Goal: Task Accomplishment & Management: Complete application form

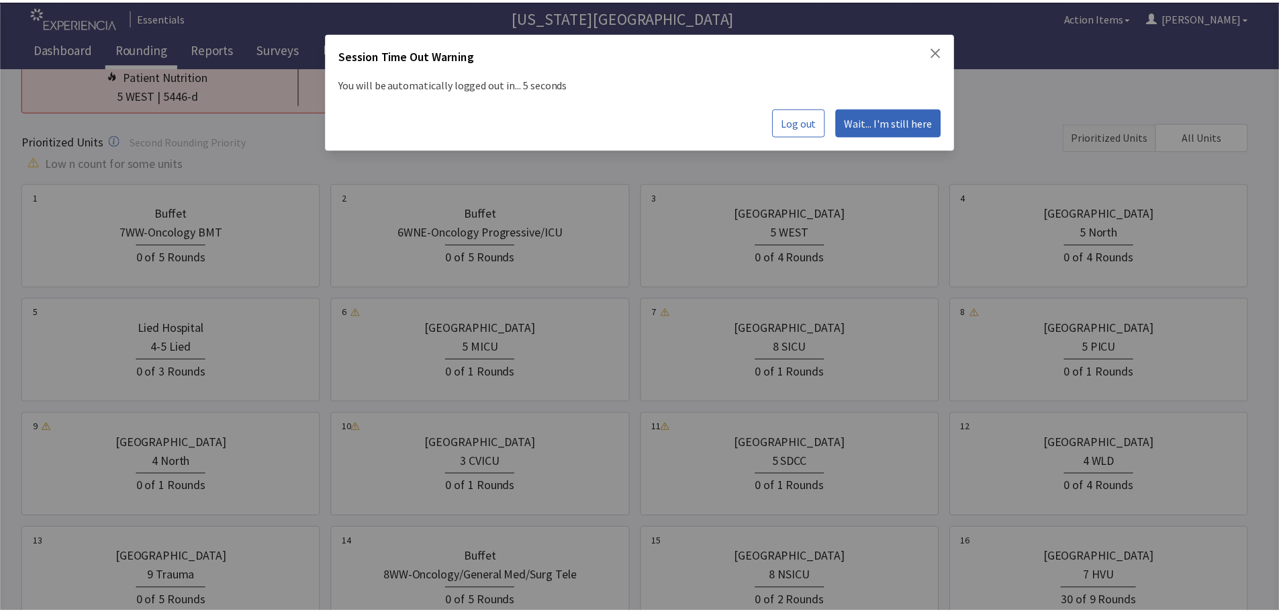
scroll to position [134, 0]
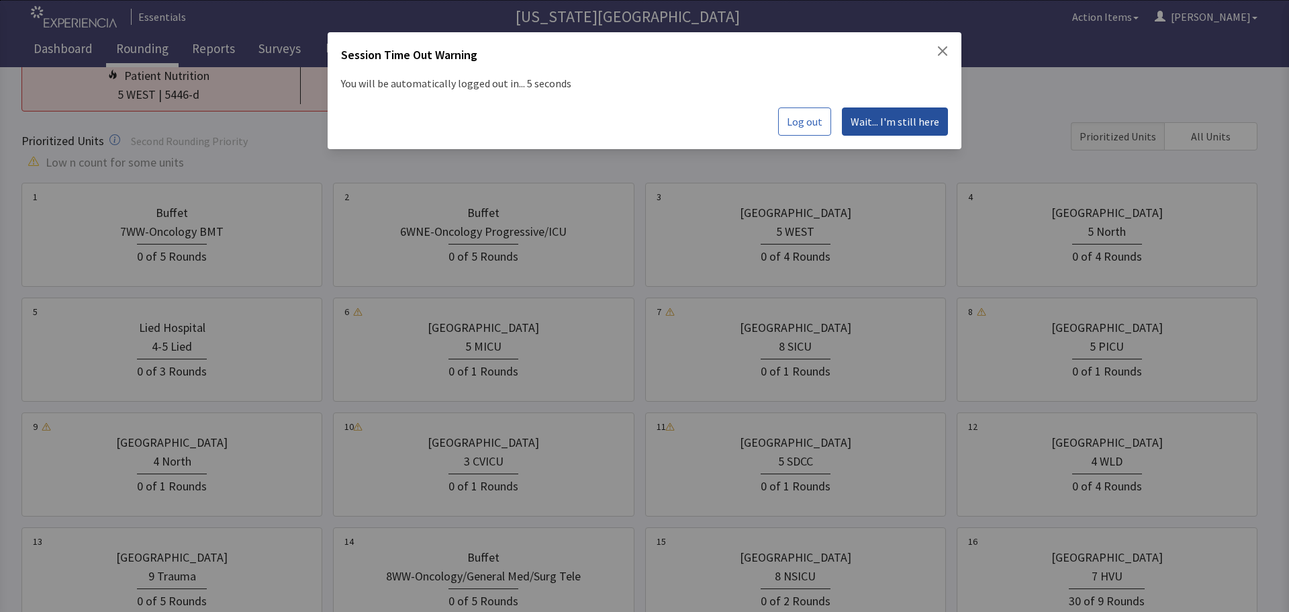
click at [903, 122] on span "Wait... I'm still here" at bounding box center [895, 122] width 89 height 16
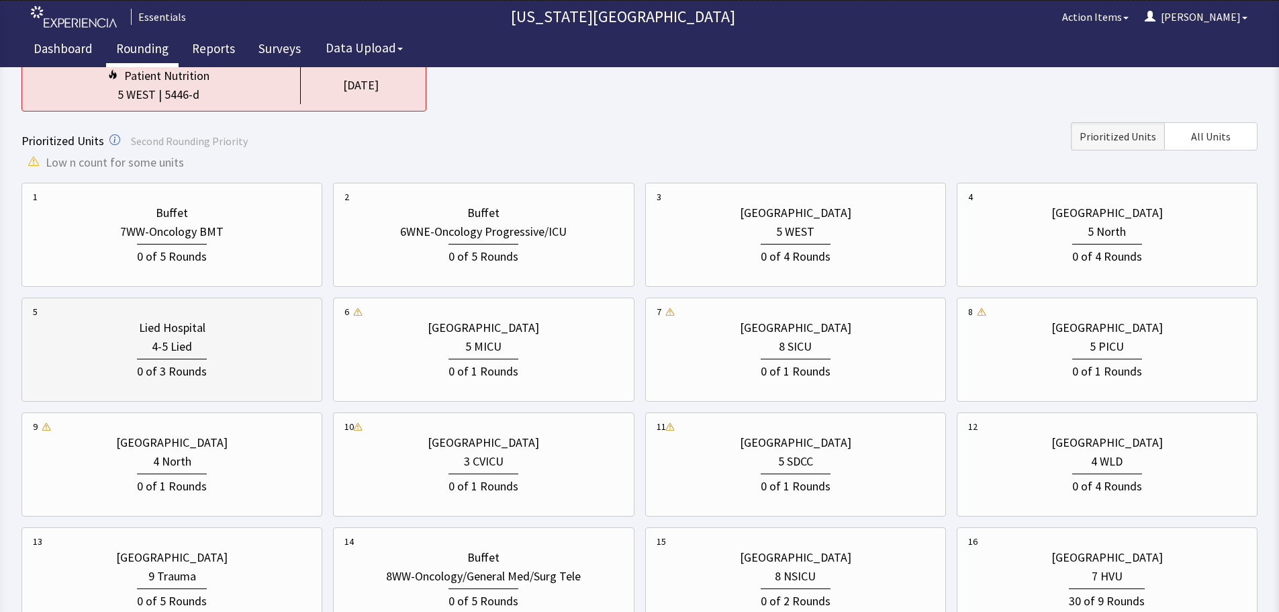
click at [170, 329] on div "Lied Hospital" at bounding box center [172, 327] width 66 height 19
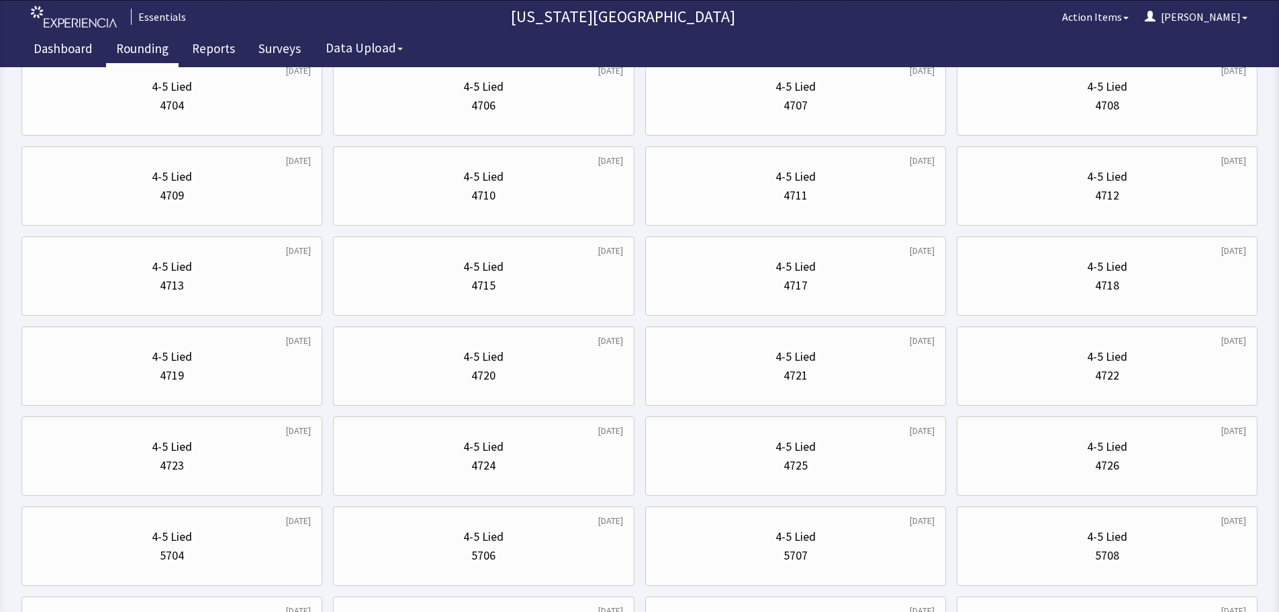
scroll to position [0, 0]
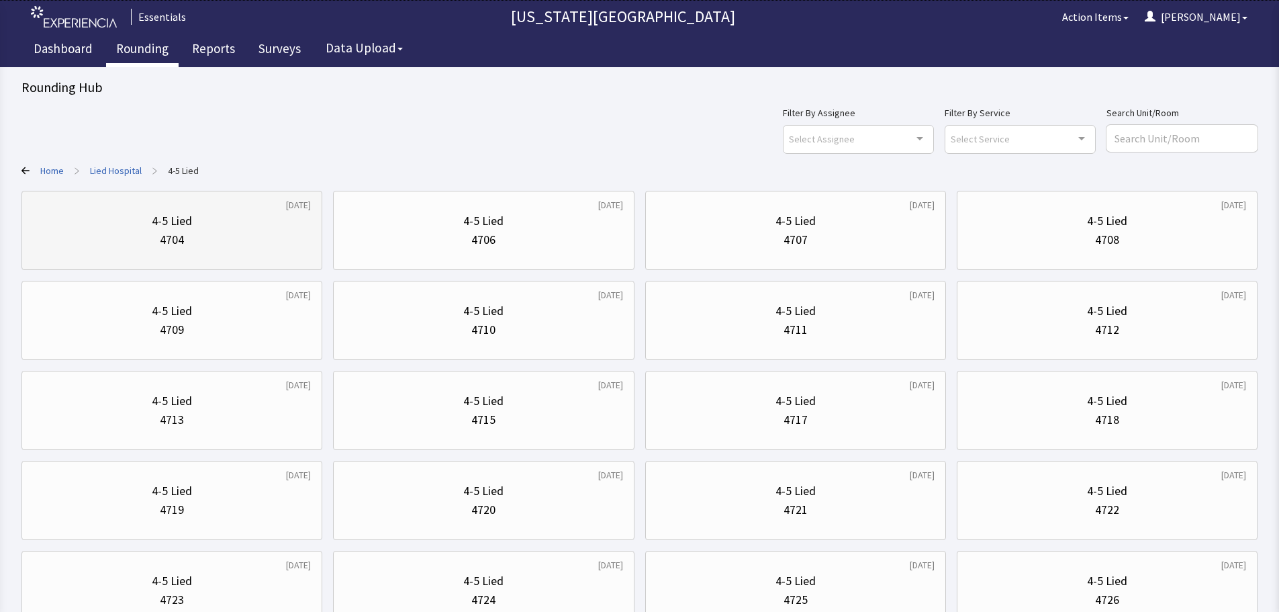
click at [148, 255] on div "4-5 Lied 4704" at bounding box center [172, 230] width 278 height 64
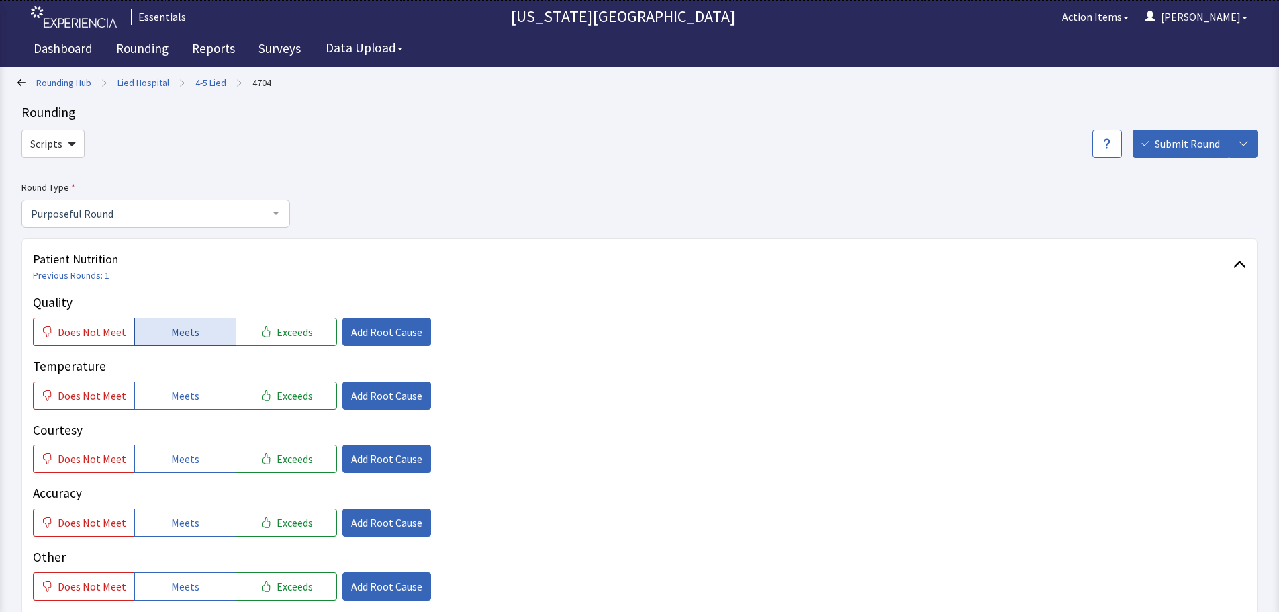
click at [175, 340] on button "Meets" at bounding box center [184, 332] width 101 height 28
click at [176, 397] on span "Meets" at bounding box center [185, 396] width 28 height 16
click at [174, 465] on span "Meets" at bounding box center [185, 459] width 28 height 16
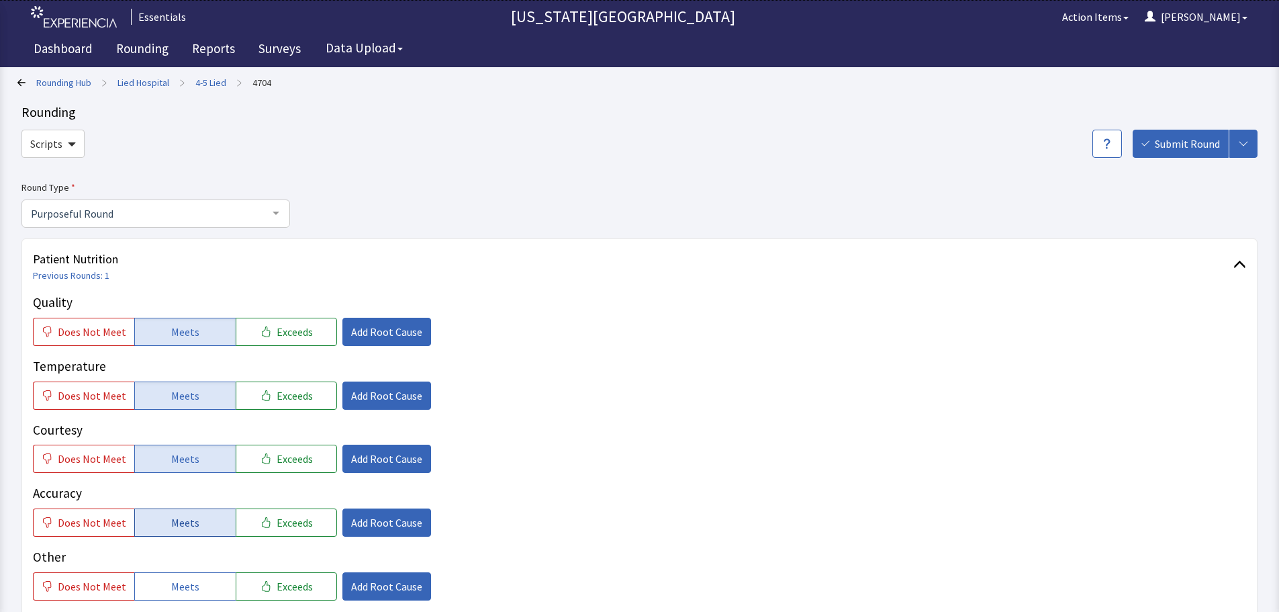
click at [178, 535] on button "Meets" at bounding box center [184, 522] width 101 height 28
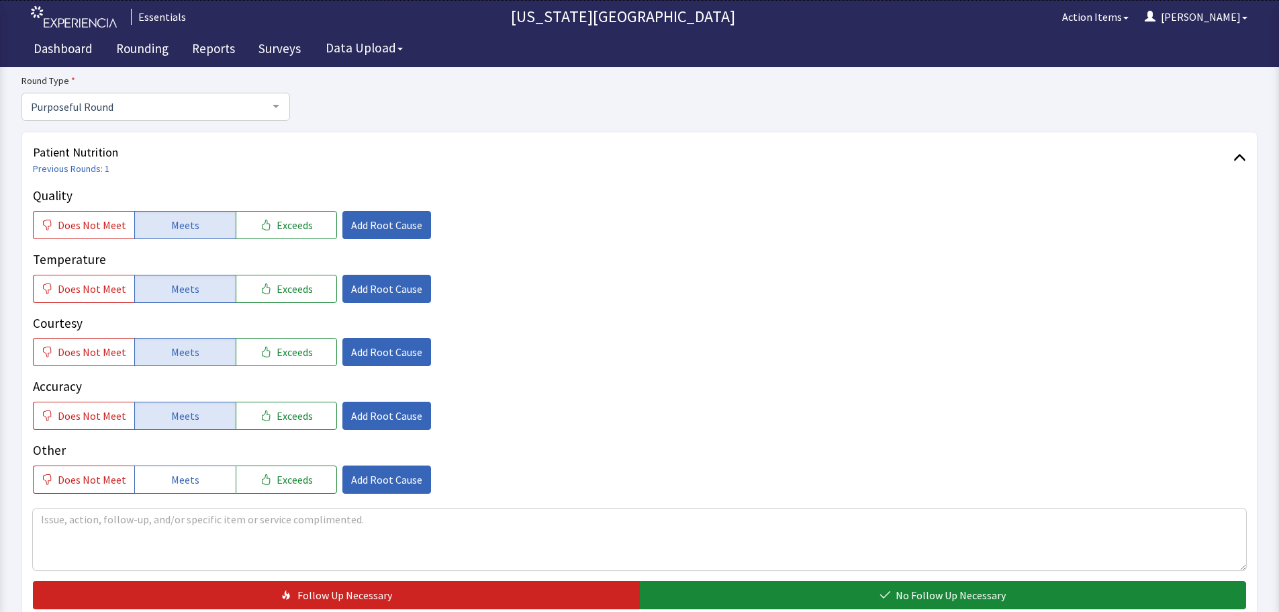
scroll to position [201, 0]
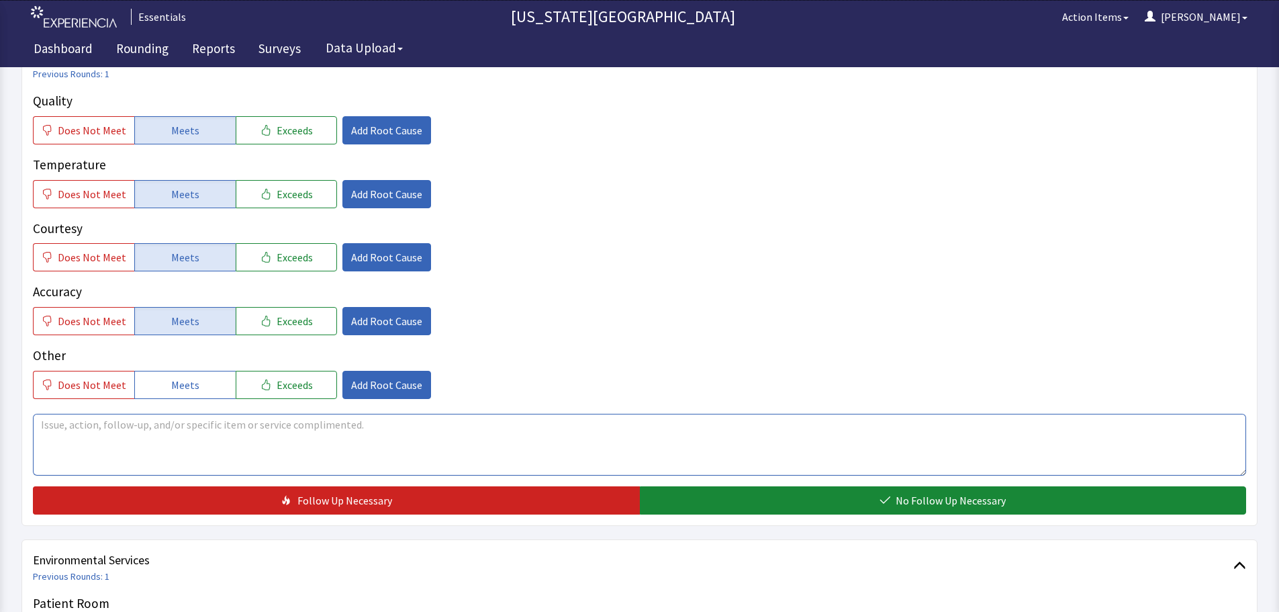
click at [548, 467] on textarea at bounding box center [640, 445] width 1214 height 62
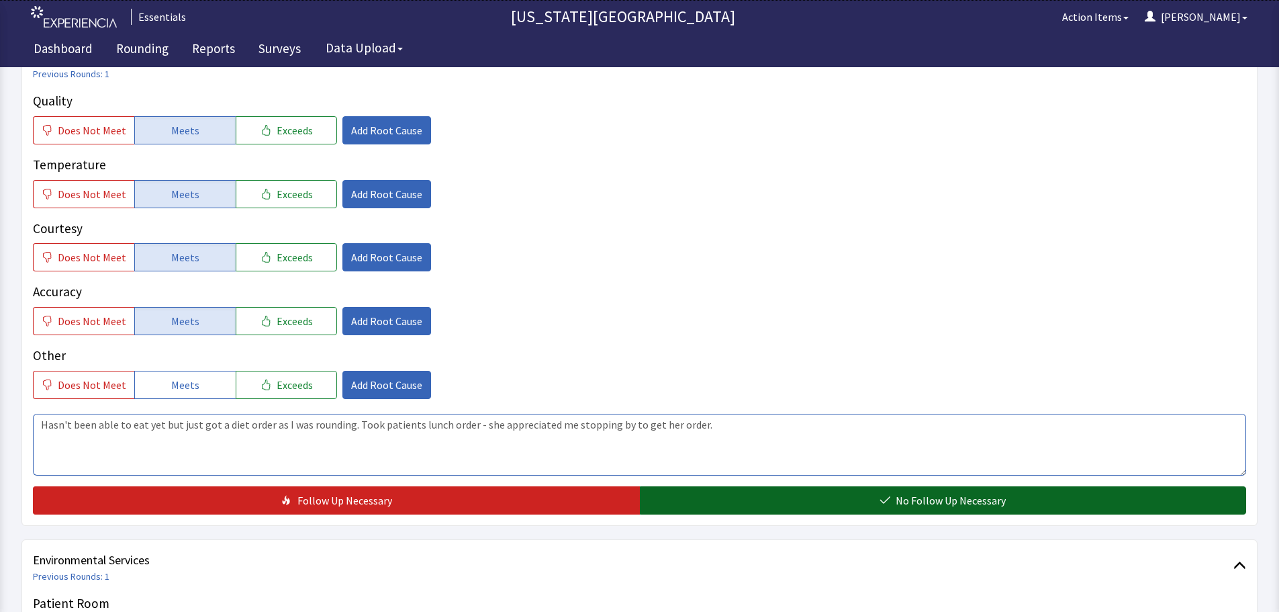
type textarea "Hasn't been able to eat yet but just got a diet order as I was rounding. Took p…"
click at [939, 501] on span "No Follow Up Necessary" at bounding box center [951, 500] width 110 height 16
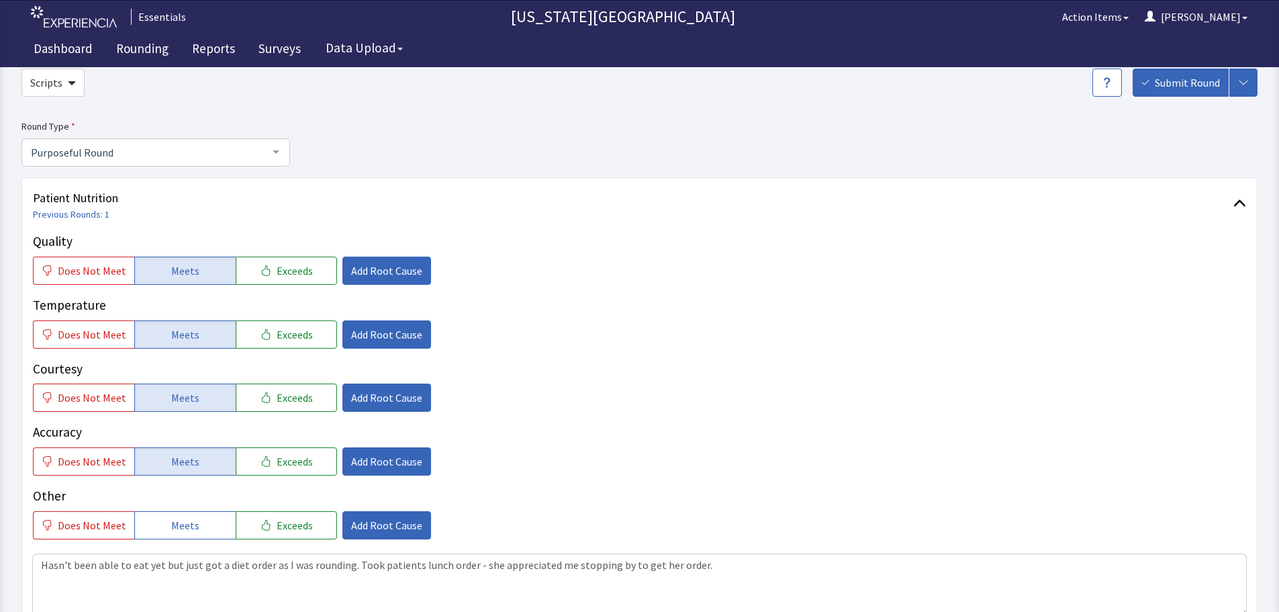
scroll to position [0, 0]
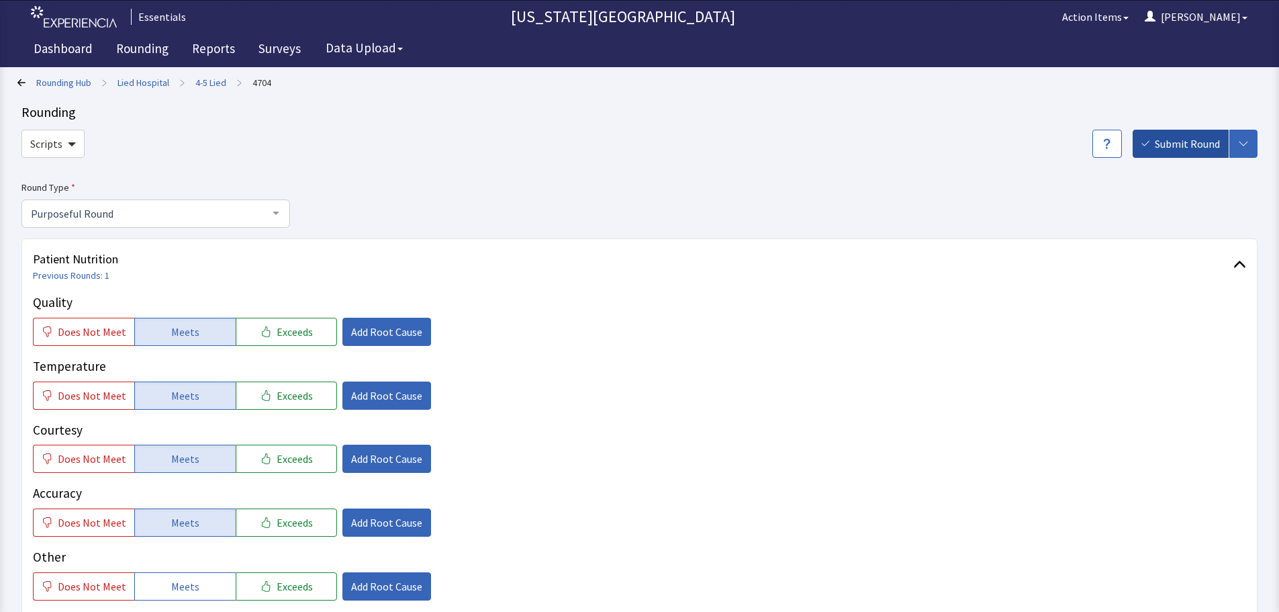
click at [1183, 146] on span "Submit Round" at bounding box center [1187, 144] width 65 height 16
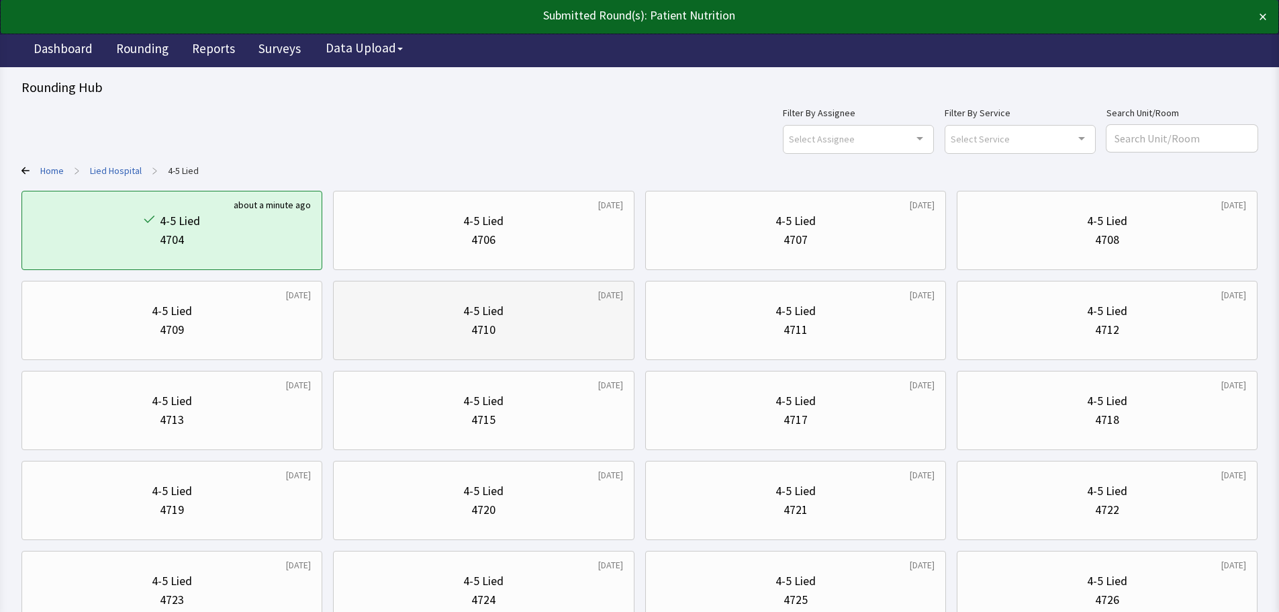
click at [528, 308] on div "4-5 Lied" at bounding box center [484, 311] width 278 height 19
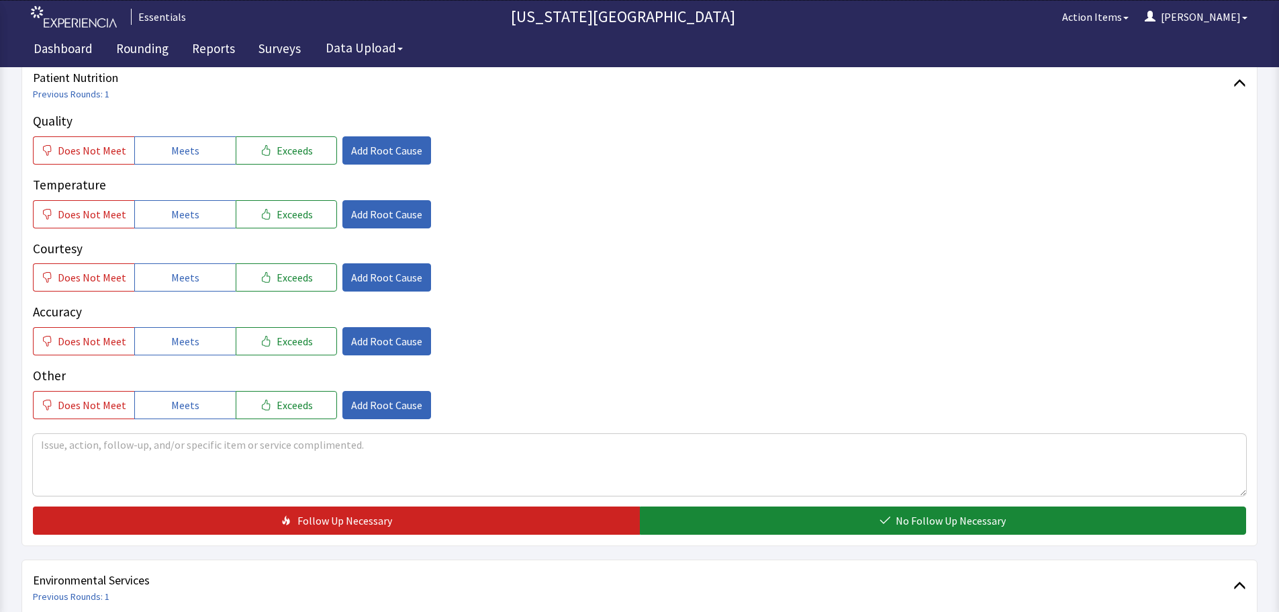
scroll to position [201, 0]
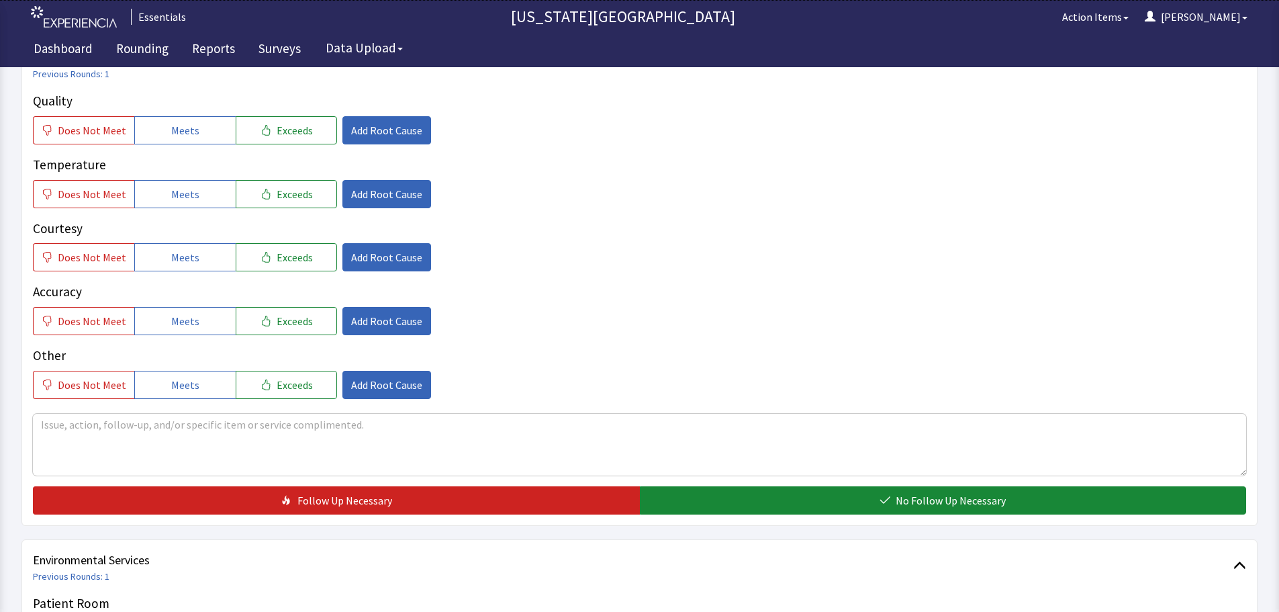
click at [32, 129] on div "Patient Nutrition Previous Rounds: 1 Quality Does Not Meet Meets Exceeds Add Ro…" at bounding box center [639, 281] width 1236 height 489
click at [71, 134] on span "Does Not Meet" at bounding box center [92, 130] width 69 height 16
click at [188, 201] on span "Meets" at bounding box center [185, 194] width 28 height 16
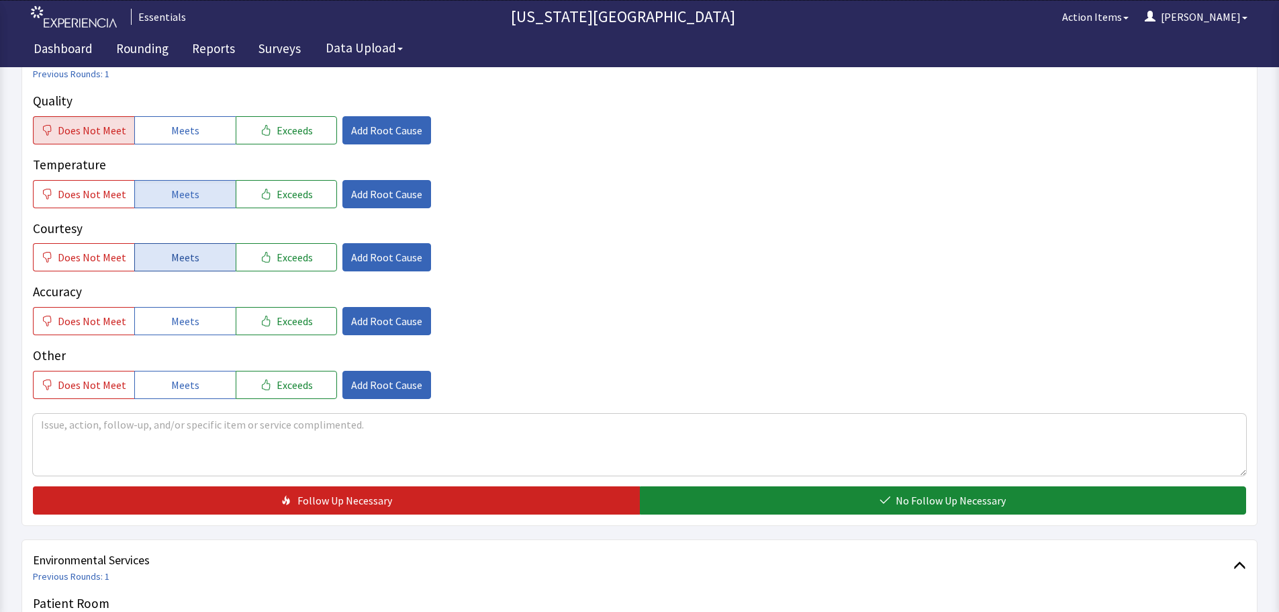
click at [188, 256] on span "Meets" at bounding box center [185, 257] width 28 height 16
click at [185, 322] on span "Meets" at bounding box center [185, 321] width 28 height 16
click at [351, 132] on span "Add Root Cause" at bounding box center [386, 130] width 71 height 16
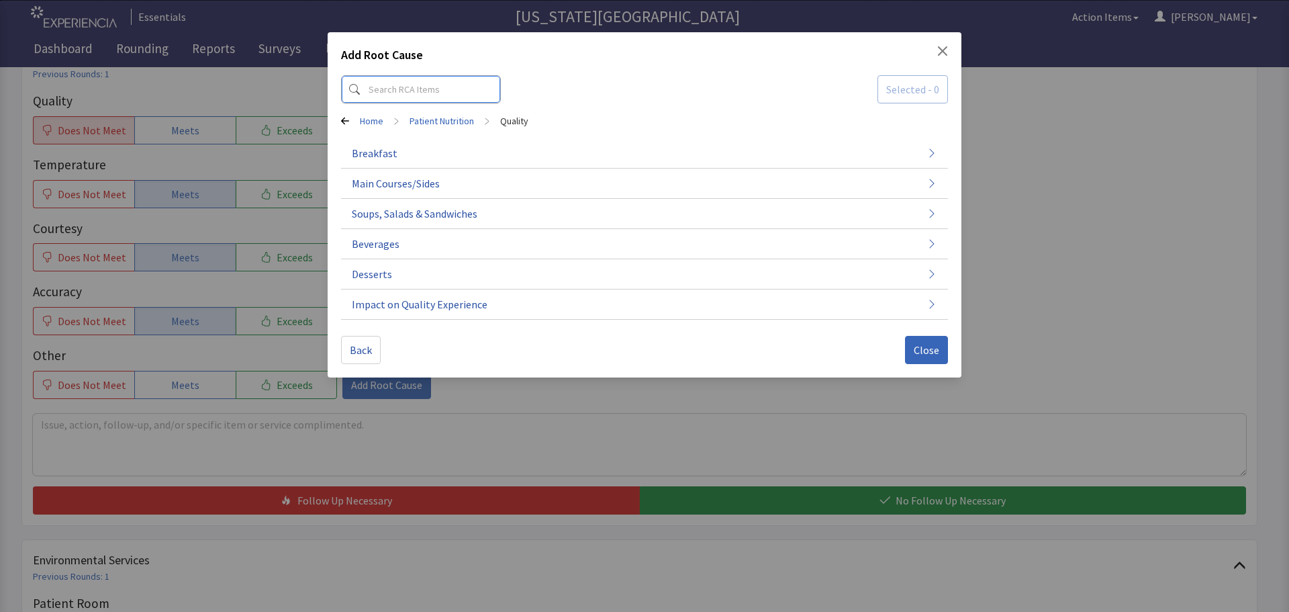
click at [467, 90] on input at bounding box center [421, 89] width 160 height 28
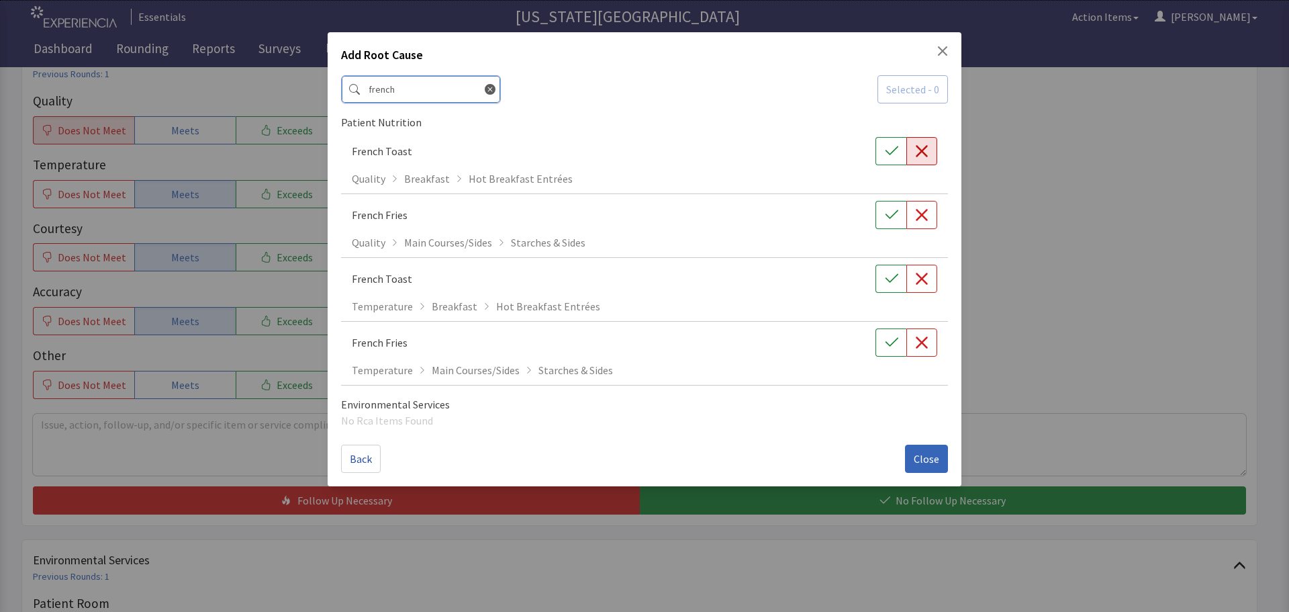
type input "french"
click at [919, 146] on icon "button" at bounding box center [921, 150] width 13 height 13
click at [485, 91] on icon at bounding box center [490, 89] width 11 height 11
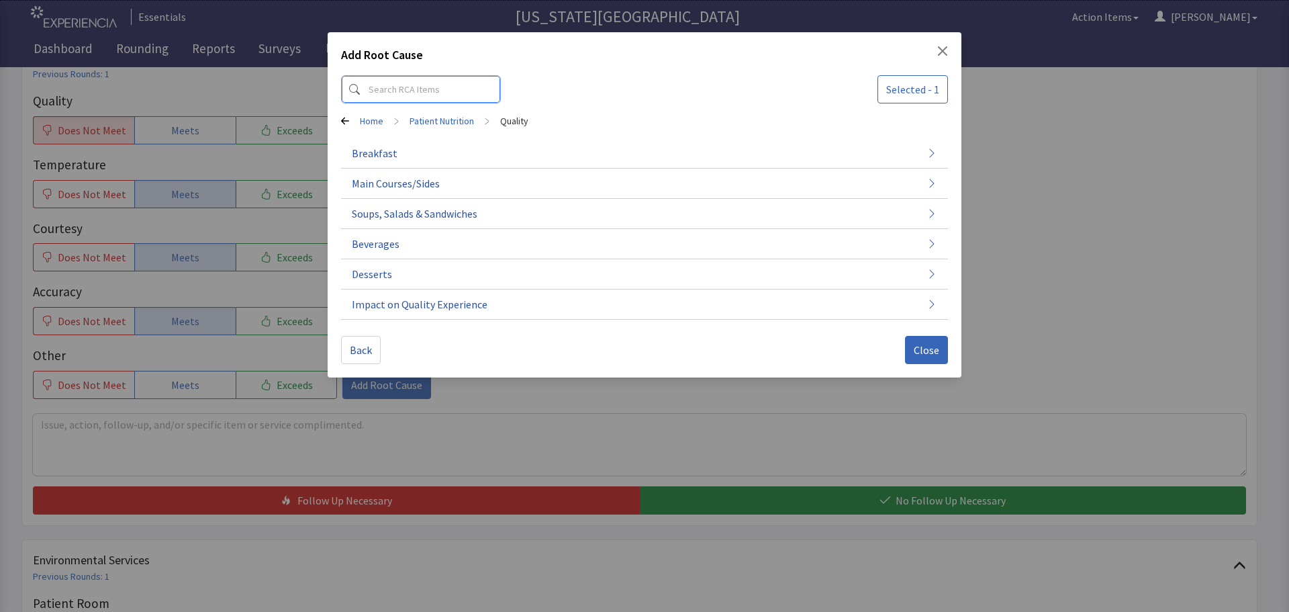
click at [439, 91] on input at bounding box center [421, 89] width 160 height 28
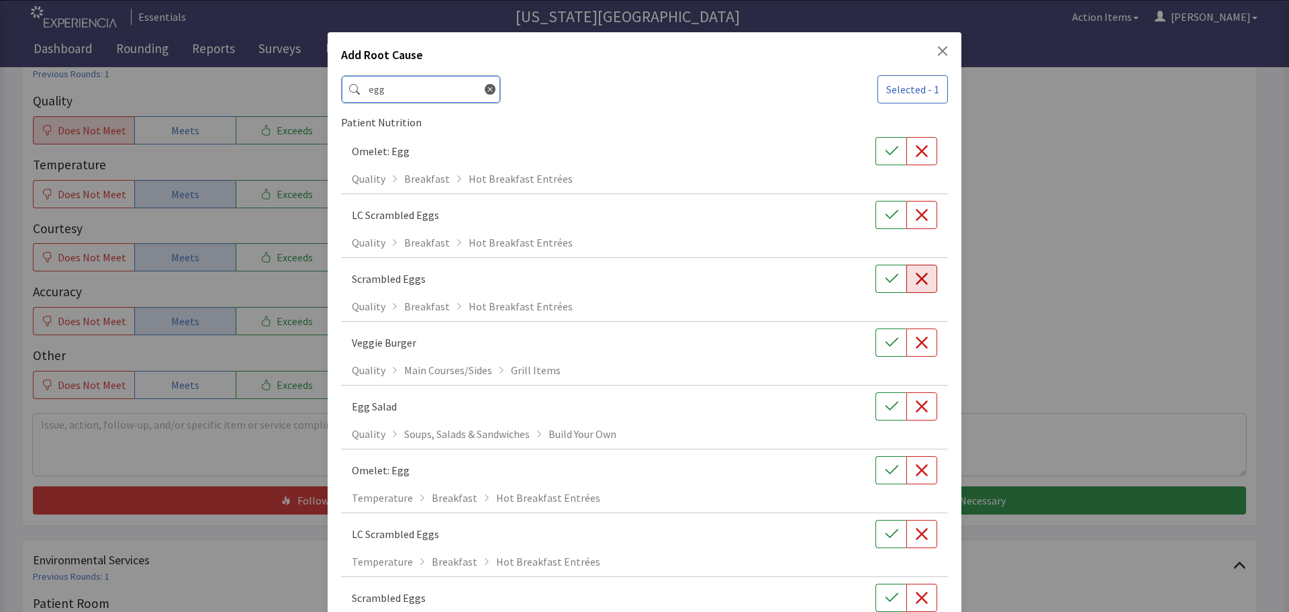
type input "egg"
click at [925, 279] on button "button" at bounding box center [922, 279] width 31 height 28
click at [485, 86] on icon at bounding box center [490, 89] width 11 height 11
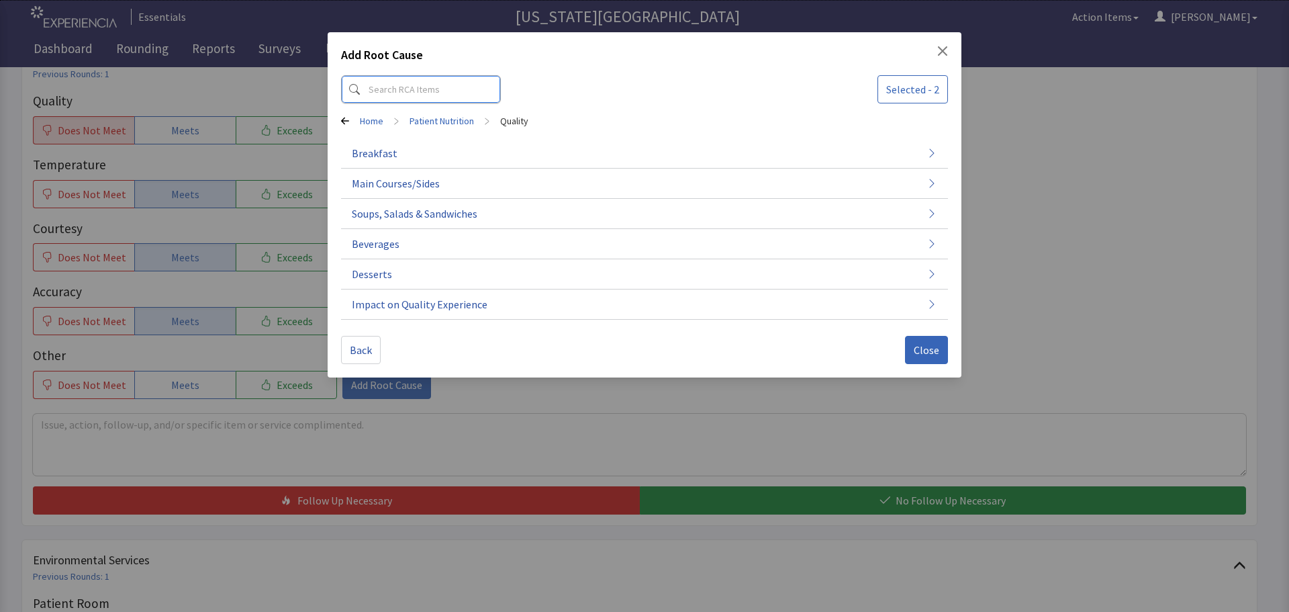
click at [423, 87] on input at bounding box center [421, 89] width 160 height 28
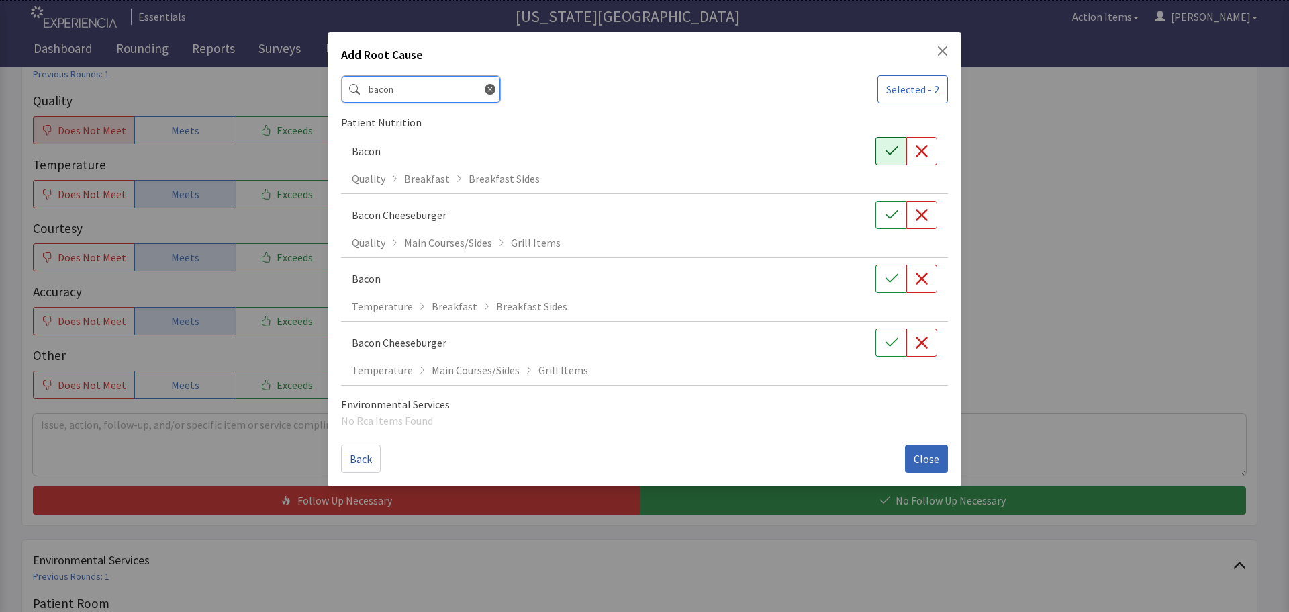
type input "bacon"
click at [883, 151] on button "button" at bounding box center [891, 151] width 31 height 28
click at [924, 450] on button "Close" at bounding box center [926, 459] width 43 height 28
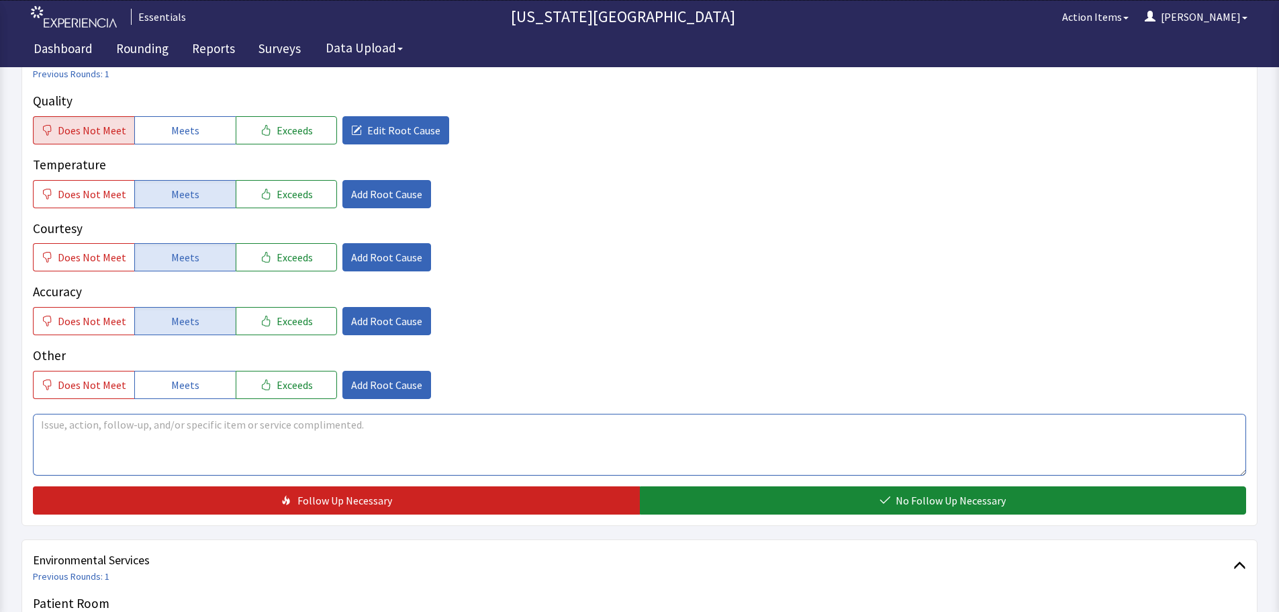
click at [508, 432] on textarea at bounding box center [640, 445] width 1214 height 62
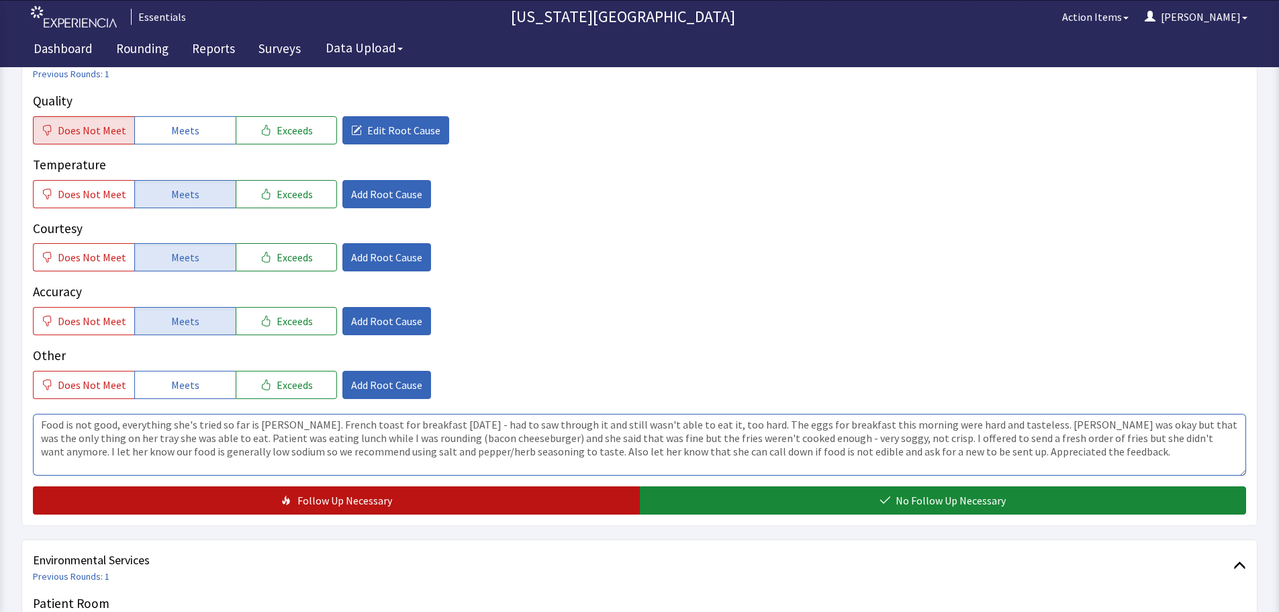
type textarea "Food is not good, everything she's tried so far is bland. French toast for brea…"
click at [438, 508] on button "Follow Up Necessary" at bounding box center [336, 500] width 607 height 28
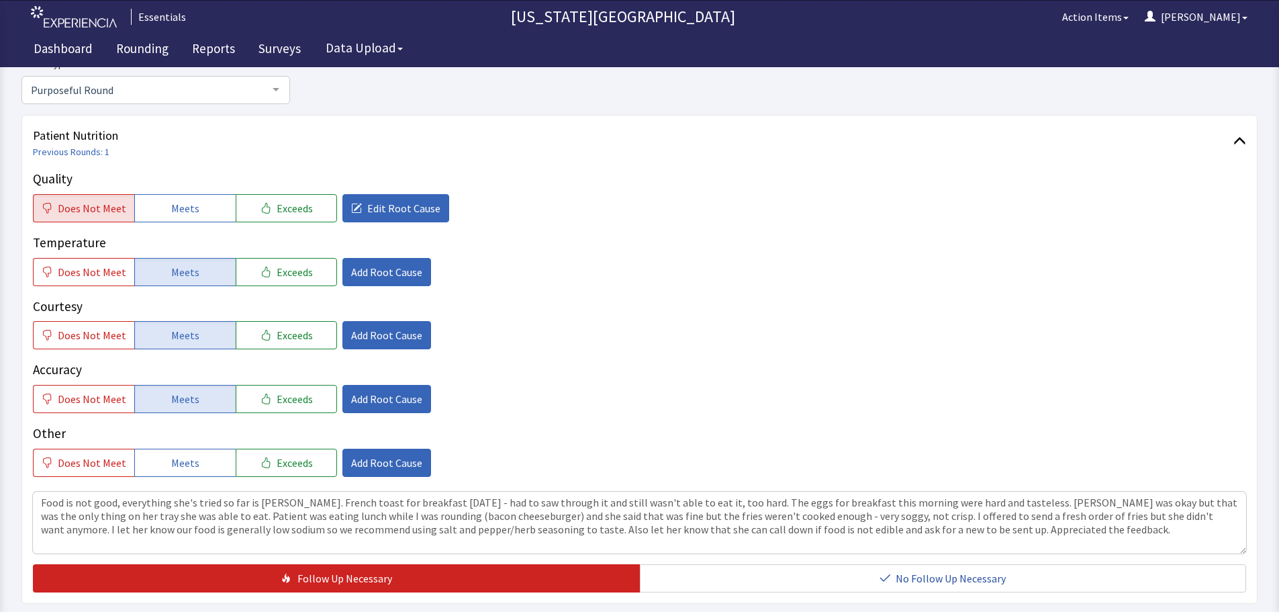
scroll to position [0, 0]
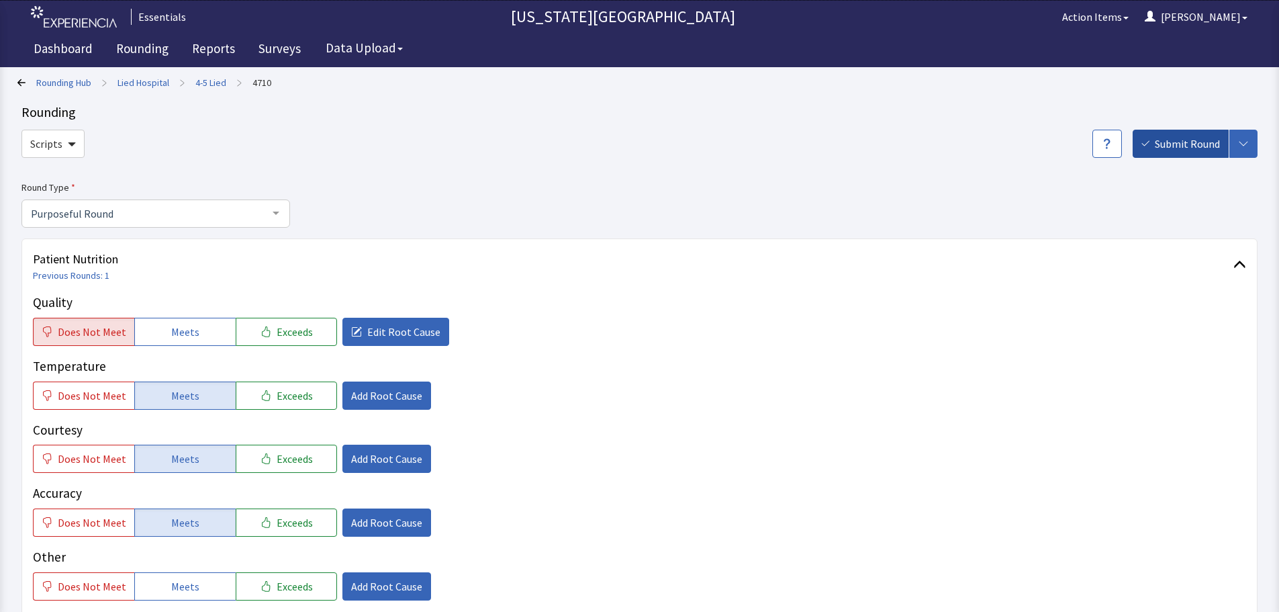
click at [1205, 139] on span "Submit Round" at bounding box center [1187, 144] width 65 height 16
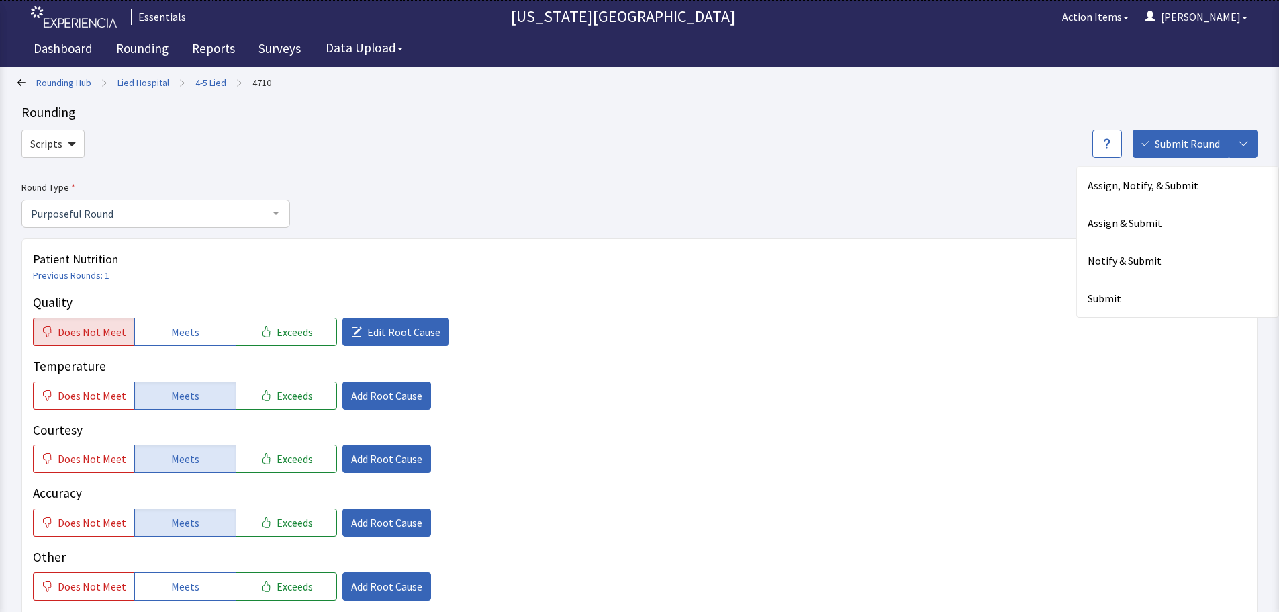
click at [1129, 317] on div "Assign, Notify, & Submit Assign & Submit Notify & Submit Submit" at bounding box center [1178, 242] width 203 height 152
click at [1131, 304] on div "Submit" at bounding box center [1177, 298] width 201 height 38
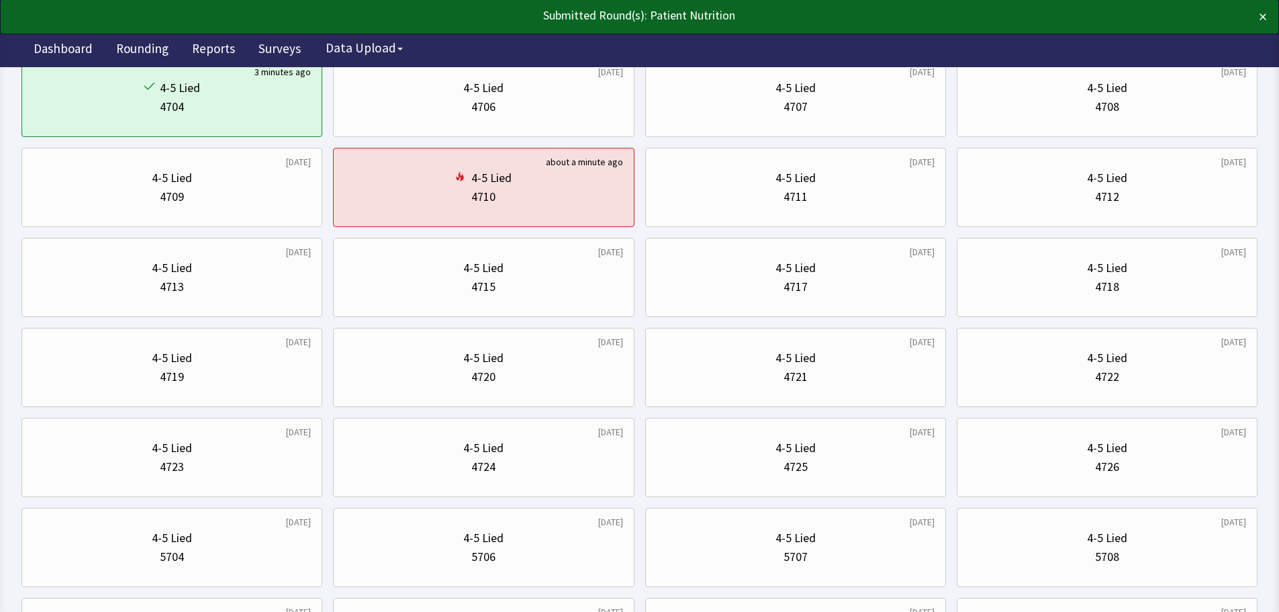
scroll to position [134, 0]
click at [819, 264] on div "4-5 Lied" at bounding box center [796, 266] width 278 height 19
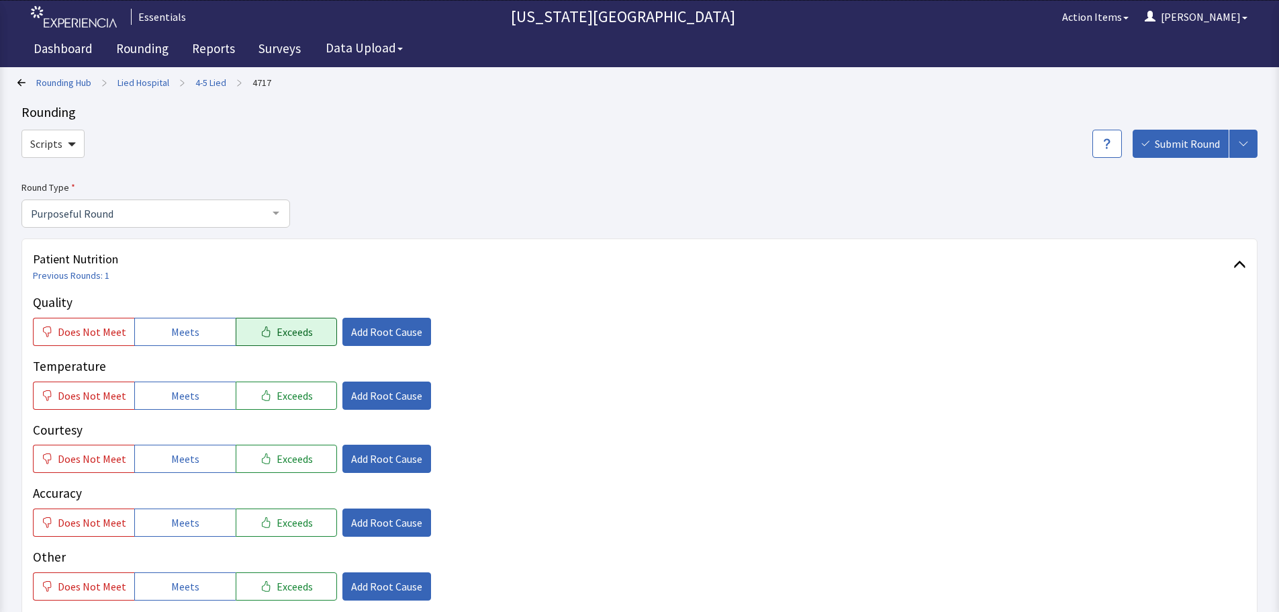
click at [261, 327] on icon "button" at bounding box center [266, 331] width 11 height 11
click at [204, 386] on button "Meets" at bounding box center [184, 395] width 101 height 28
click at [178, 453] on span "Meets" at bounding box center [185, 459] width 28 height 16
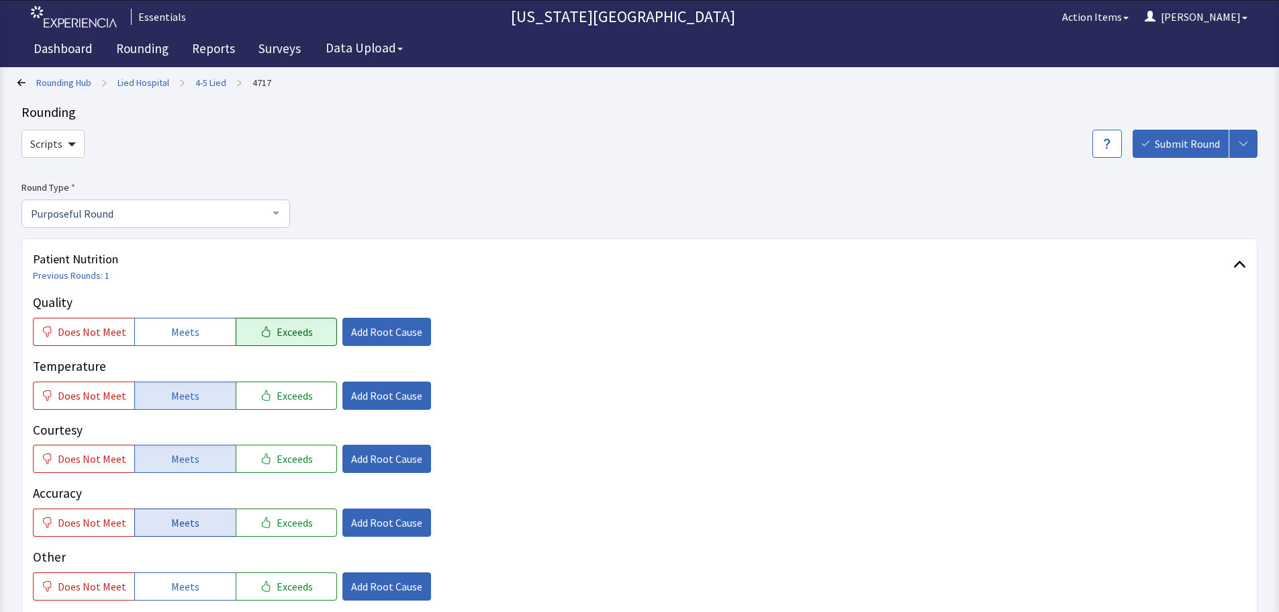
click at [179, 510] on button "Meets" at bounding box center [184, 522] width 101 height 28
click at [361, 328] on span "Add Root Cause" at bounding box center [386, 332] width 71 height 16
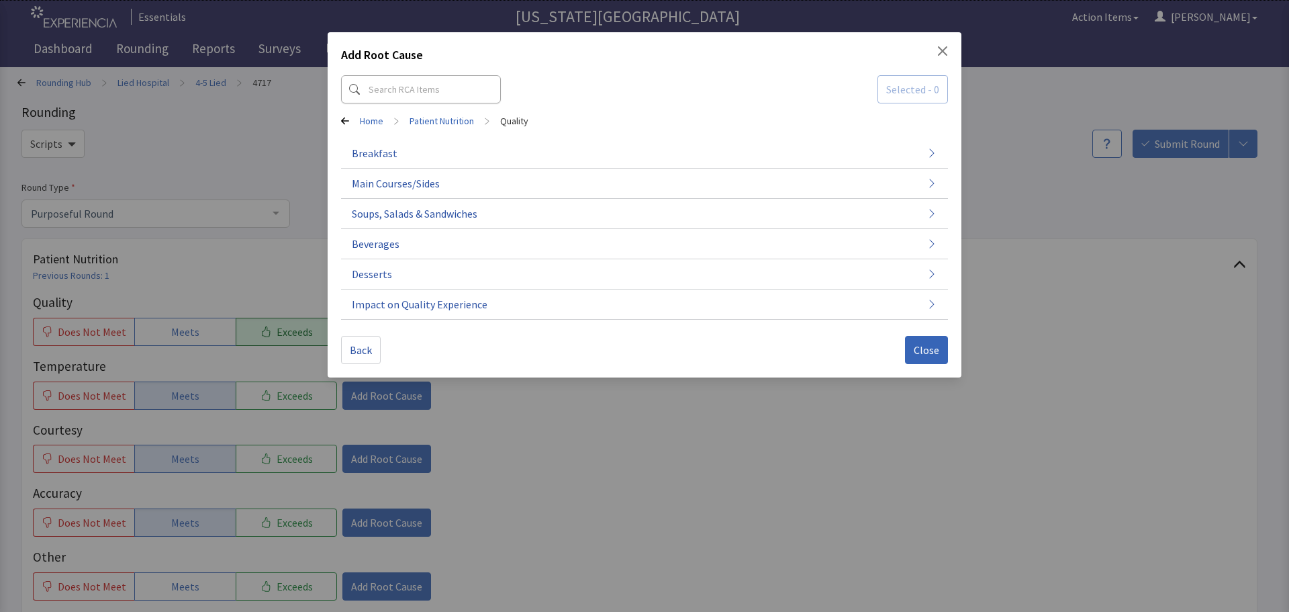
click at [488, 97] on div "Selected - 0" at bounding box center [644, 89] width 607 height 28
click at [457, 93] on input at bounding box center [421, 89] width 160 height 28
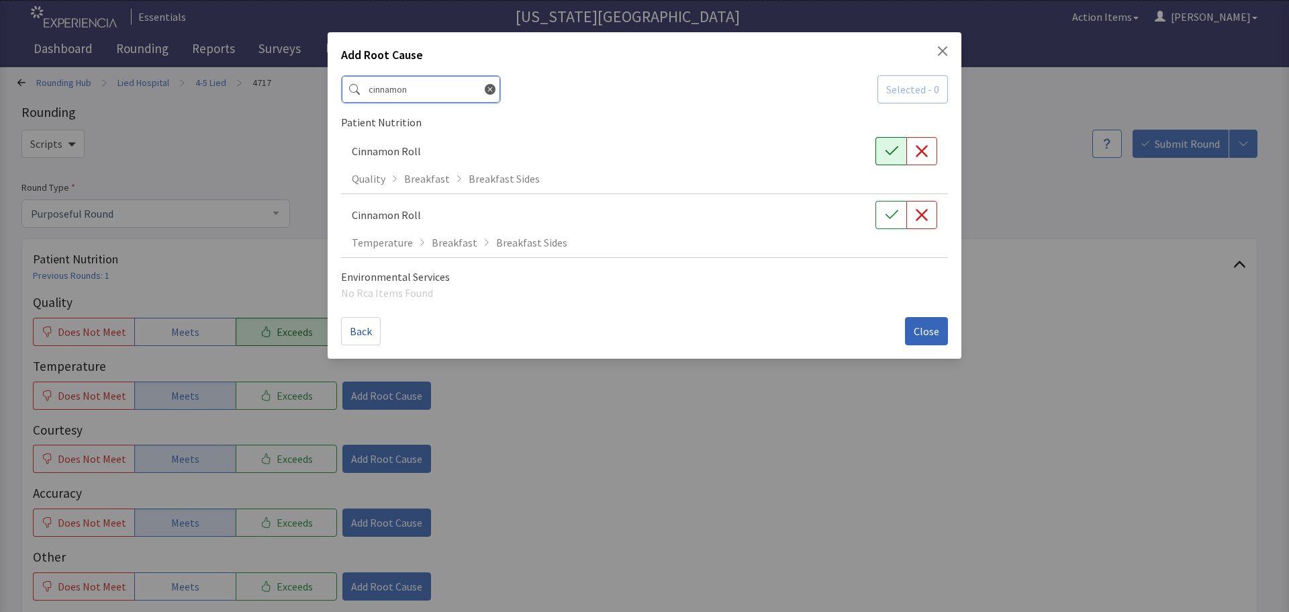
type input "cinnamon"
click at [887, 146] on icon "button" at bounding box center [891, 150] width 13 height 13
click at [931, 334] on span "Close" at bounding box center [927, 331] width 26 height 16
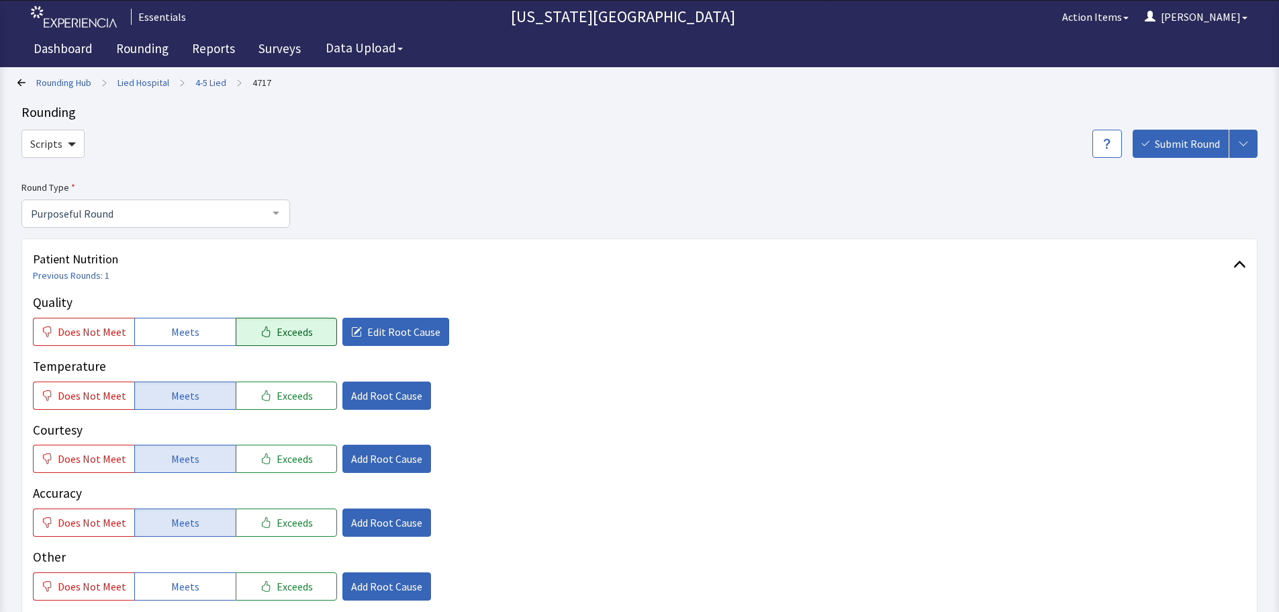
scroll to position [336, 0]
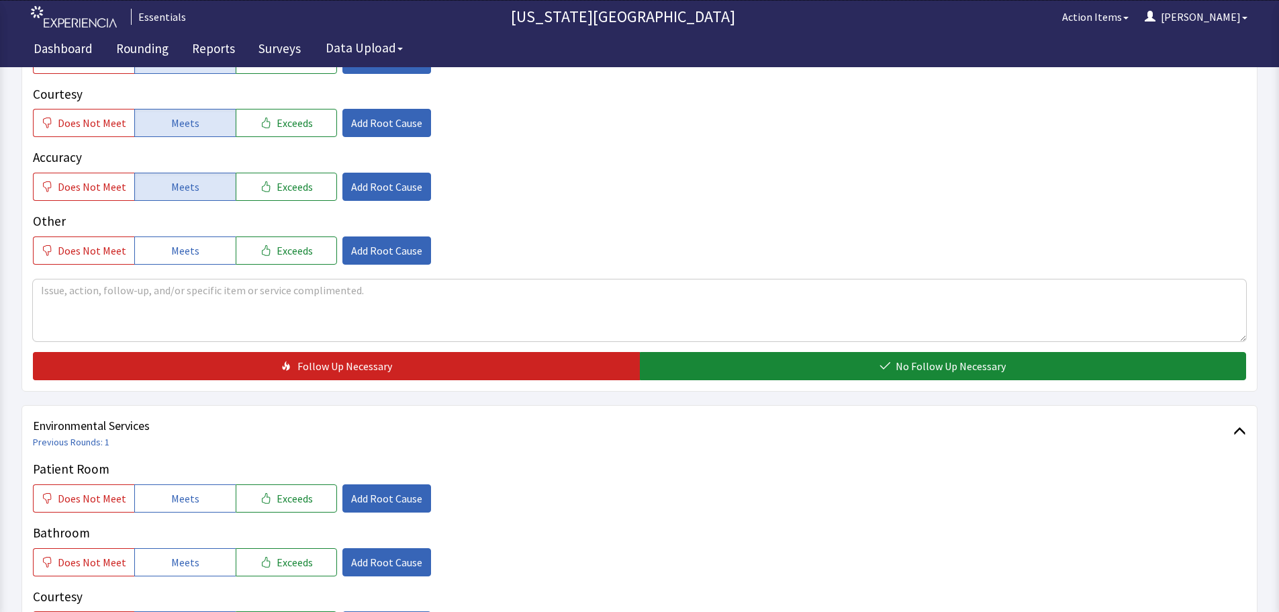
click at [954, 350] on div "Quality Does Not Meet Meets Exceeds Edit Root Cause Temperature Does Not Meet M…" at bounding box center [640, 168] width 1214 height 423
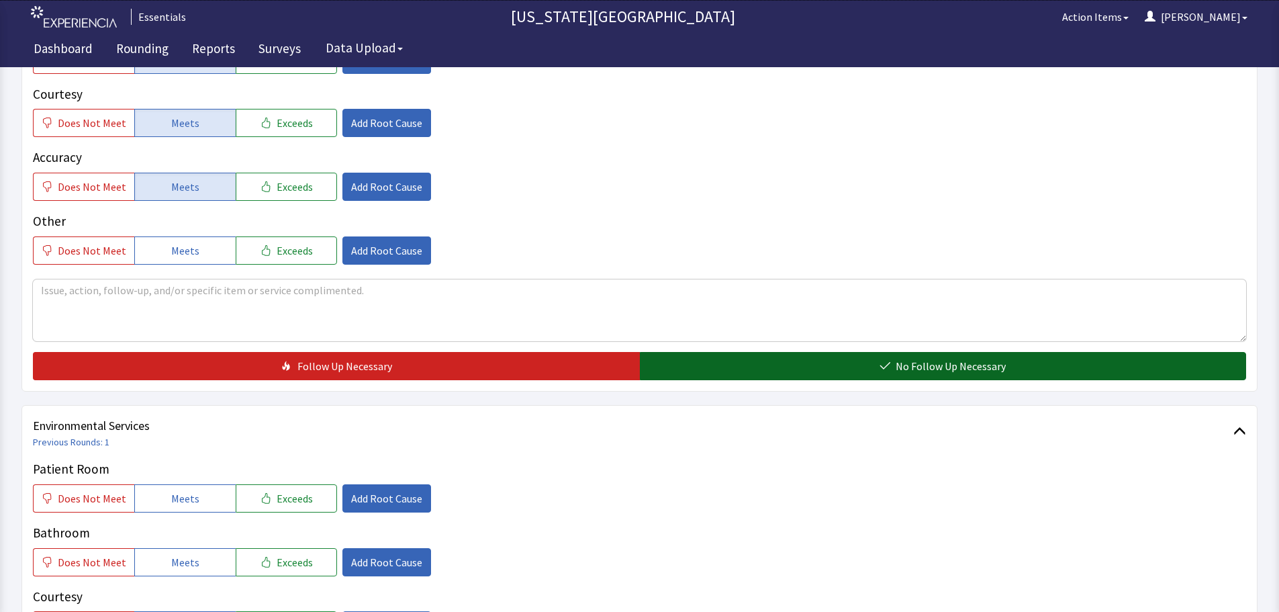
click at [960, 366] on span "No Follow Up Necessary" at bounding box center [951, 366] width 110 height 16
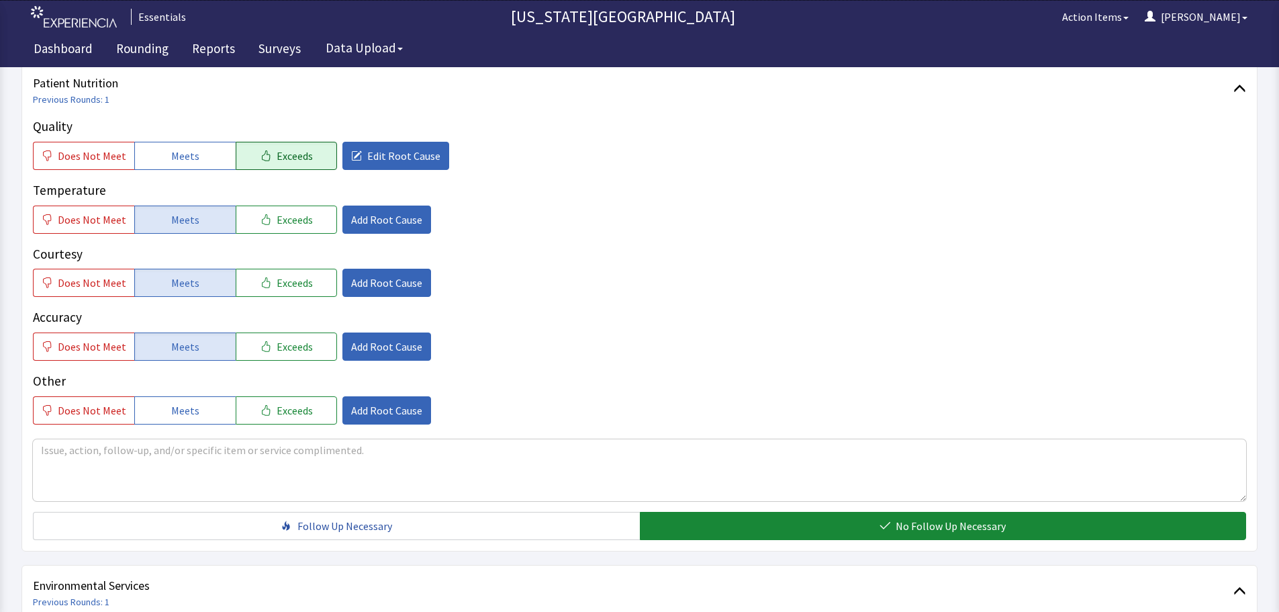
scroll to position [0, 0]
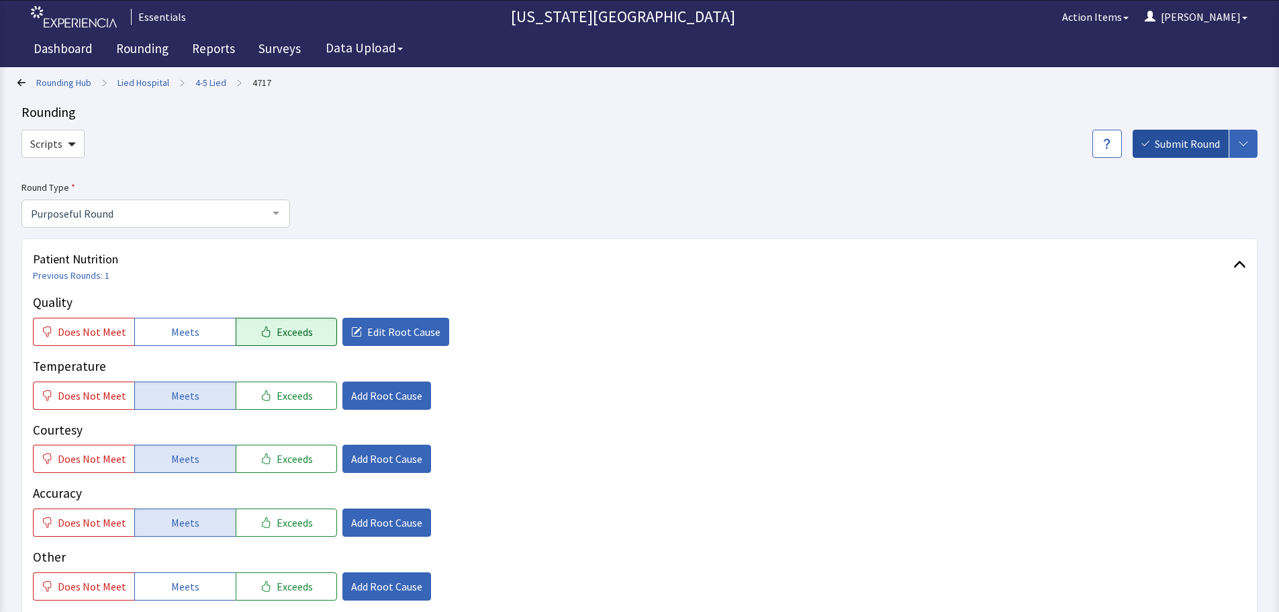
click at [1163, 150] on span "Submit Round" at bounding box center [1187, 144] width 65 height 16
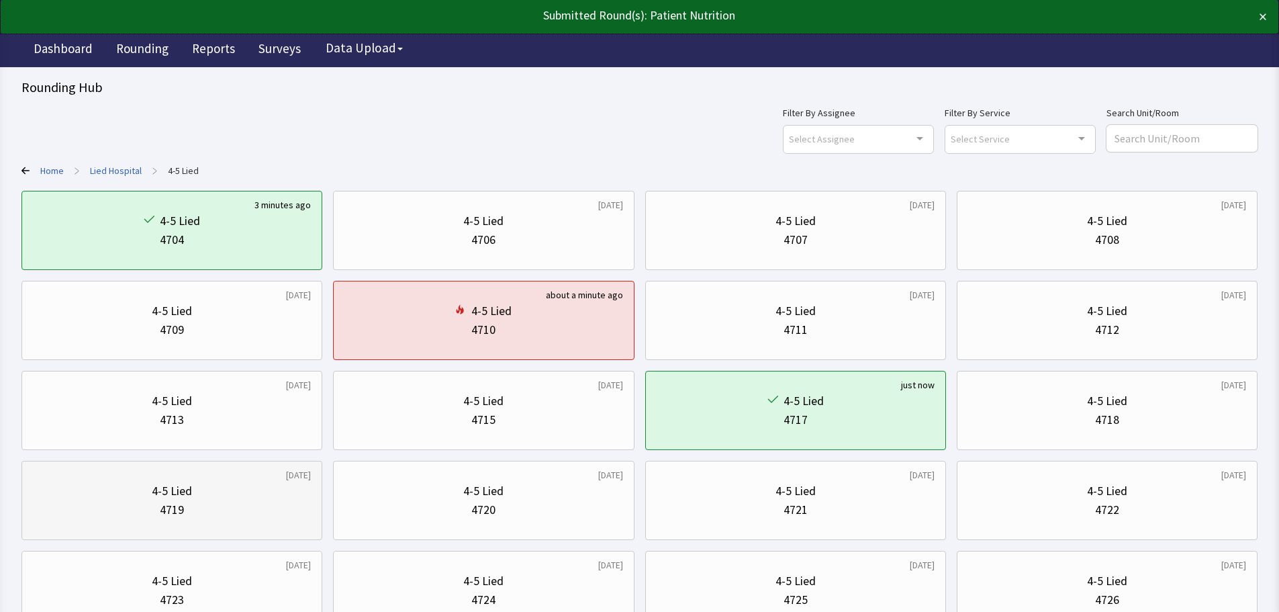
click at [207, 487] on div "4-5 Lied" at bounding box center [172, 491] width 278 height 19
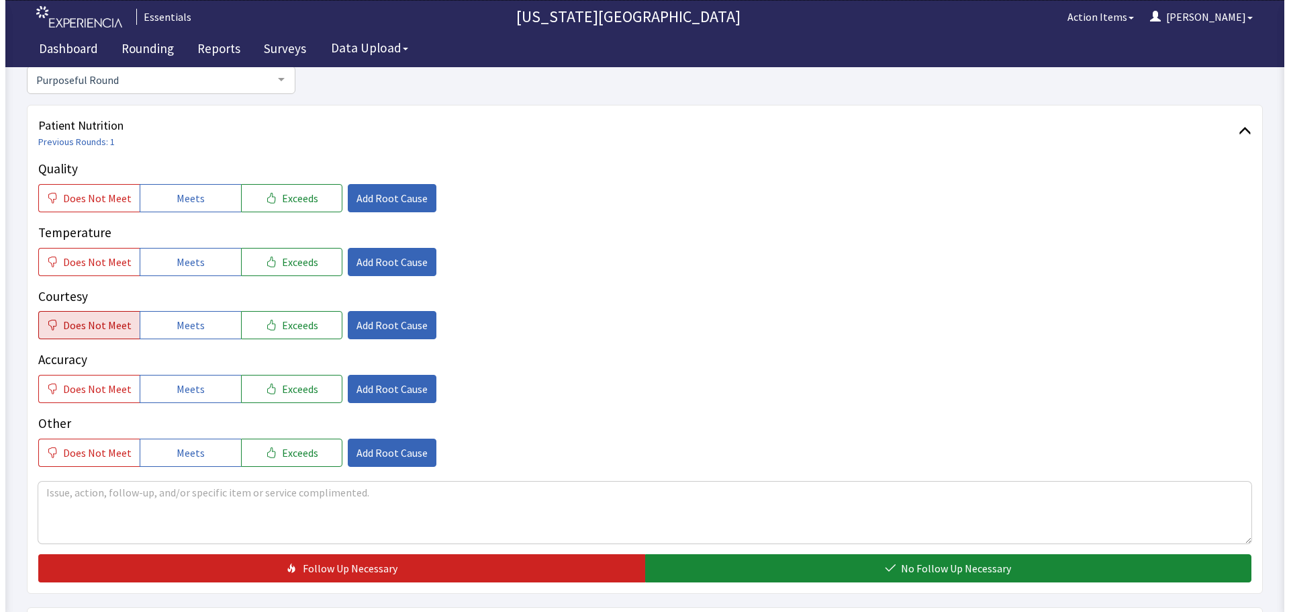
scroll to position [134, 0]
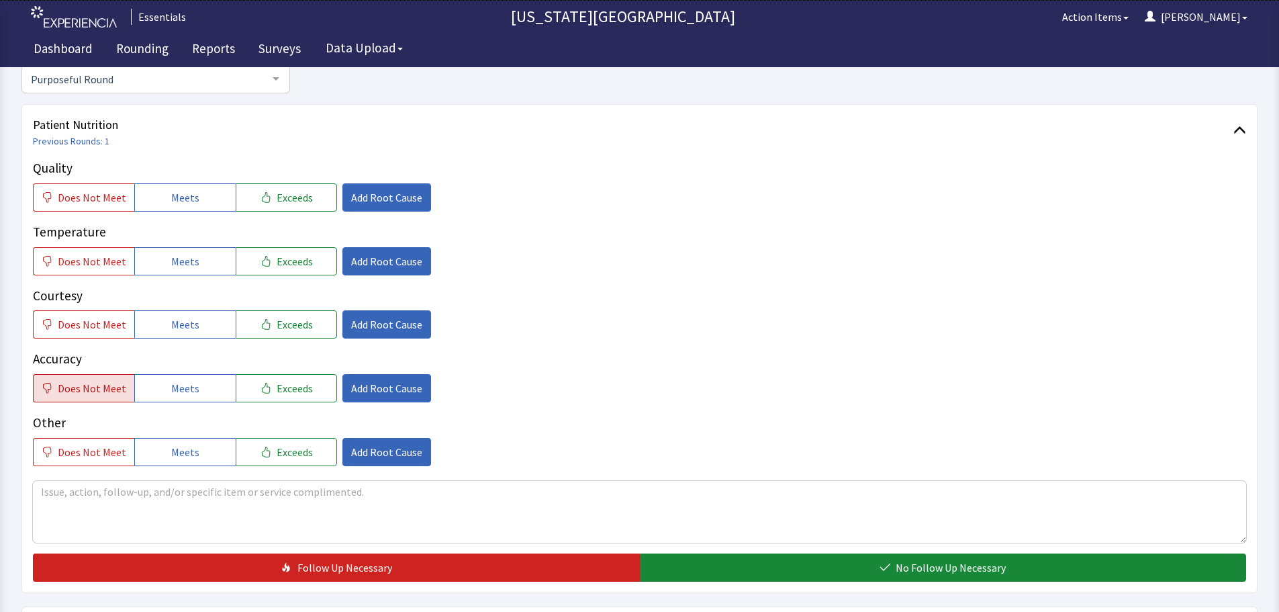
click at [105, 395] on span "Does Not Meet" at bounding box center [92, 388] width 69 height 16
click at [410, 391] on span "Add Root Cause" at bounding box center [386, 388] width 71 height 16
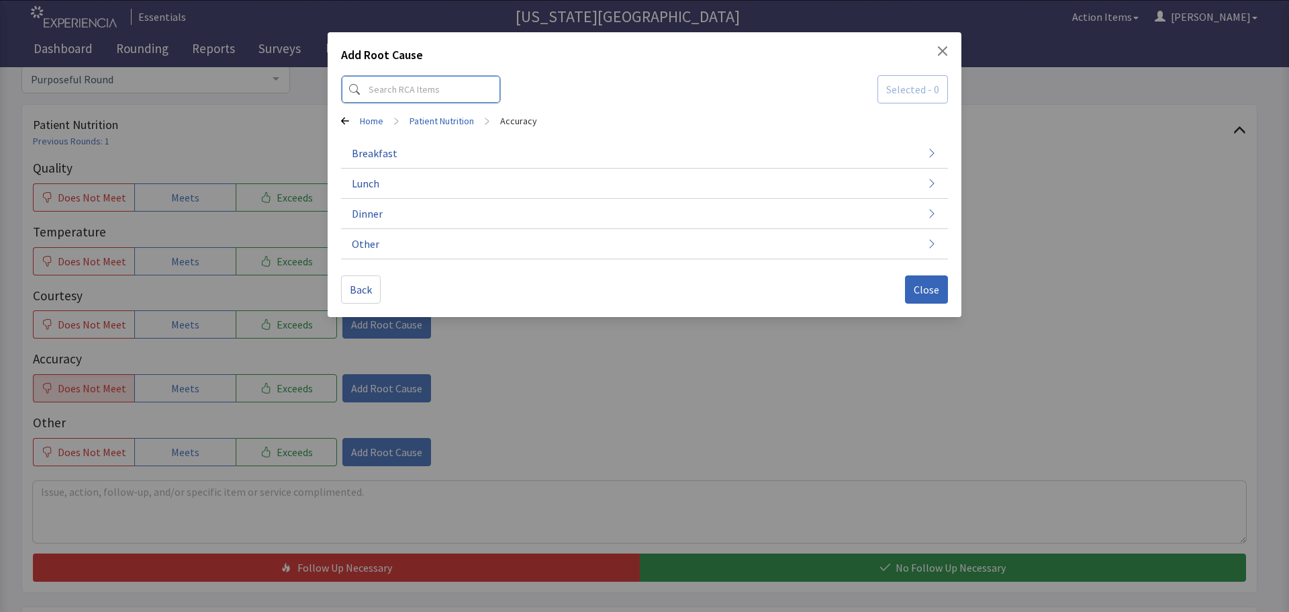
click at [428, 90] on input at bounding box center [421, 89] width 160 height 28
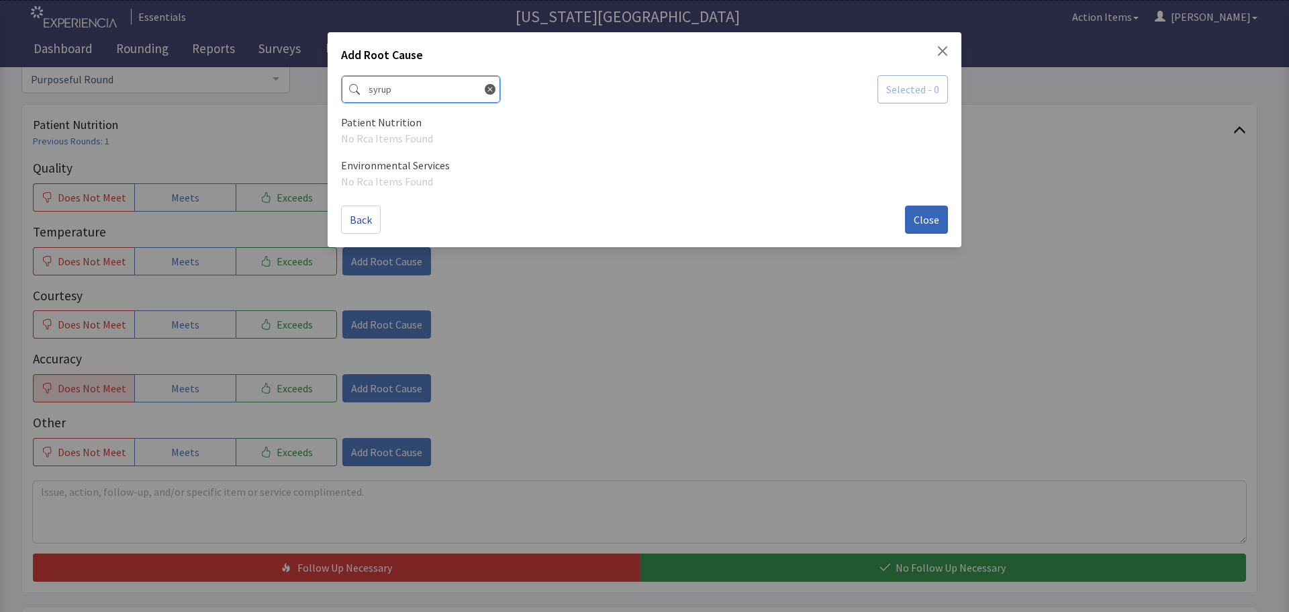
drag, startPoint x: 428, startPoint y: 90, endPoint x: 347, endPoint y: 89, distance: 81.9
click at [347, 89] on input "syrup" at bounding box center [421, 89] width 160 height 28
click at [469, 89] on input "syrup" at bounding box center [421, 89] width 160 height 28
type input "syrup"
click at [485, 89] on icon at bounding box center [490, 89] width 11 height 11
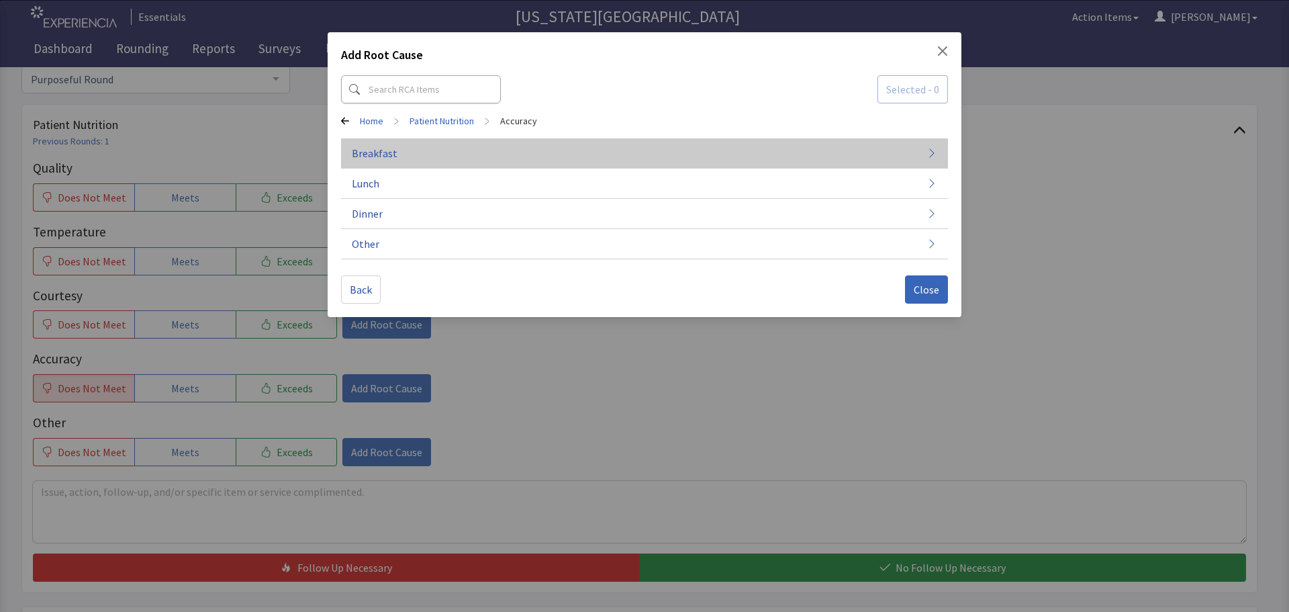
click at [521, 150] on button "Breakfast" at bounding box center [644, 153] width 607 height 30
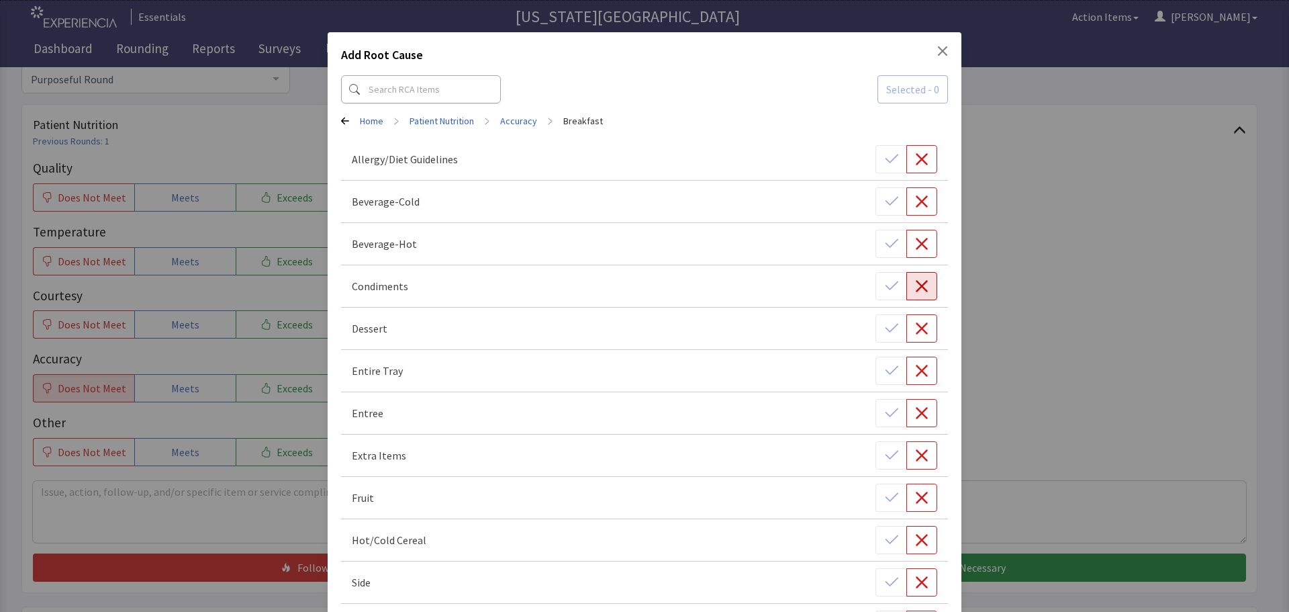
click at [927, 280] on button "button" at bounding box center [922, 286] width 31 height 28
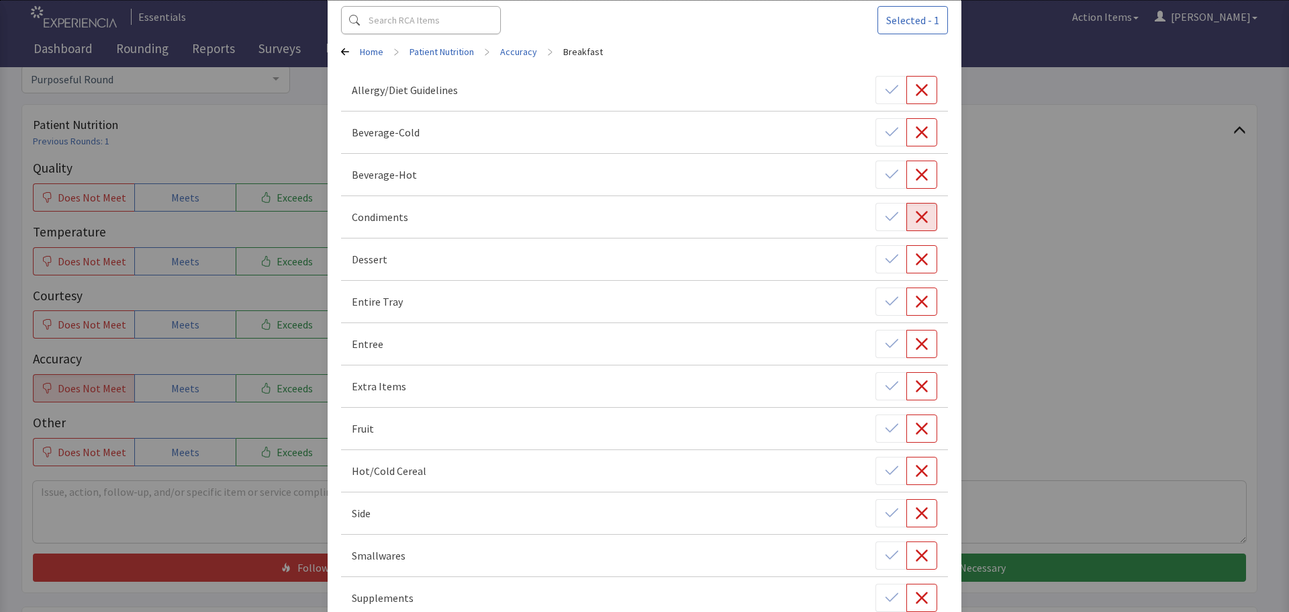
scroll to position [145, 0]
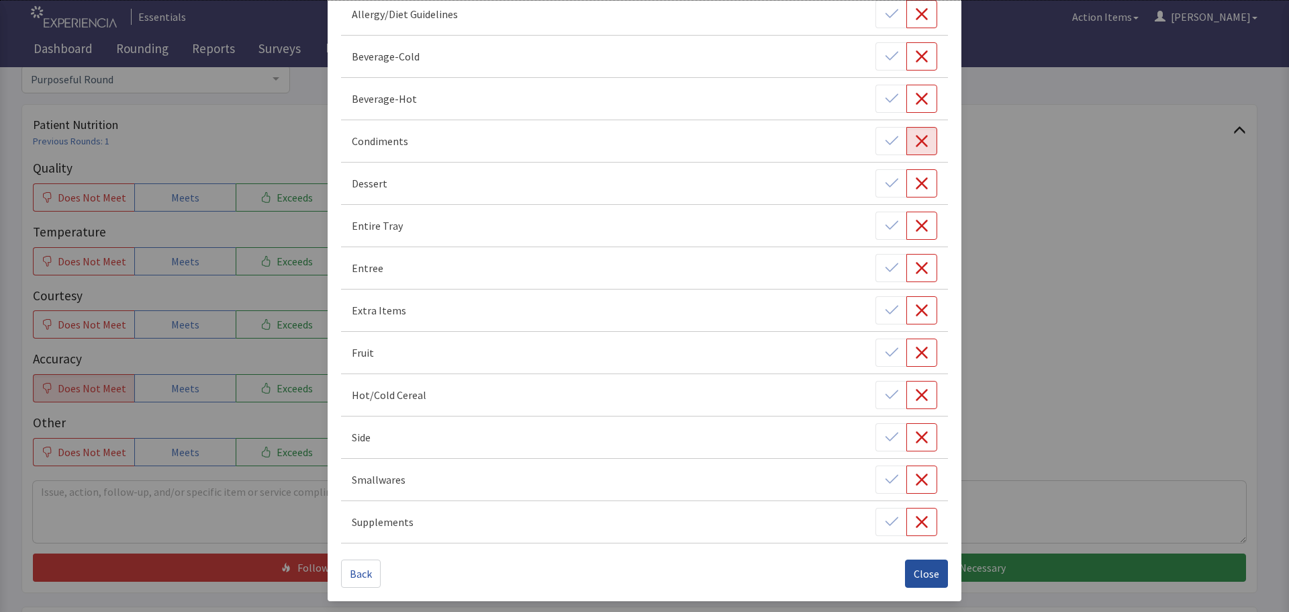
click at [927, 578] on span "Close" at bounding box center [927, 573] width 26 height 16
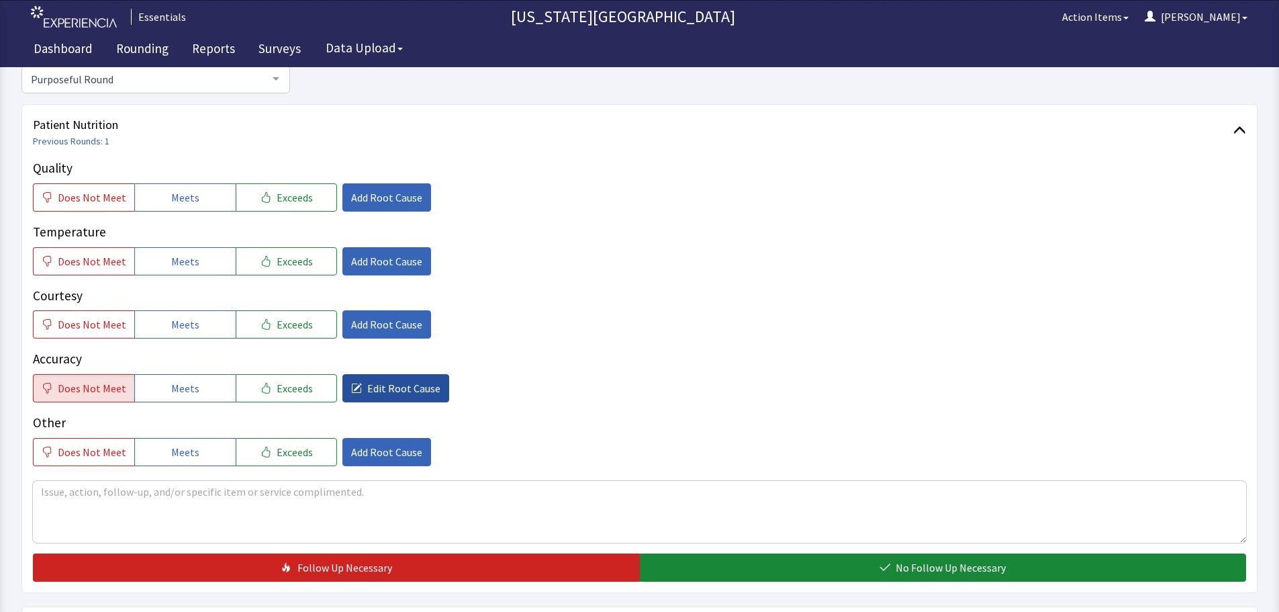
click at [377, 390] on span "Edit Root Cause" at bounding box center [403, 388] width 73 height 16
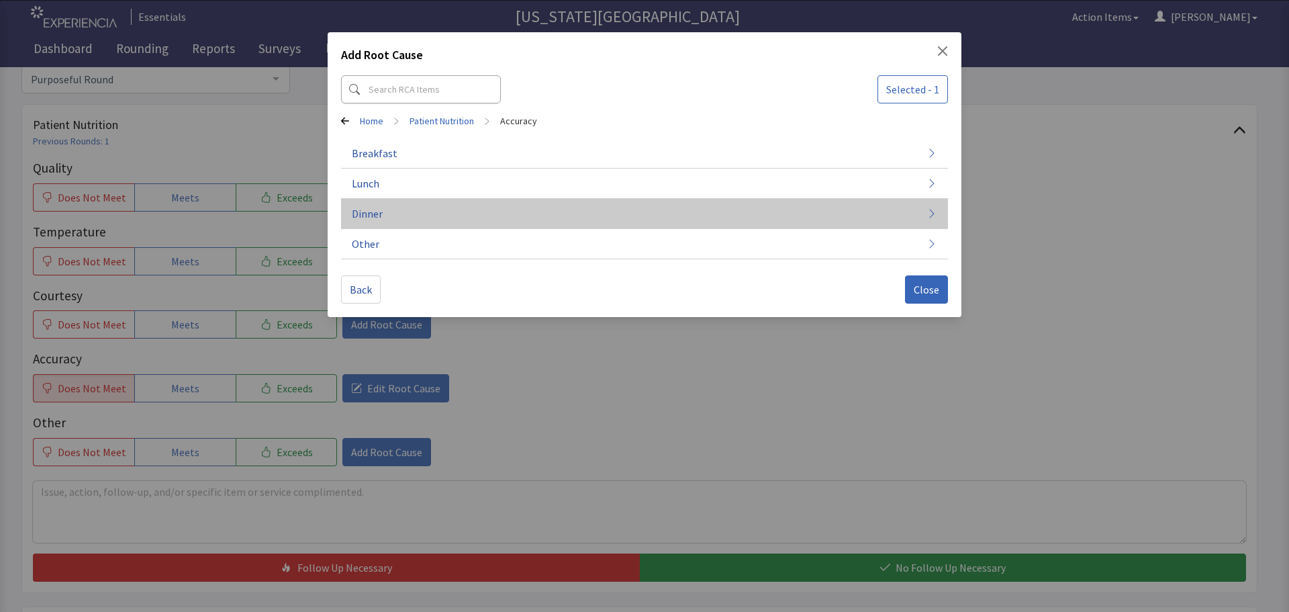
click at [399, 204] on button "Dinner" at bounding box center [644, 214] width 607 height 30
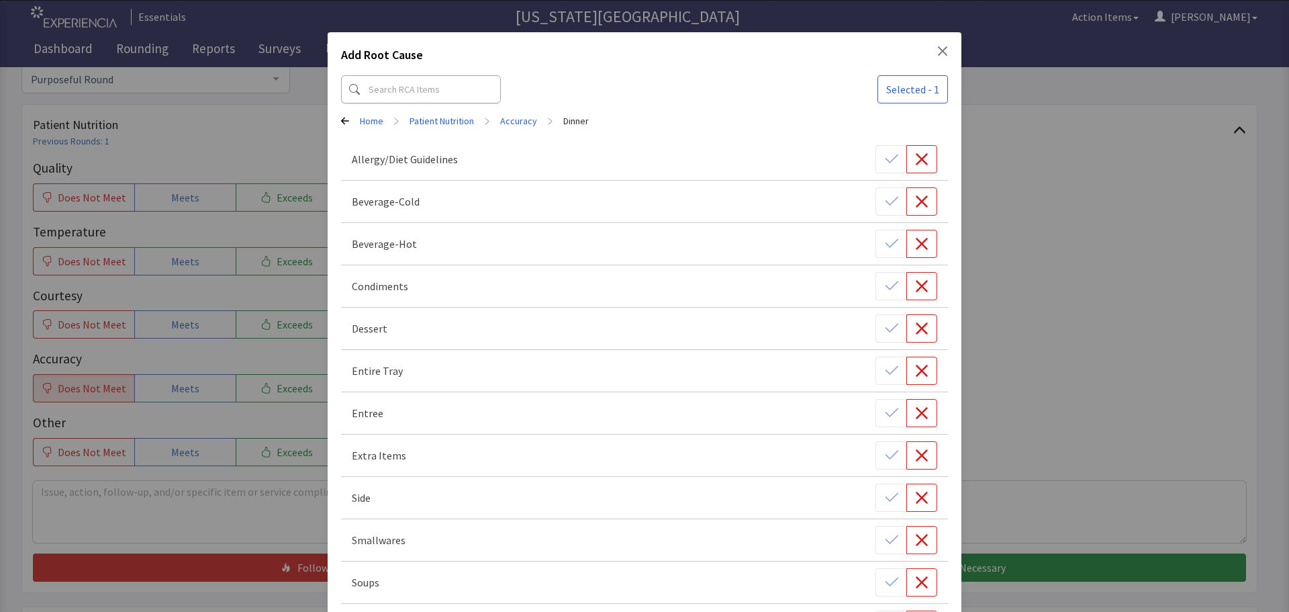
click at [518, 116] on link "Accuracy" at bounding box center [518, 120] width 37 height 13
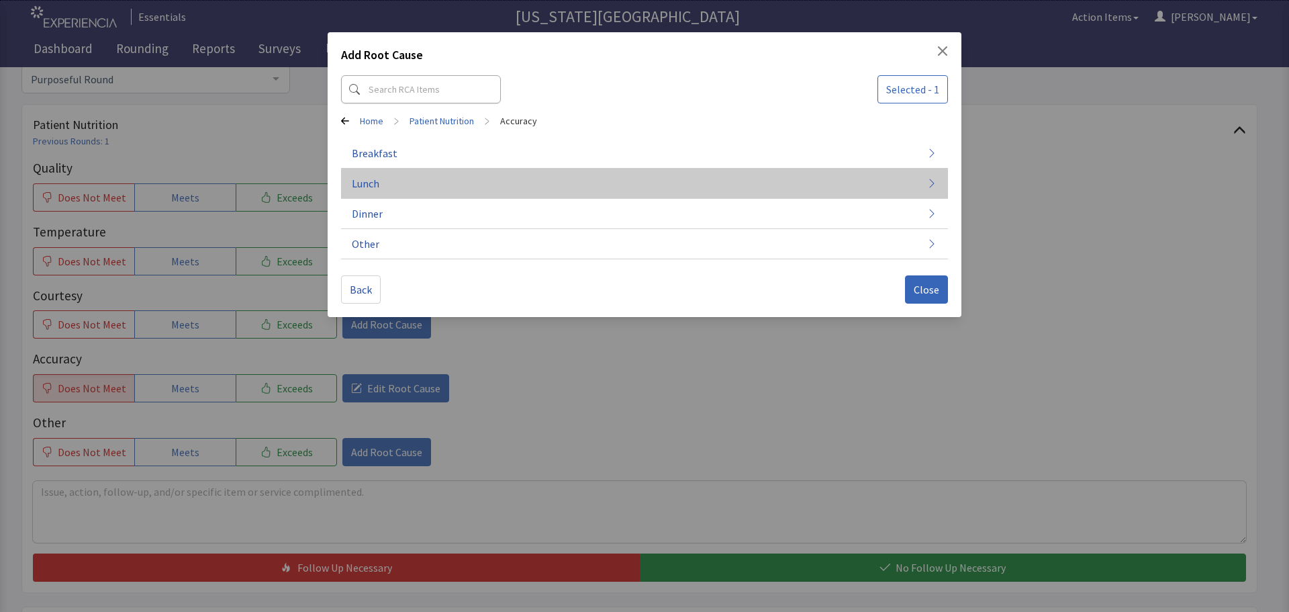
click at [473, 173] on button "Lunch" at bounding box center [644, 184] width 607 height 30
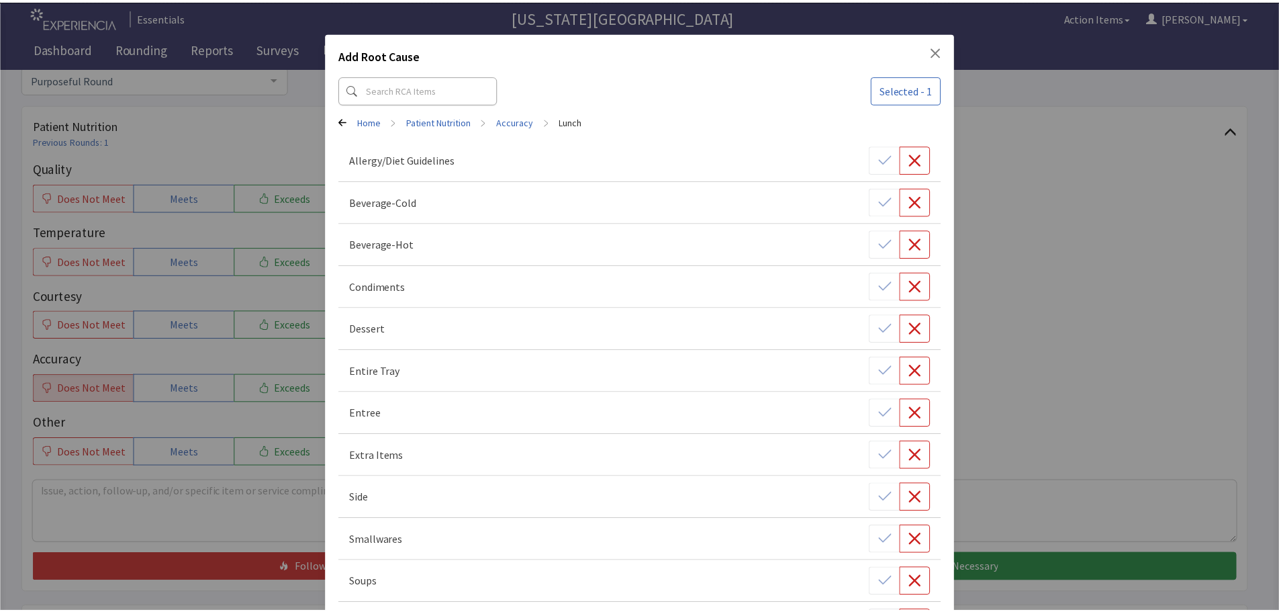
scroll to position [103, 0]
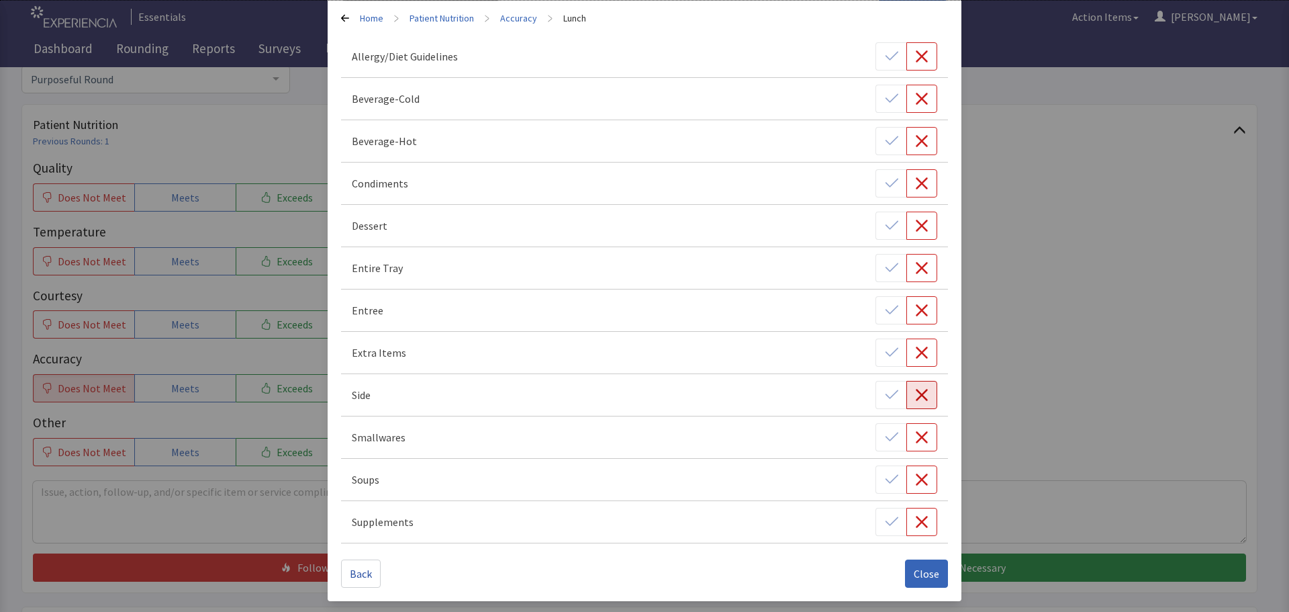
click at [916, 400] on icon "button" at bounding box center [921, 394] width 13 height 13
click at [924, 573] on span "Close" at bounding box center [927, 573] width 26 height 16
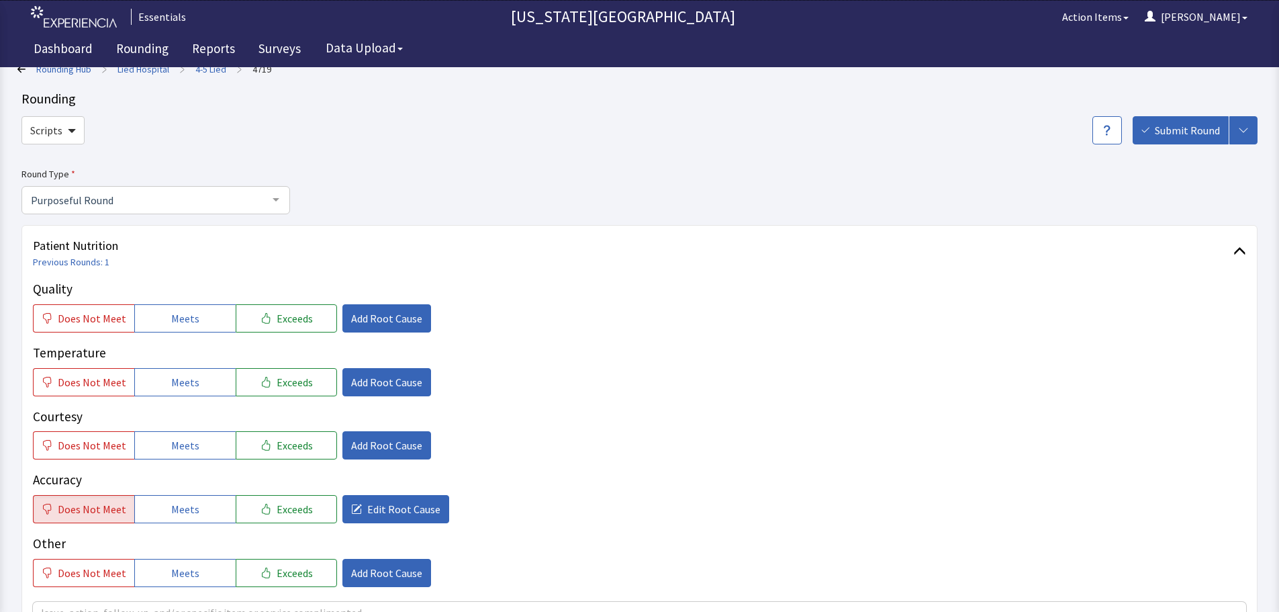
scroll to position [0, 0]
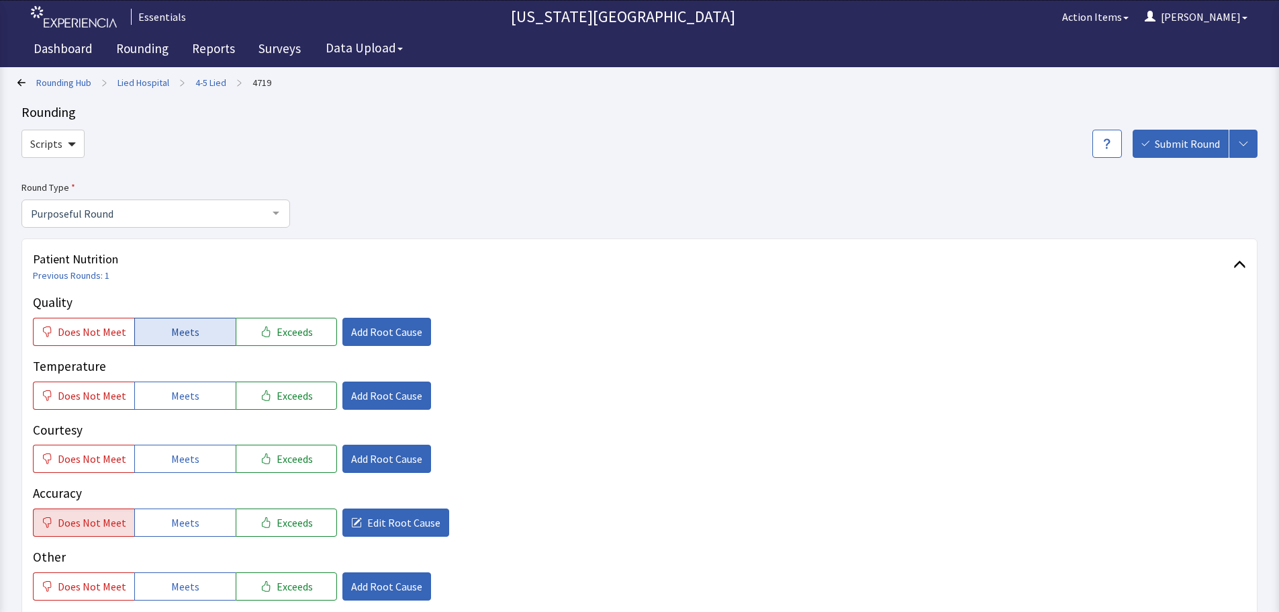
click at [173, 333] on span "Meets" at bounding box center [185, 332] width 28 height 16
click at [201, 412] on div "Quality Does Not Meet Meets Exceeds Add Root Cause Temperature Does Not Meet Me…" at bounding box center [640, 447] width 1214 height 308
click at [201, 401] on button "Meets" at bounding box center [184, 395] width 101 height 28
click at [199, 450] on button "Meets" at bounding box center [184, 459] width 101 height 28
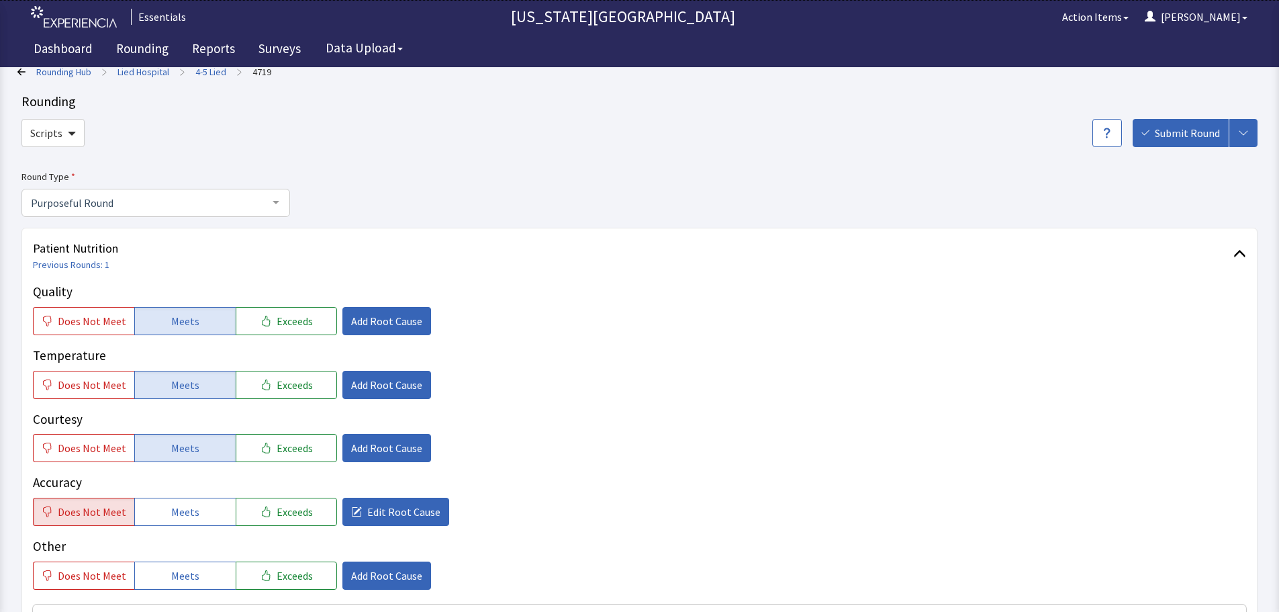
scroll to position [134, 0]
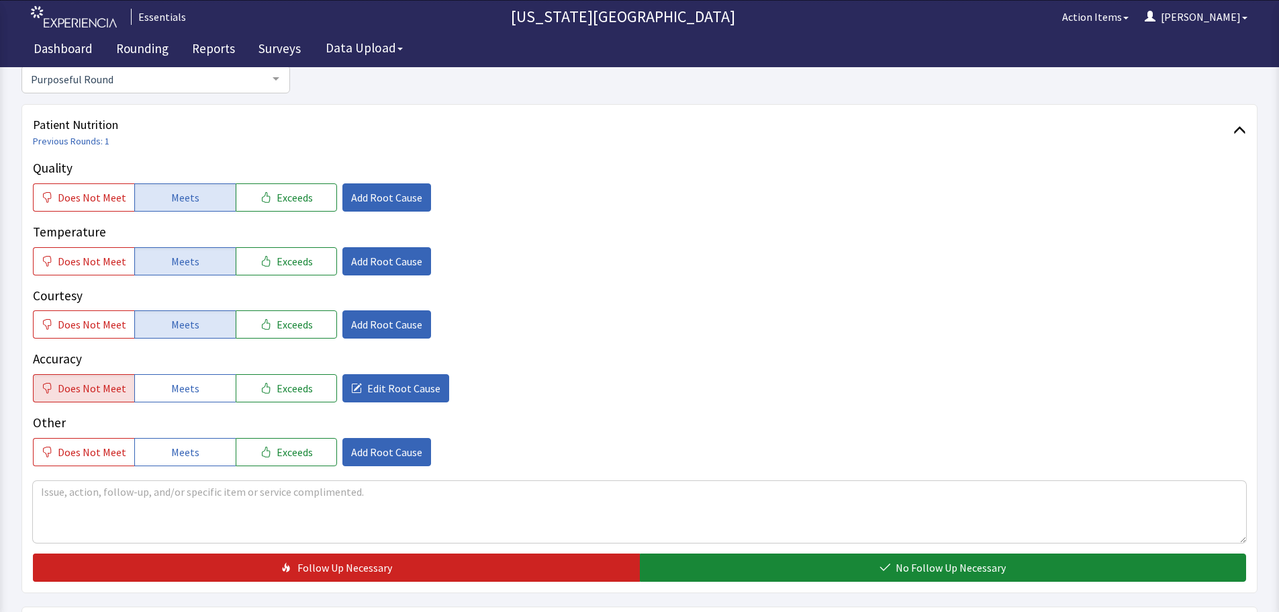
click at [557, 478] on div at bounding box center [640, 510] width 1214 height 66
click at [554, 490] on textarea at bounding box center [640, 512] width 1214 height 62
type textarea "F"
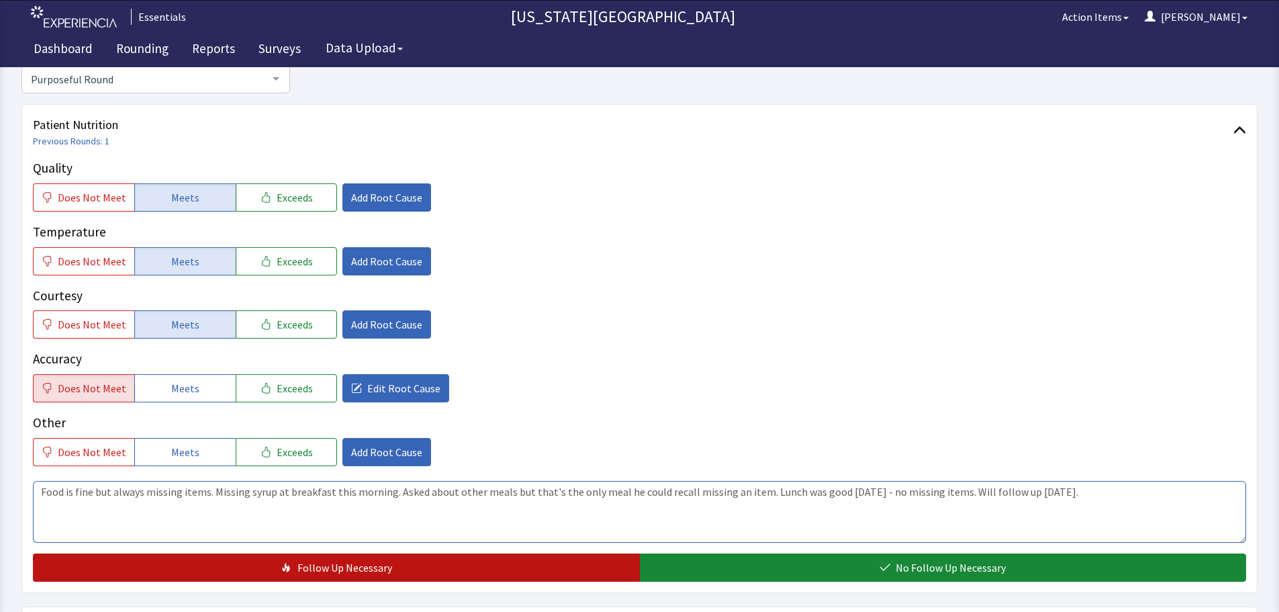
type textarea "Food is fine but always missing items. Missing syrup at breakfast this morning.…"
click at [492, 565] on button "Follow Up Necessary" at bounding box center [336, 567] width 607 height 28
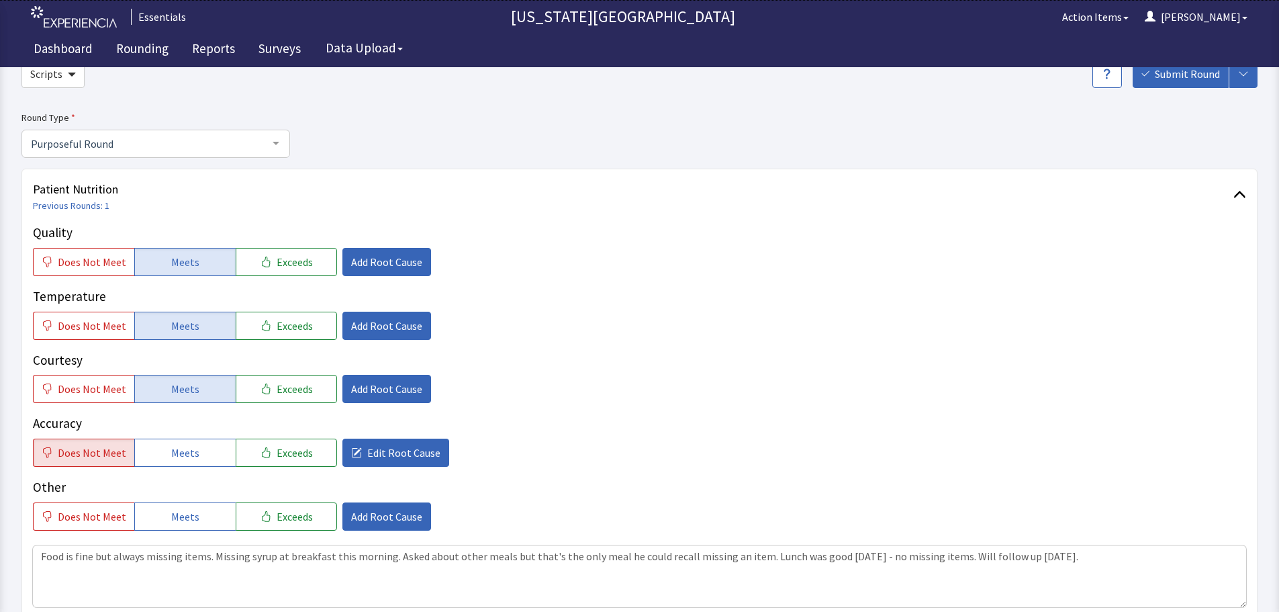
scroll to position [0, 0]
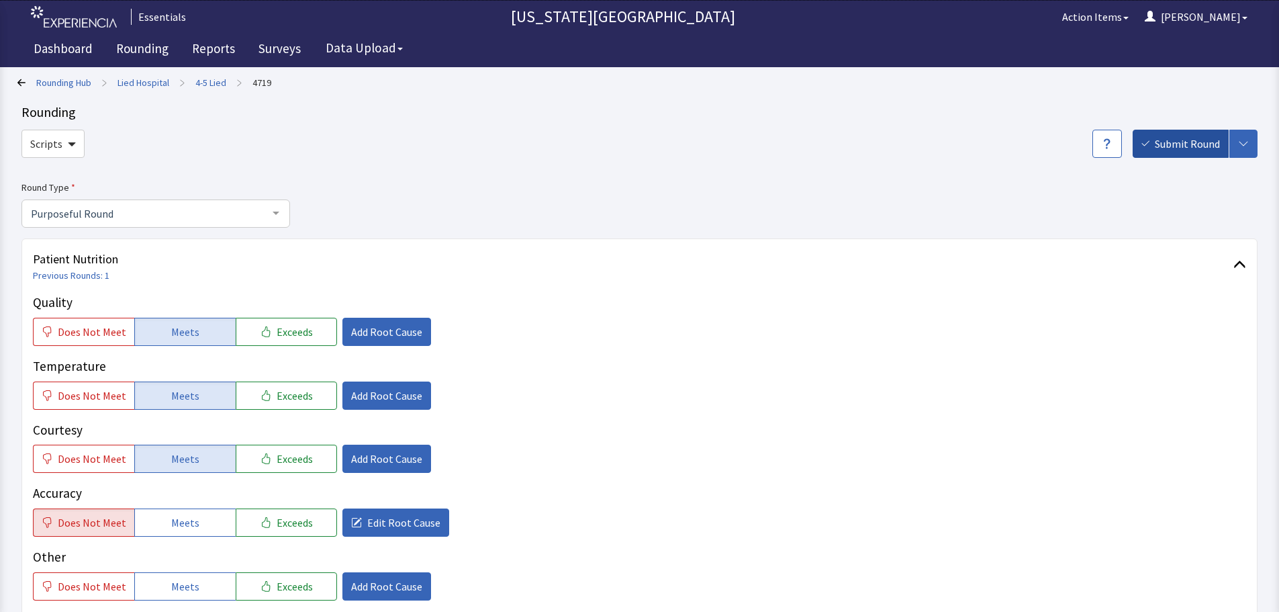
click at [1160, 148] on span "Submit Round" at bounding box center [1187, 144] width 65 height 16
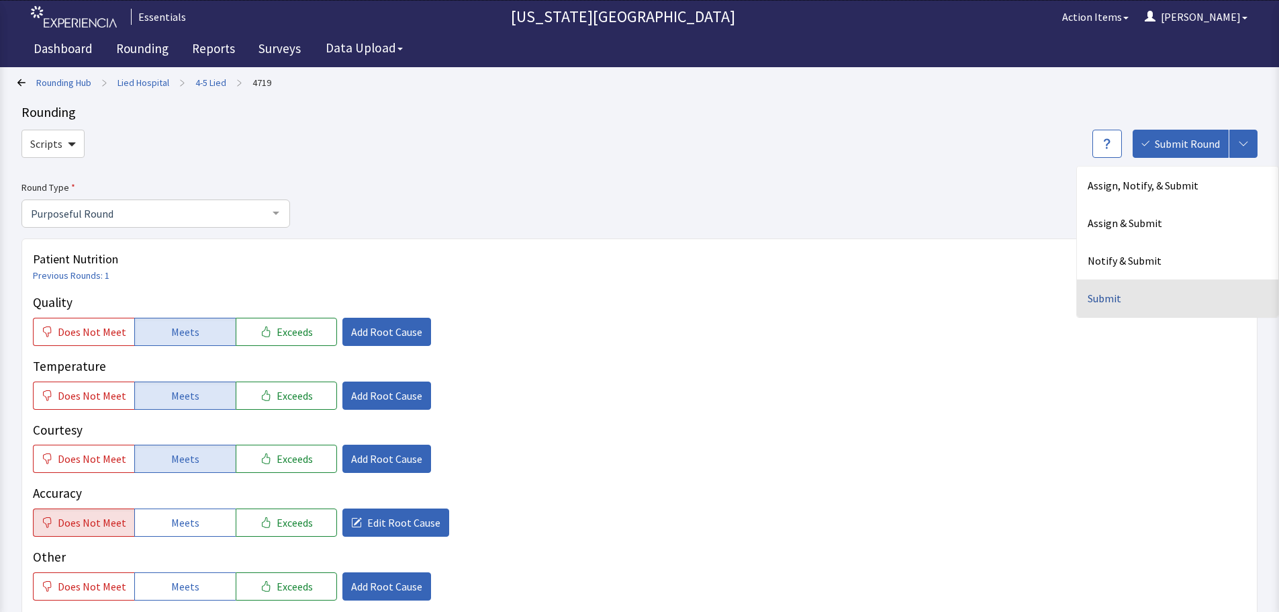
click at [1134, 285] on div "Submit" at bounding box center [1177, 298] width 201 height 38
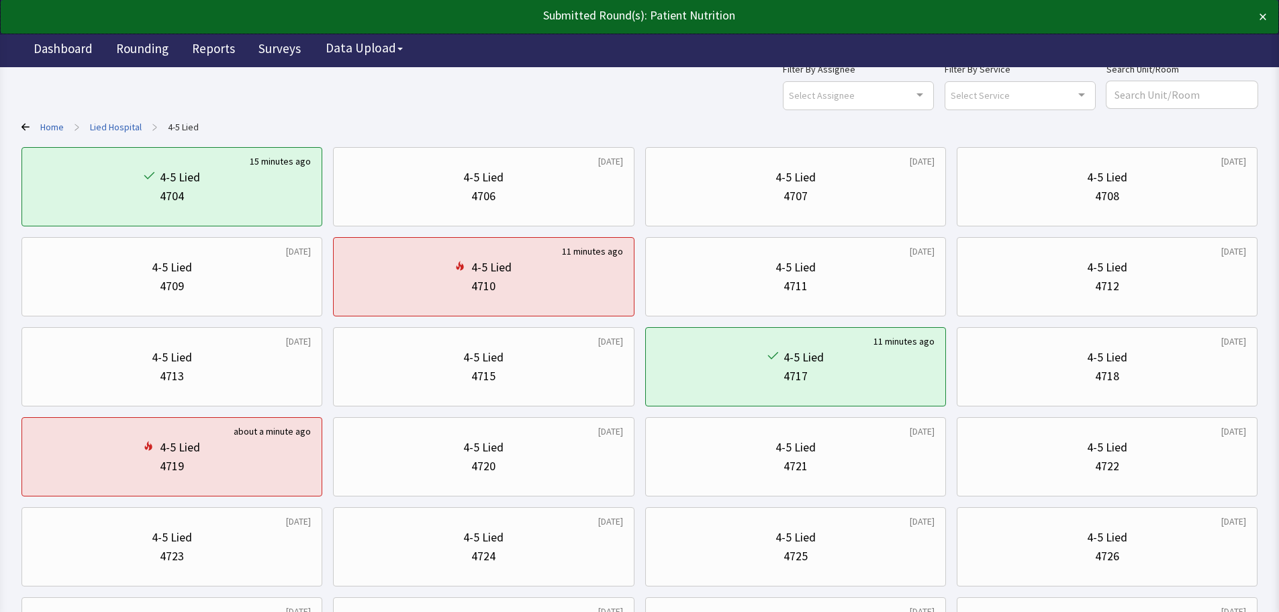
scroll to position [67, 0]
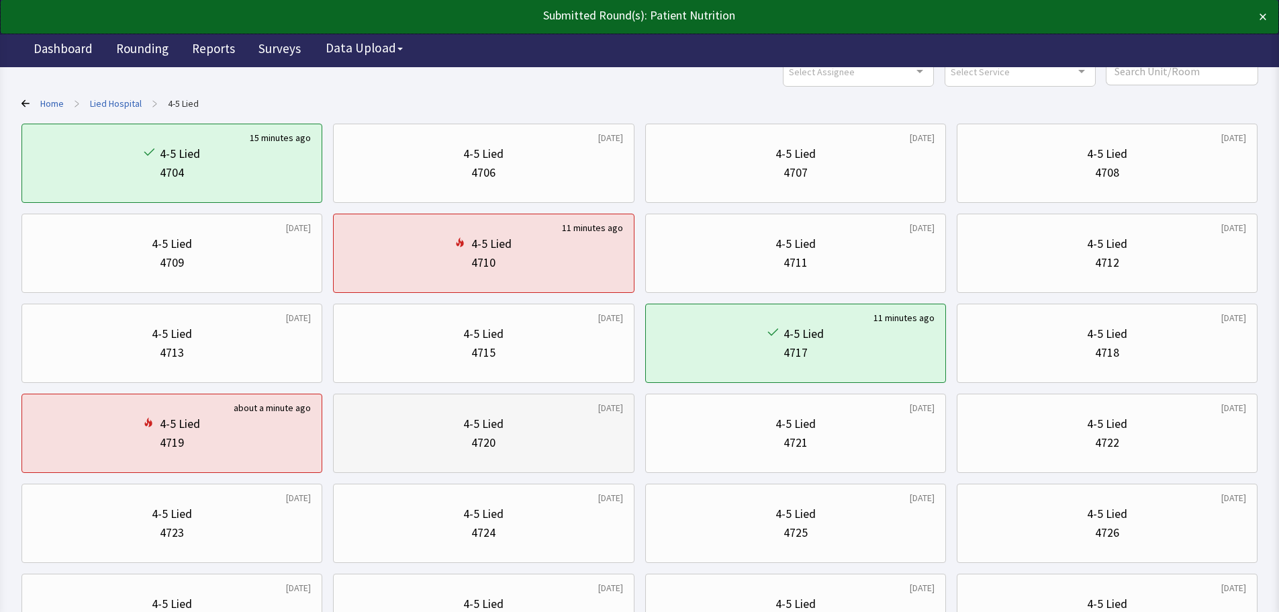
click at [516, 441] on div "4720" at bounding box center [484, 442] width 278 height 19
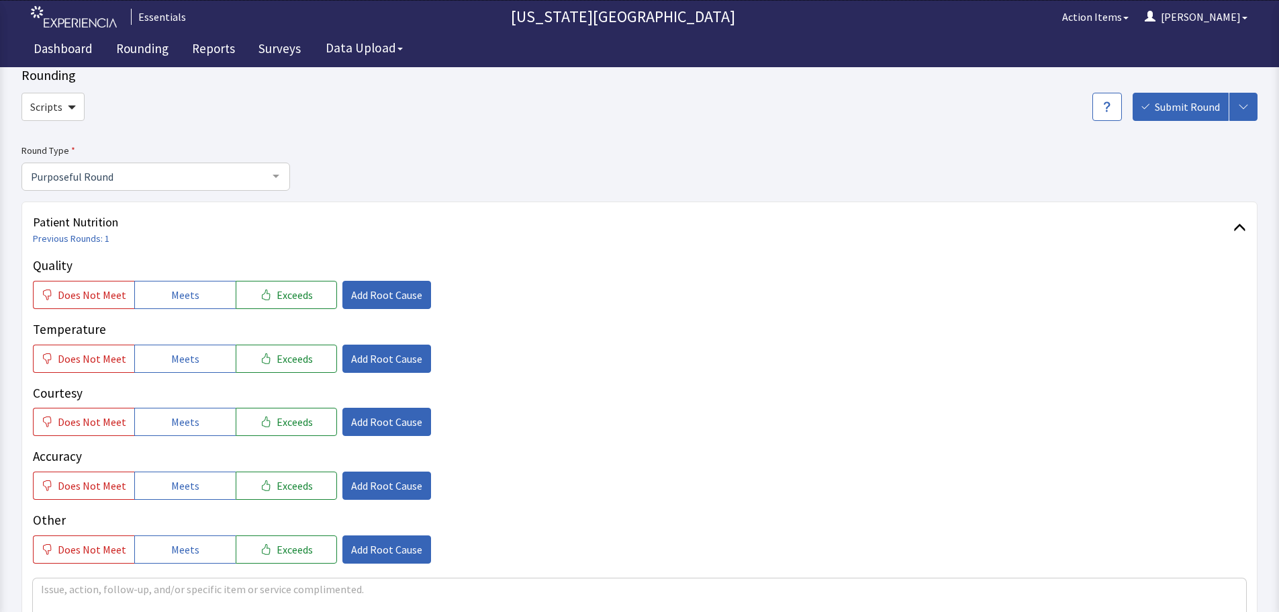
scroll to position [67, 0]
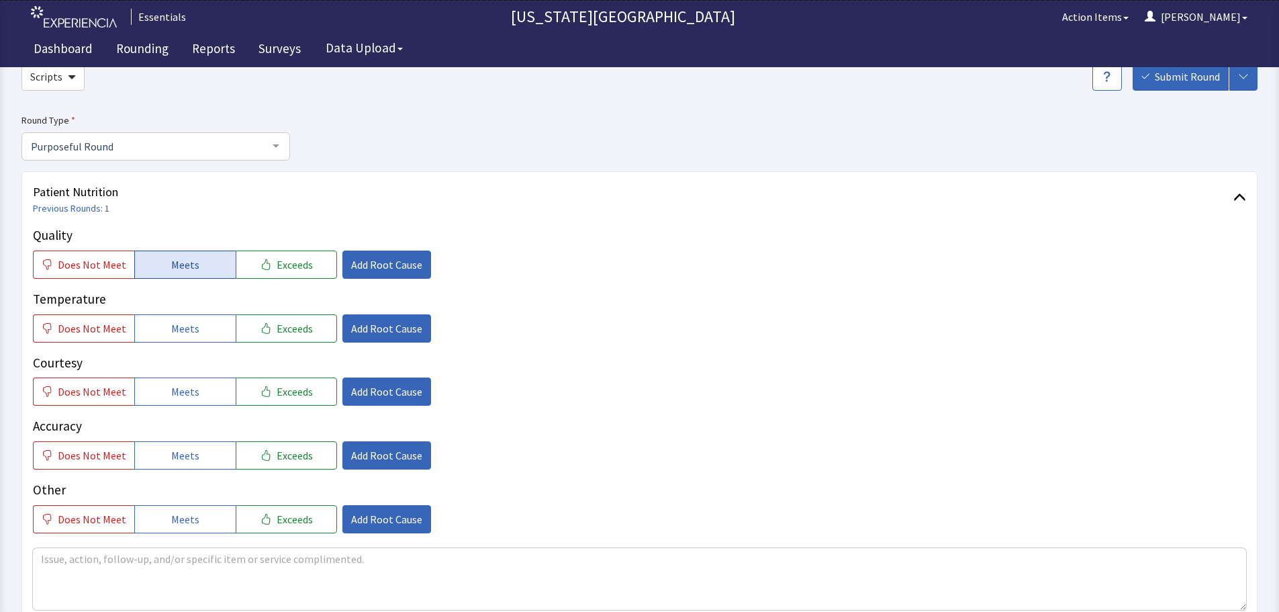
click at [167, 273] on button "Meets" at bounding box center [184, 265] width 101 height 28
click at [170, 314] on button "Meets" at bounding box center [184, 328] width 101 height 28
click at [185, 386] on span "Meets" at bounding box center [185, 391] width 28 height 16
click at [187, 438] on div "Accuracy Does Not Meet Meets Exceeds Add Root Cause" at bounding box center [640, 442] width 1214 height 53
click at [187, 461] on span "Meets" at bounding box center [185, 455] width 28 height 16
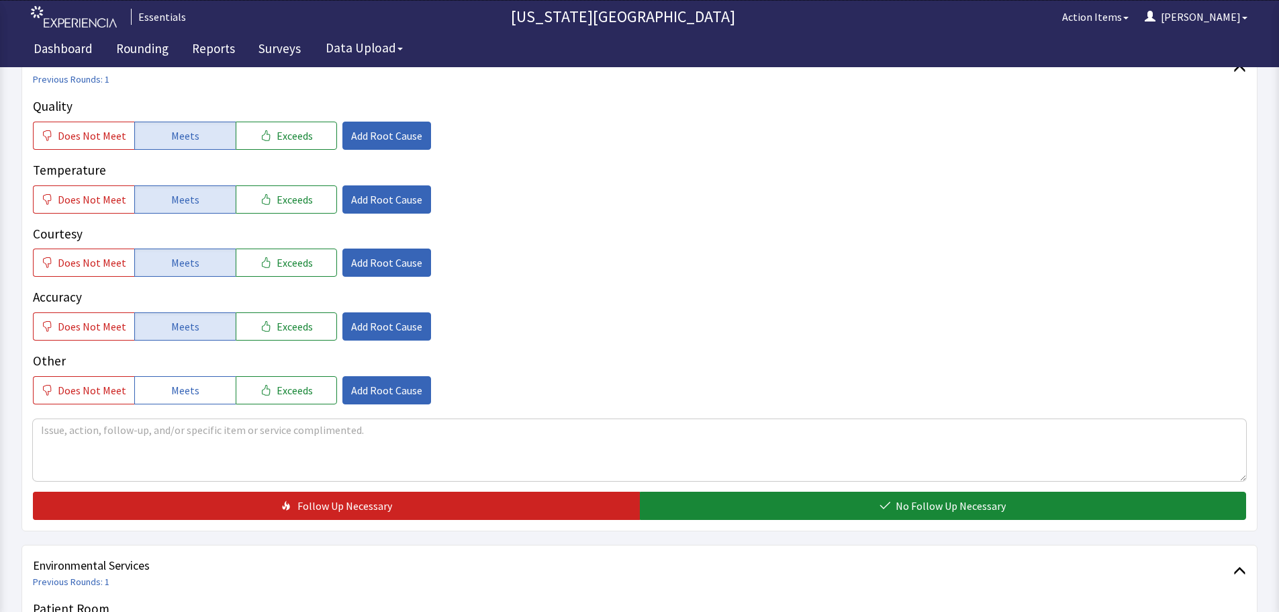
scroll to position [201, 0]
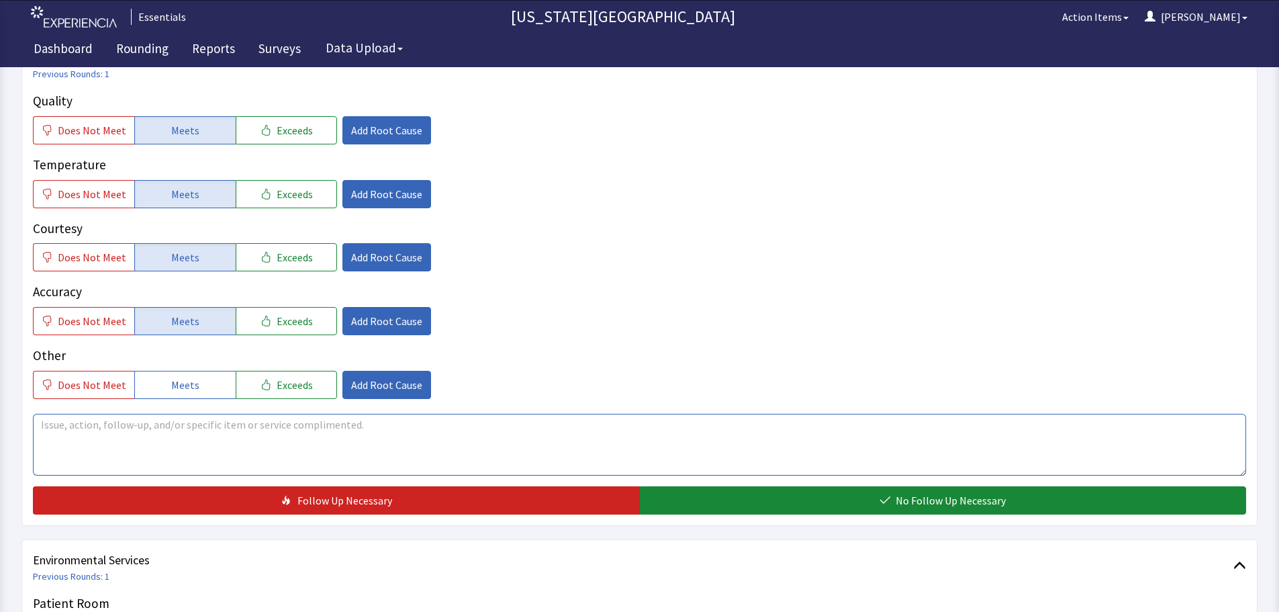
click at [681, 431] on textarea at bounding box center [640, 445] width 1214 height 62
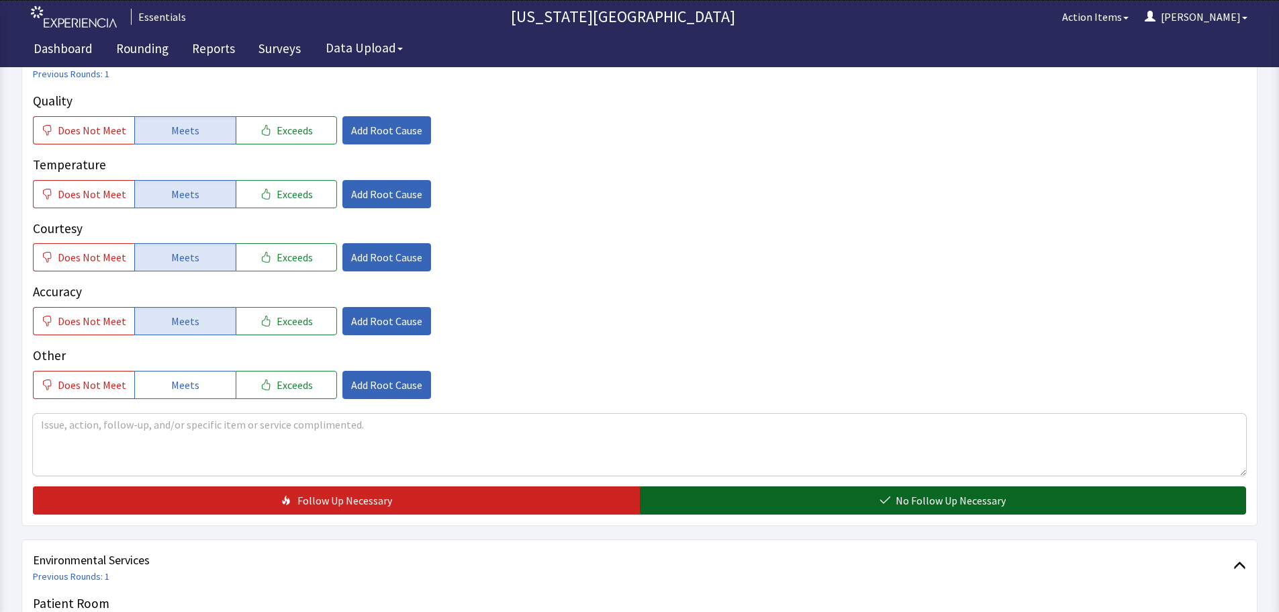
click at [969, 504] on span "No Follow Up Necessary" at bounding box center [951, 500] width 110 height 16
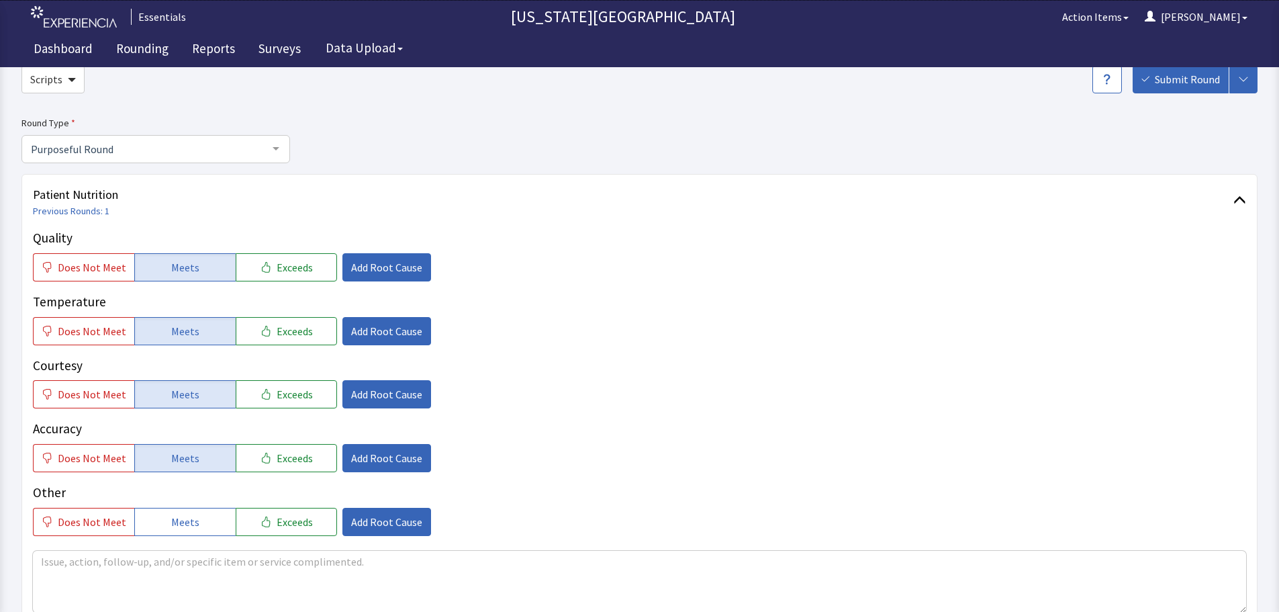
scroll to position [0, 0]
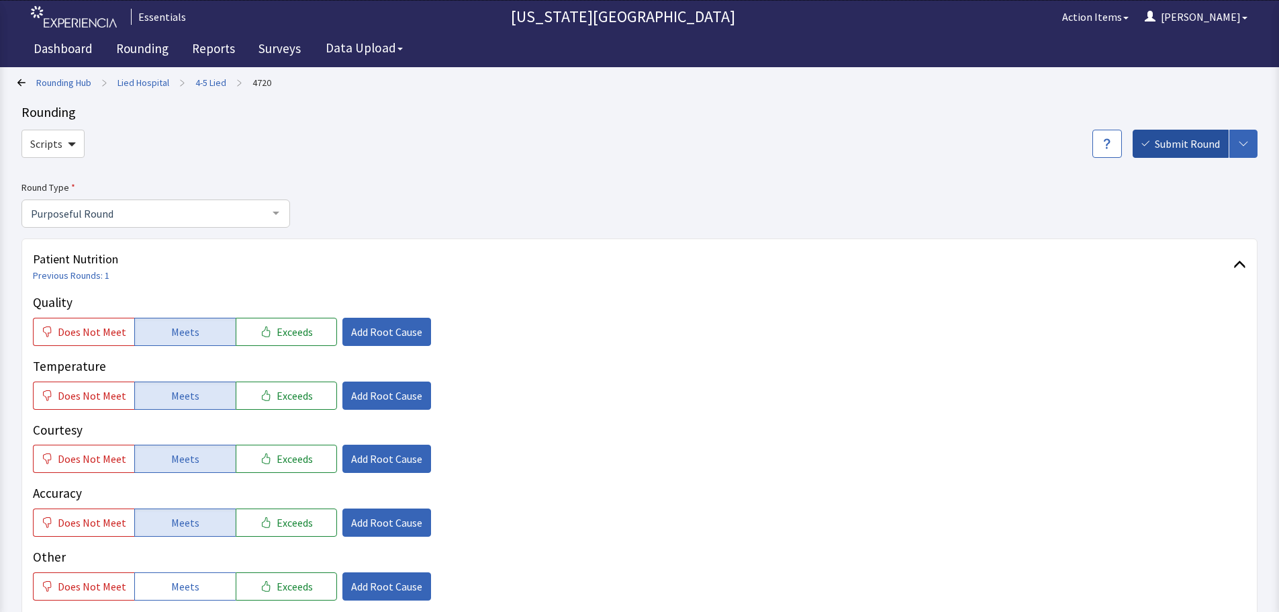
click at [1162, 147] on span "Submit Round" at bounding box center [1187, 144] width 65 height 16
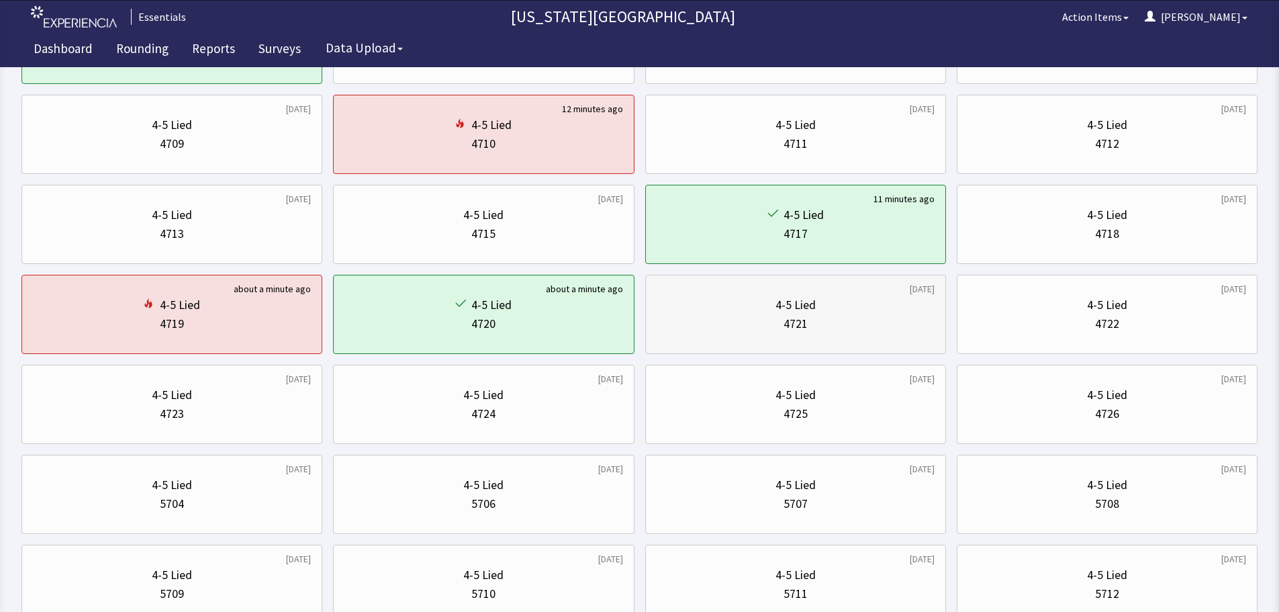
scroll to position [201, 0]
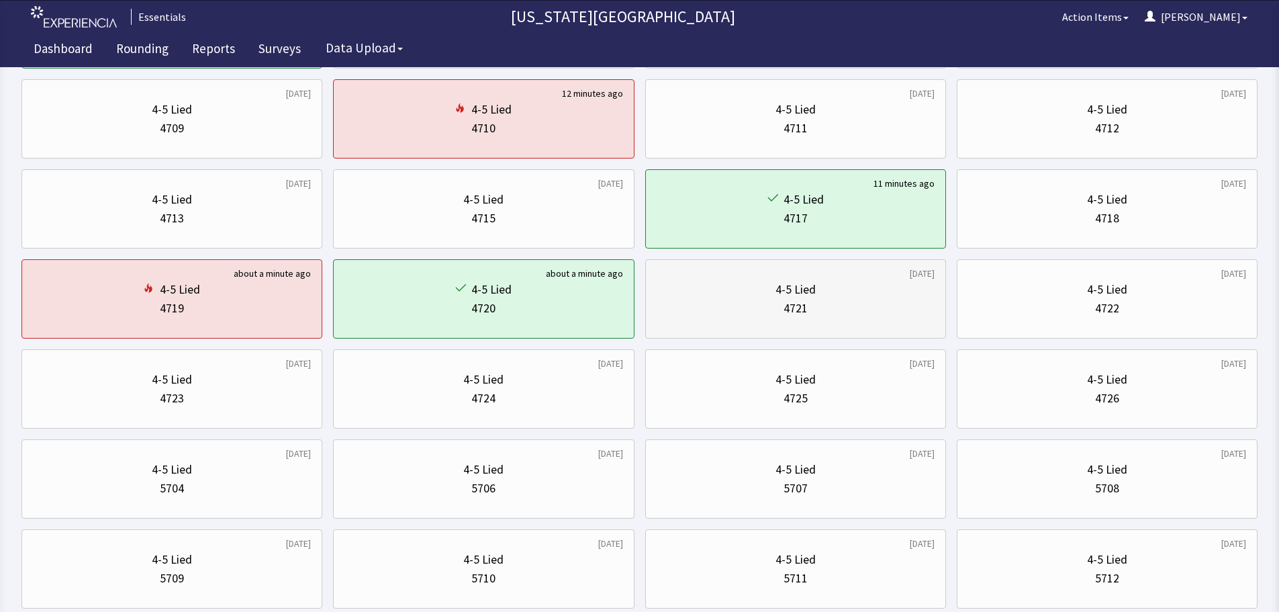
click at [909, 297] on div "4-5 Lied" at bounding box center [796, 289] width 278 height 19
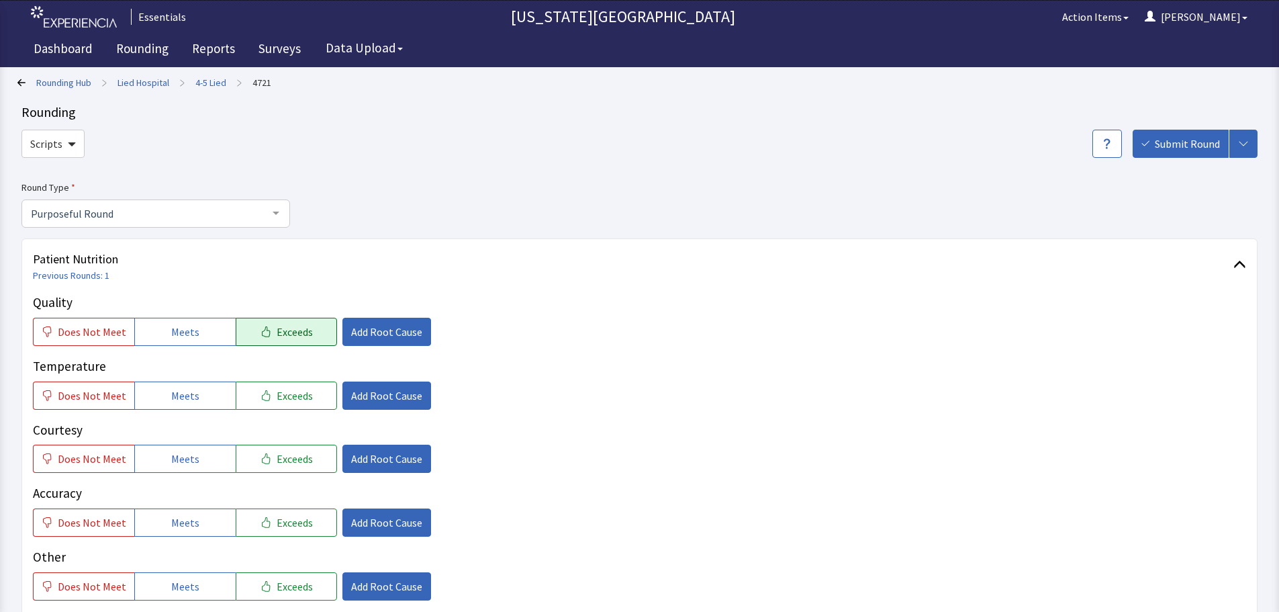
click at [242, 329] on button "Exceeds" at bounding box center [286, 332] width 101 height 28
click at [205, 392] on button "Meets" at bounding box center [184, 395] width 101 height 28
click at [199, 477] on div "Quality Does Not Meet Meets Exceeds Add Root Cause Temperature Does Not Meet Me…" at bounding box center [640, 447] width 1214 height 308
click at [280, 384] on button "Exceeds" at bounding box center [286, 395] width 101 height 28
click at [208, 451] on button "Meets" at bounding box center [184, 459] width 101 height 28
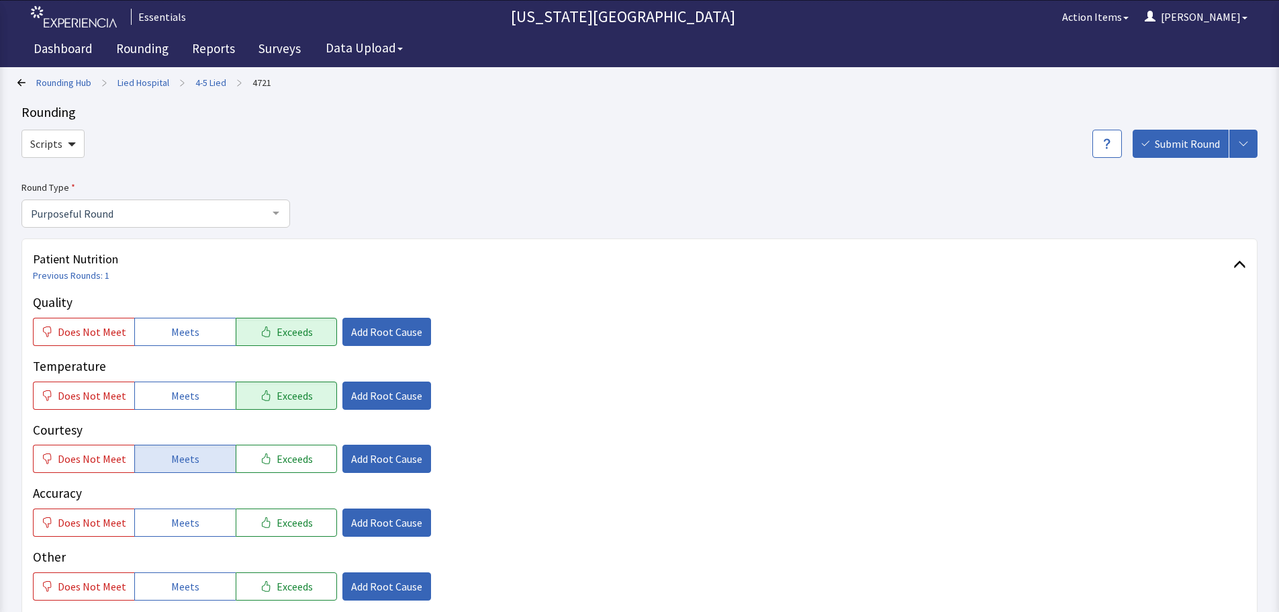
click at [190, 543] on div "Quality Does Not Meet Meets Exceeds Add Root Cause Temperature Does Not Meet Me…" at bounding box center [640, 447] width 1214 height 308
click at [210, 517] on button "Meets" at bounding box center [184, 522] width 101 height 28
click at [363, 335] on span "Add Root Cause" at bounding box center [386, 332] width 71 height 16
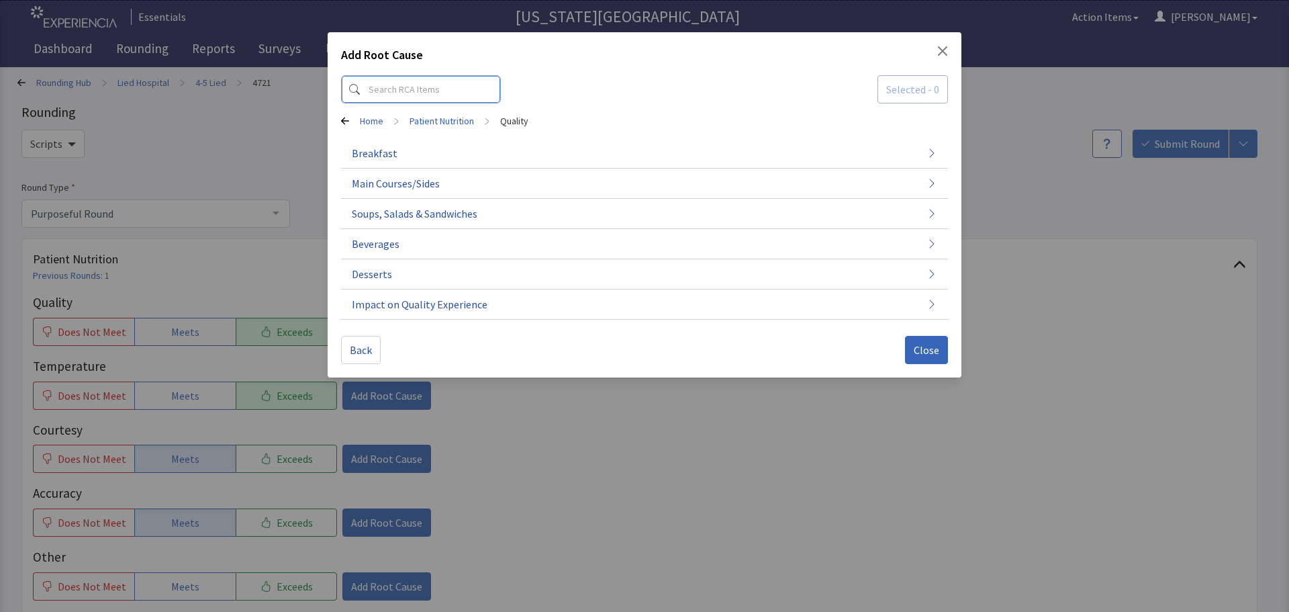
click at [431, 89] on input at bounding box center [421, 89] width 160 height 28
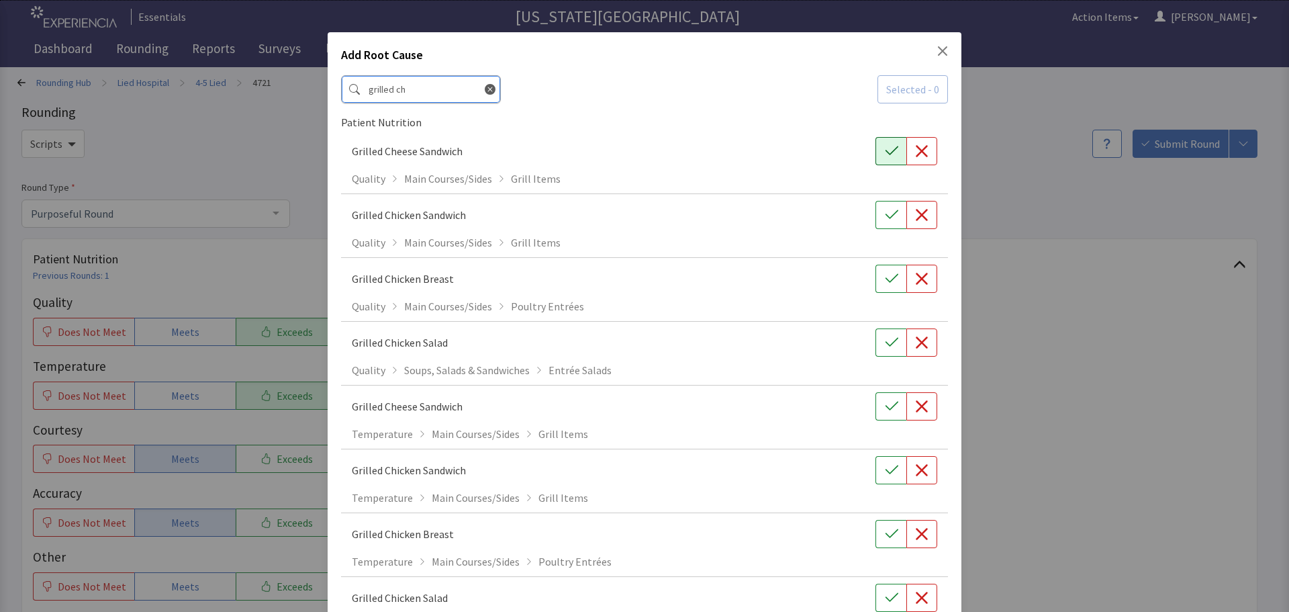
type input "grilled ch"
click at [876, 156] on button "button" at bounding box center [891, 151] width 31 height 28
click at [885, 405] on icon "button" at bounding box center [891, 406] width 13 height 13
click at [928, 48] on div "Add Root Cause" at bounding box center [644, 58] width 607 height 24
click at [938, 48] on icon "Close" at bounding box center [943, 51] width 11 height 11
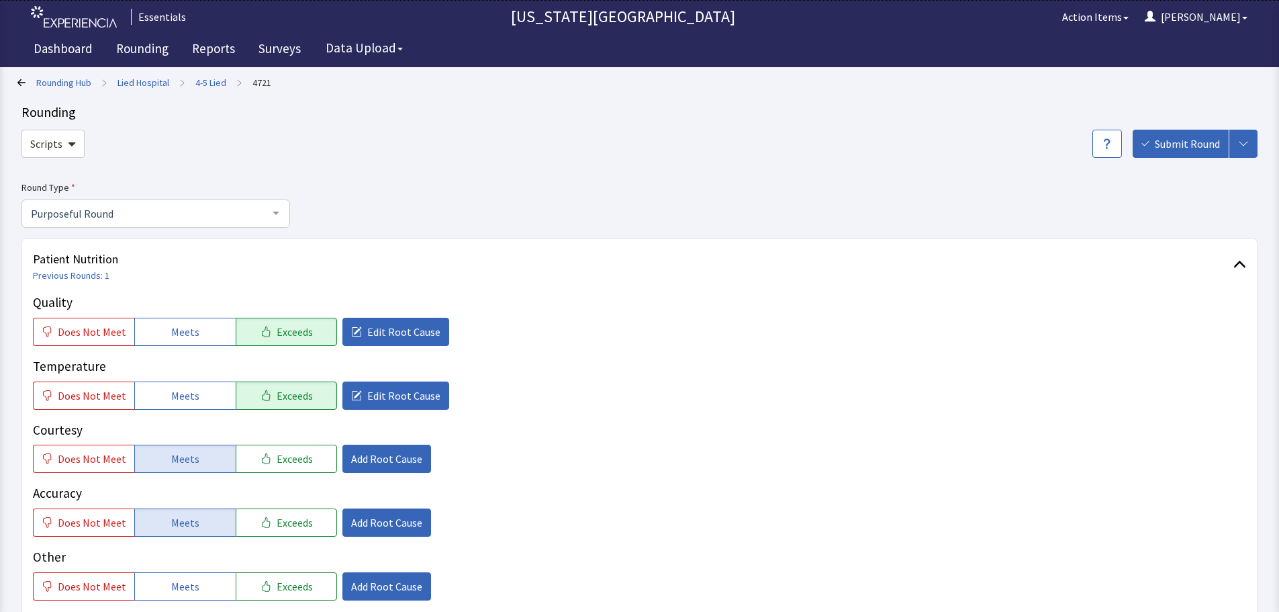
scroll to position [269, 0]
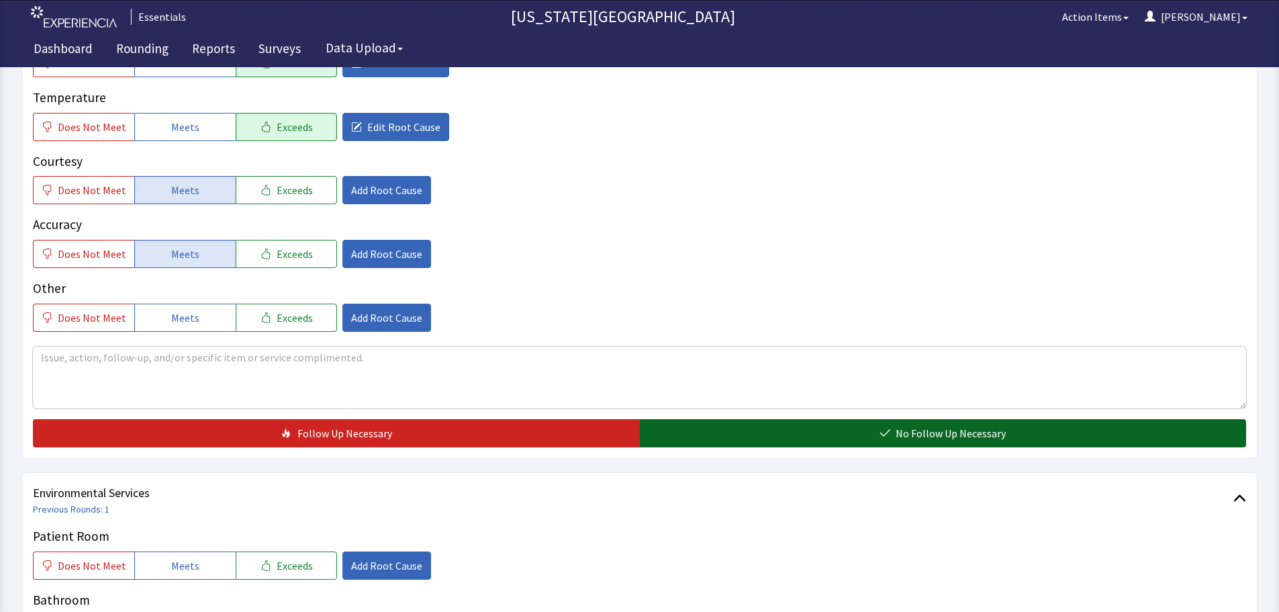
click at [834, 433] on button "No Follow Up Necessary" at bounding box center [943, 433] width 607 height 28
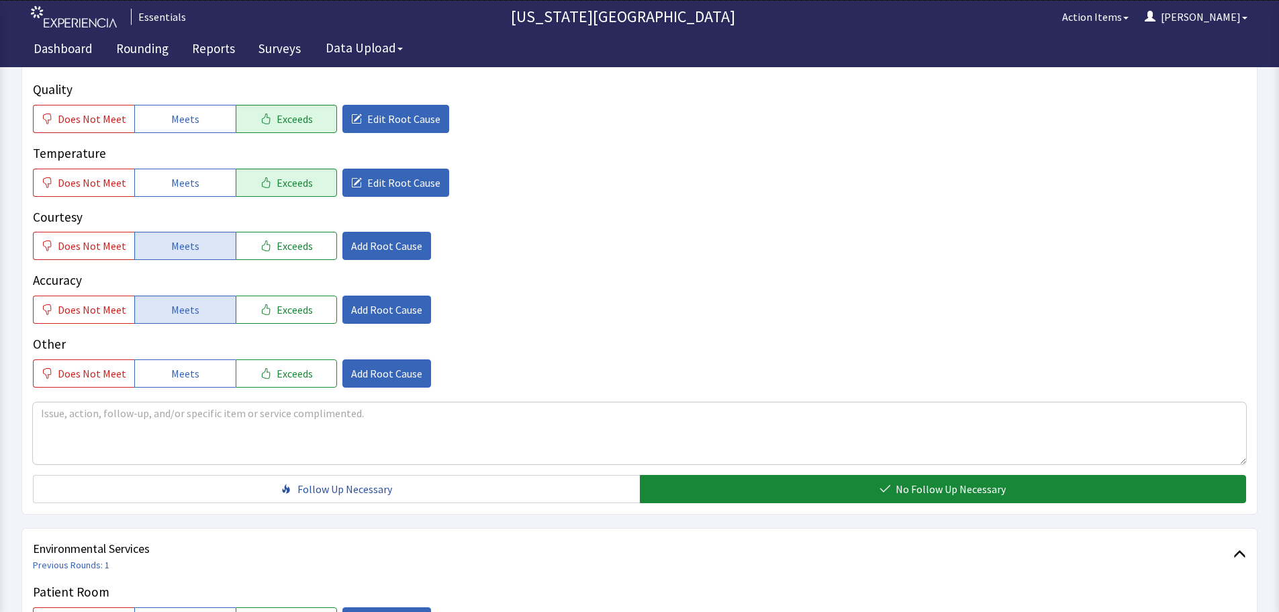
scroll to position [0, 0]
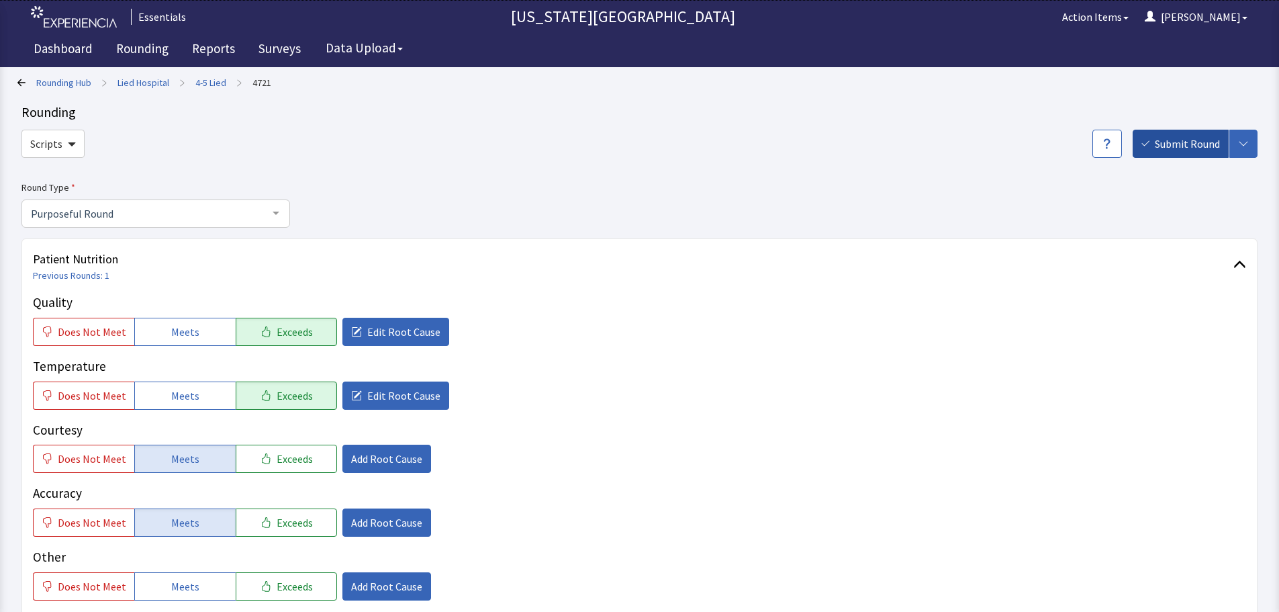
click at [1166, 145] on span "Submit Round" at bounding box center [1187, 144] width 65 height 16
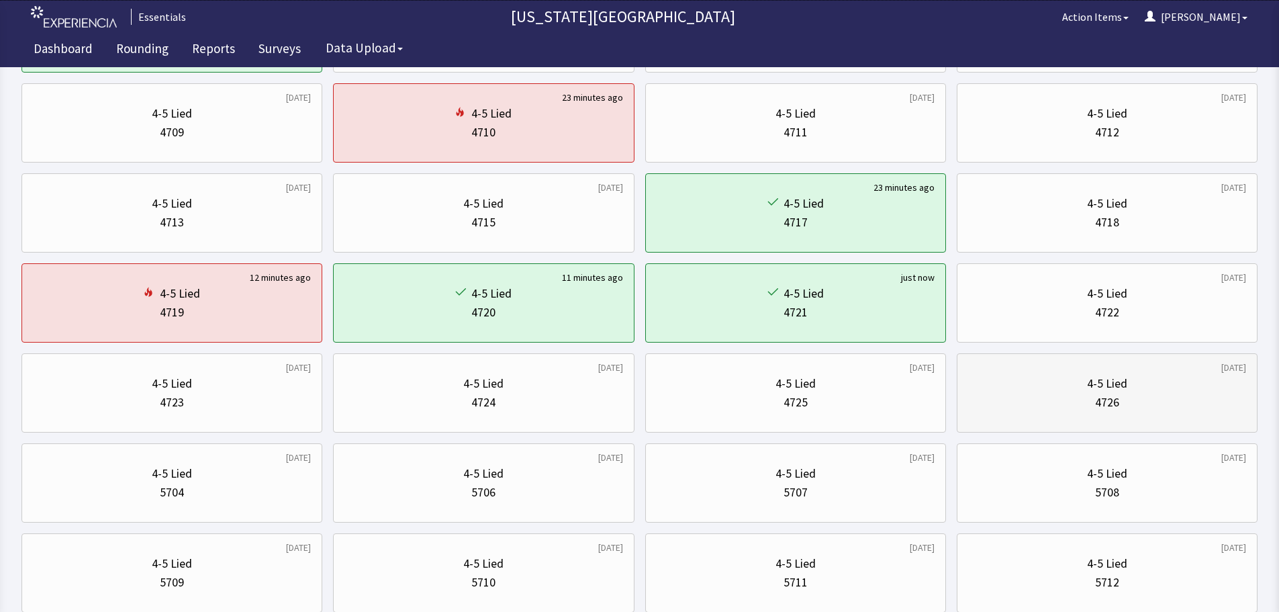
scroll to position [269, 0]
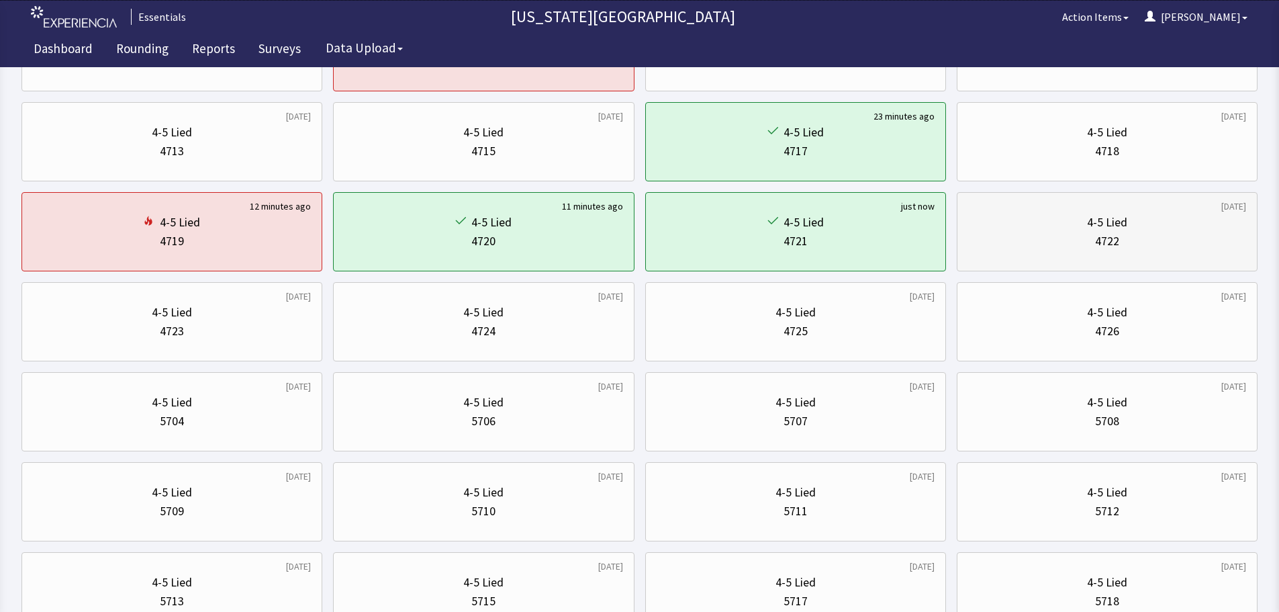
click at [1161, 246] on div "4722" at bounding box center [1107, 241] width 278 height 19
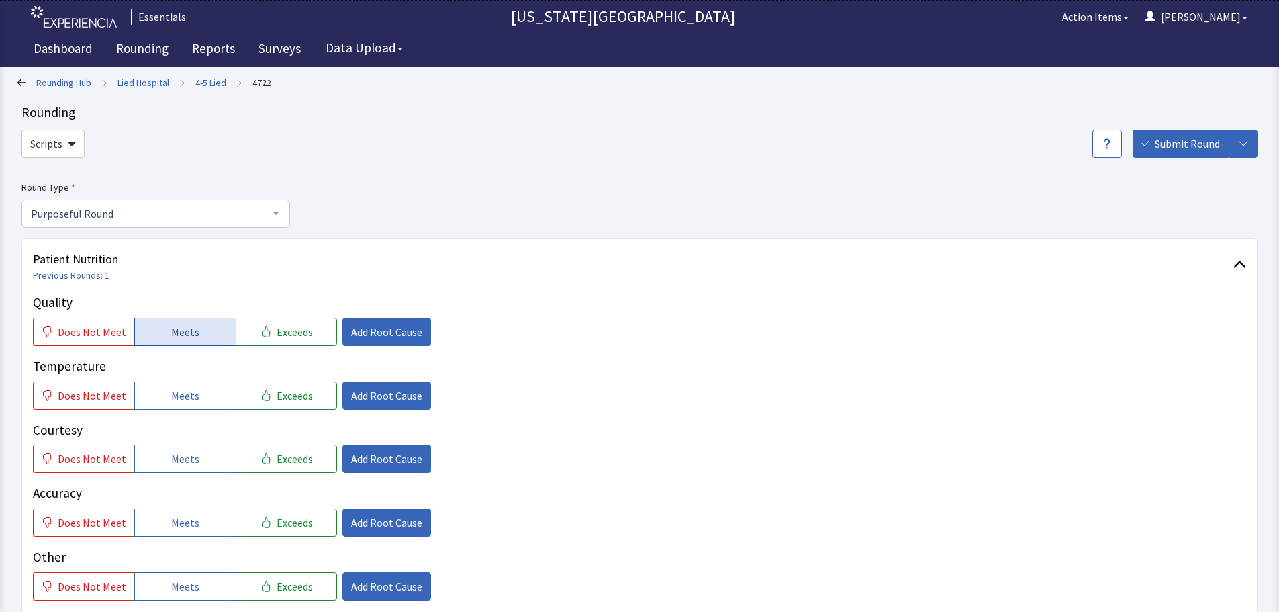
click at [158, 332] on button "Meets" at bounding box center [184, 332] width 101 height 28
click at [176, 402] on span "Meets" at bounding box center [185, 396] width 28 height 16
click at [175, 466] on span "Meets" at bounding box center [185, 459] width 28 height 16
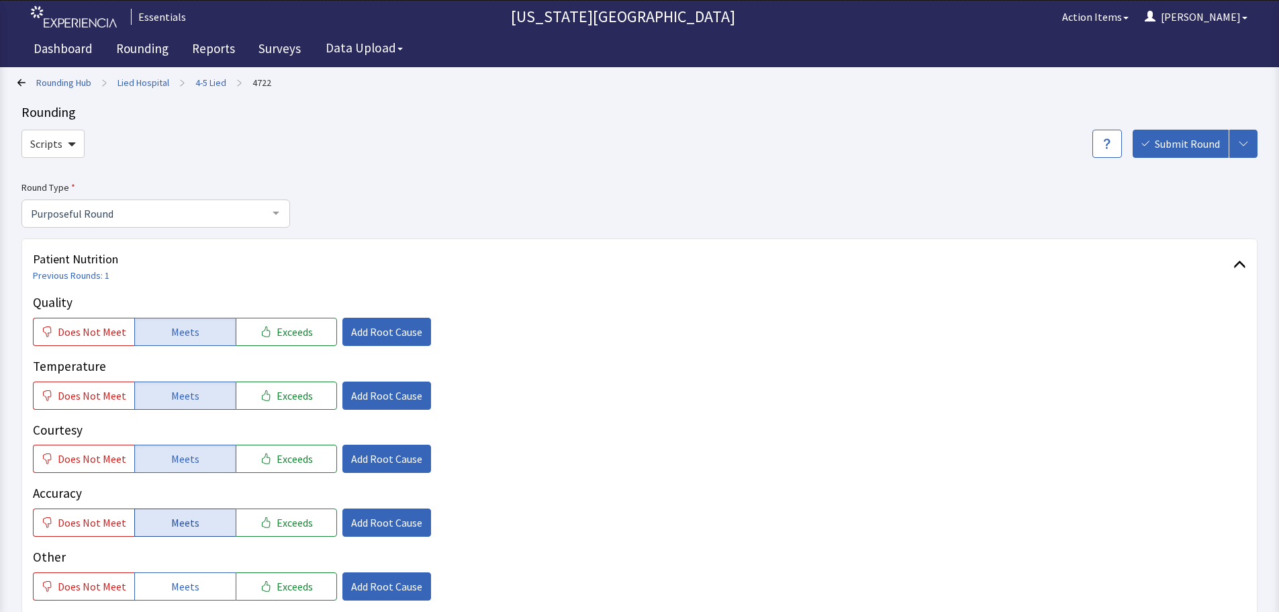
click at [173, 512] on button "Meets" at bounding box center [184, 522] width 101 height 28
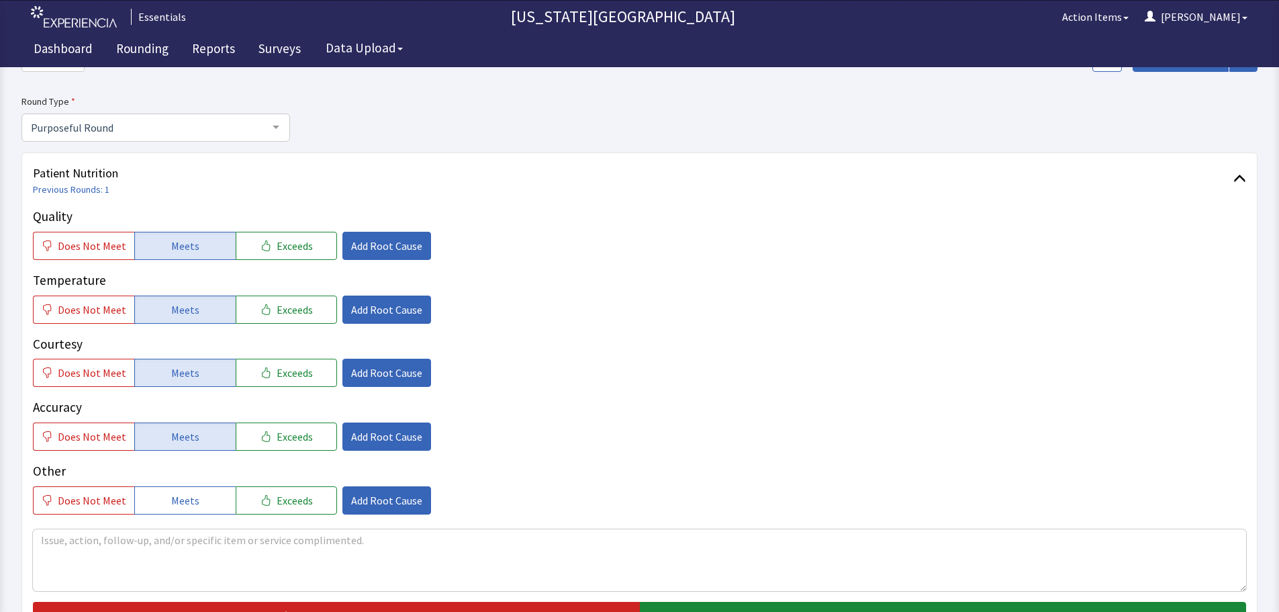
scroll to position [201, 0]
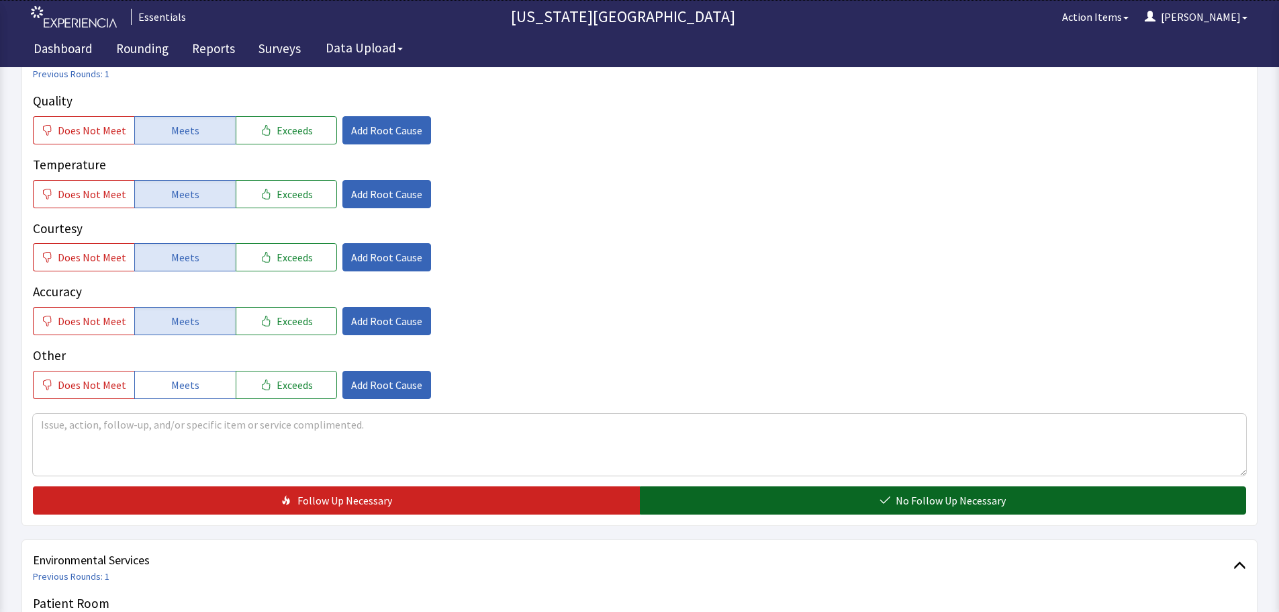
click at [907, 494] on span "No Follow Up Necessary" at bounding box center [951, 500] width 110 height 16
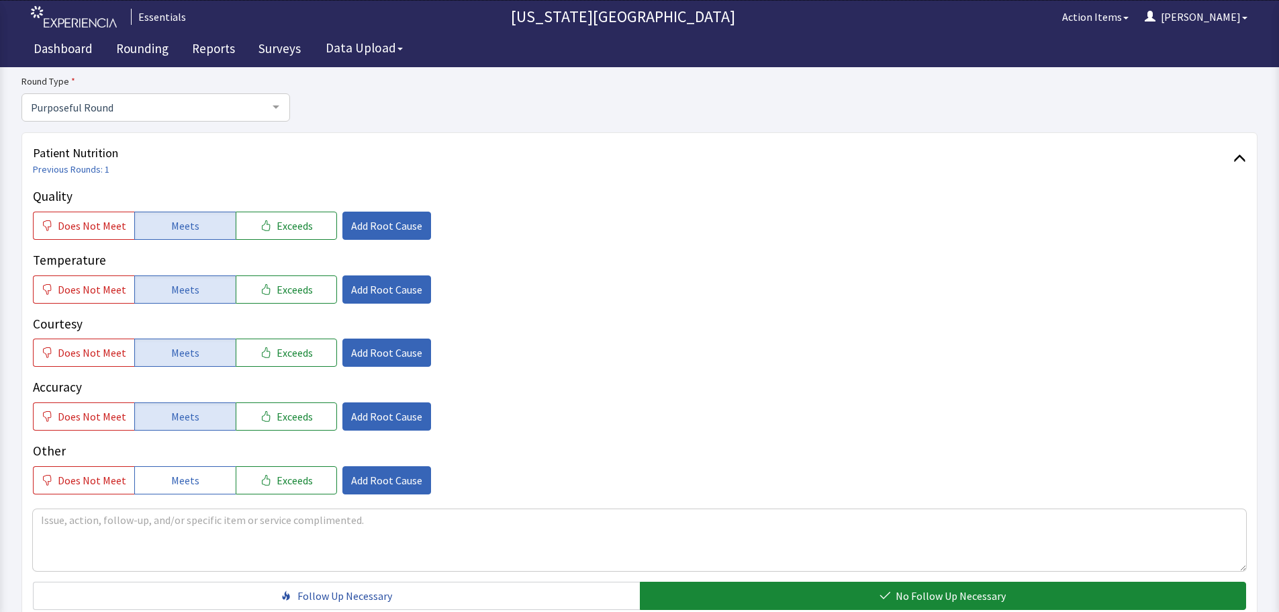
scroll to position [0, 0]
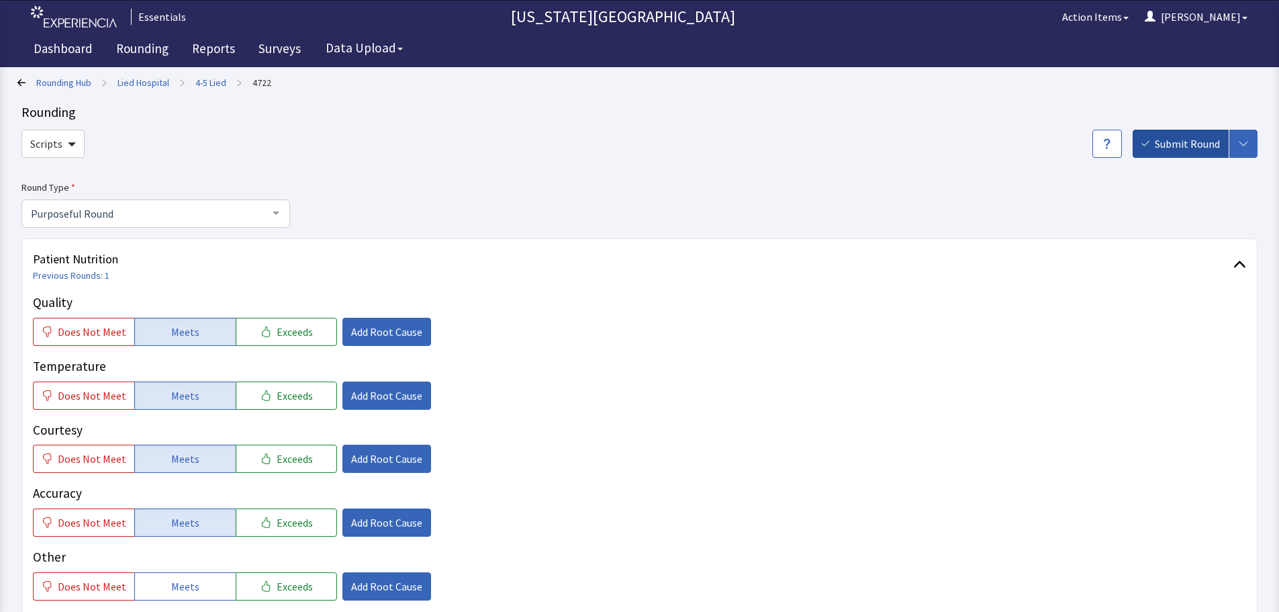
click at [1187, 139] on span "Submit Round" at bounding box center [1187, 144] width 65 height 16
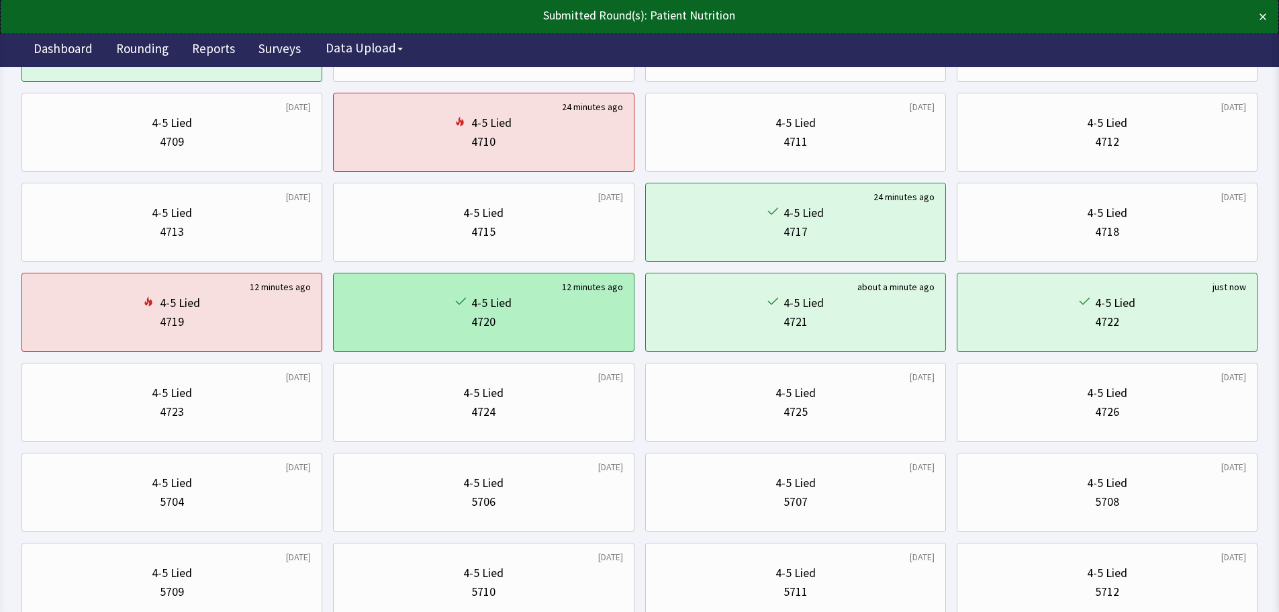
scroll to position [201, 0]
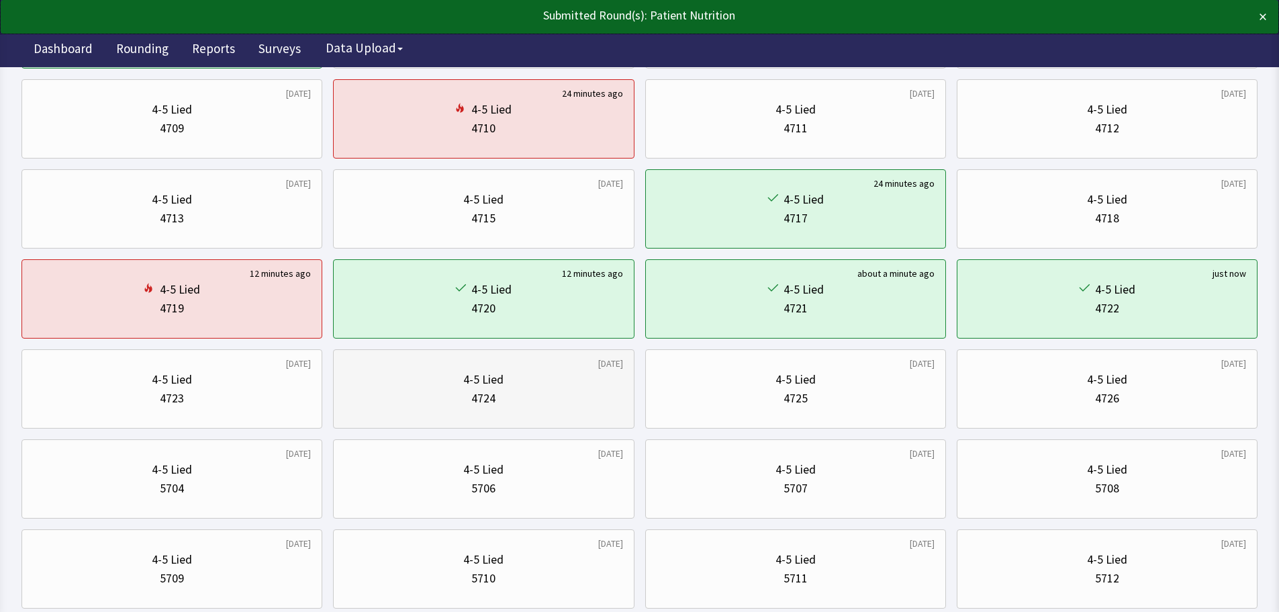
click at [523, 391] on div "4724" at bounding box center [484, 398] width 278 height 19
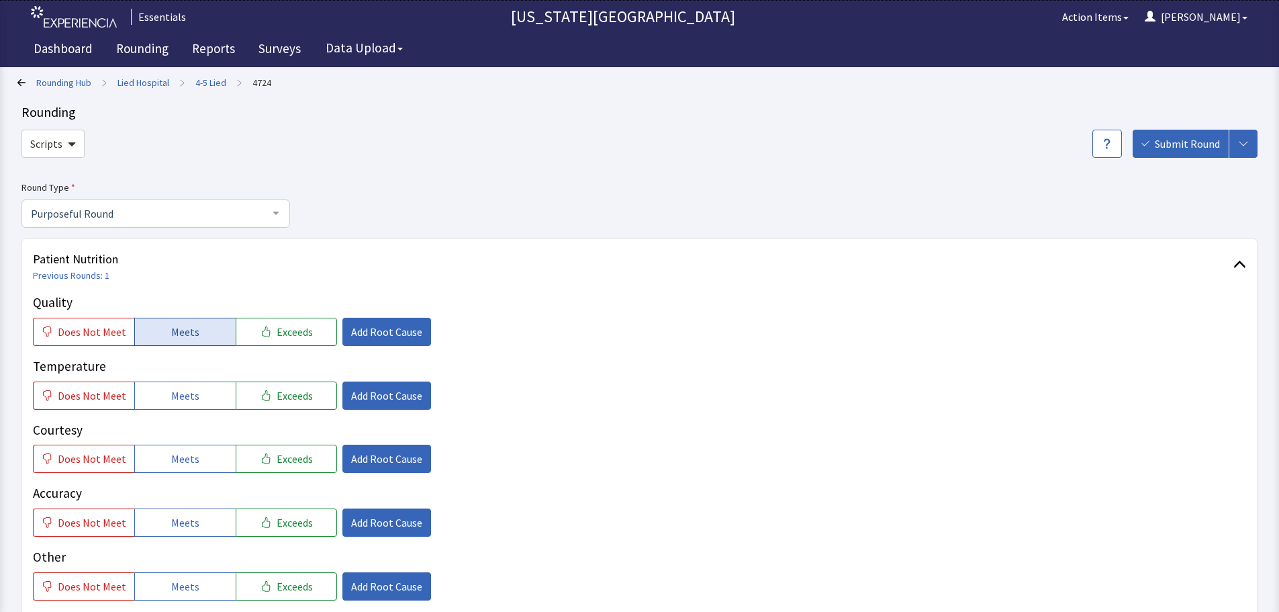
click at [190, 326] on span "Meets" at bounding box center [185, 332] width 28 height 16
click at [192, 402] on span "Meets" at bounding box center [185, 396] width 28 height 16
click at [193, 465] on span "Meets" at bounding box center [185, 459] width 28 height 16
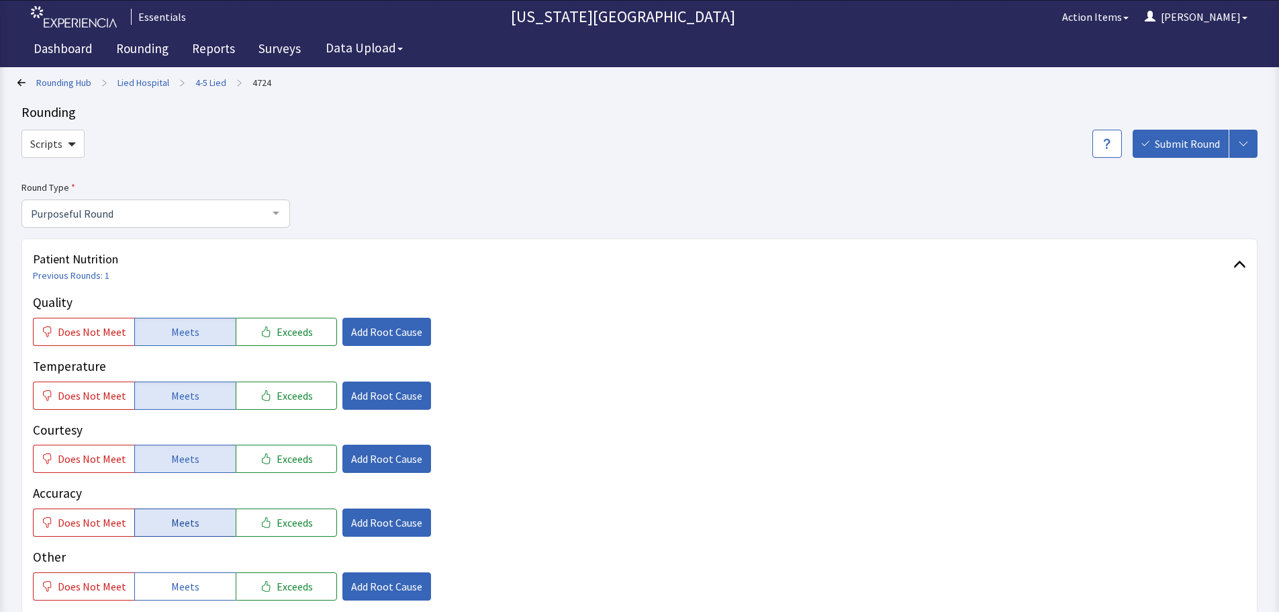
click at [180, 521] on span "Meets" at bounding box center [185, 522] width 28 height 16
click at [118, 582] on span "Does Not Meet" at bounding box center [92, 586] width 69 height 16
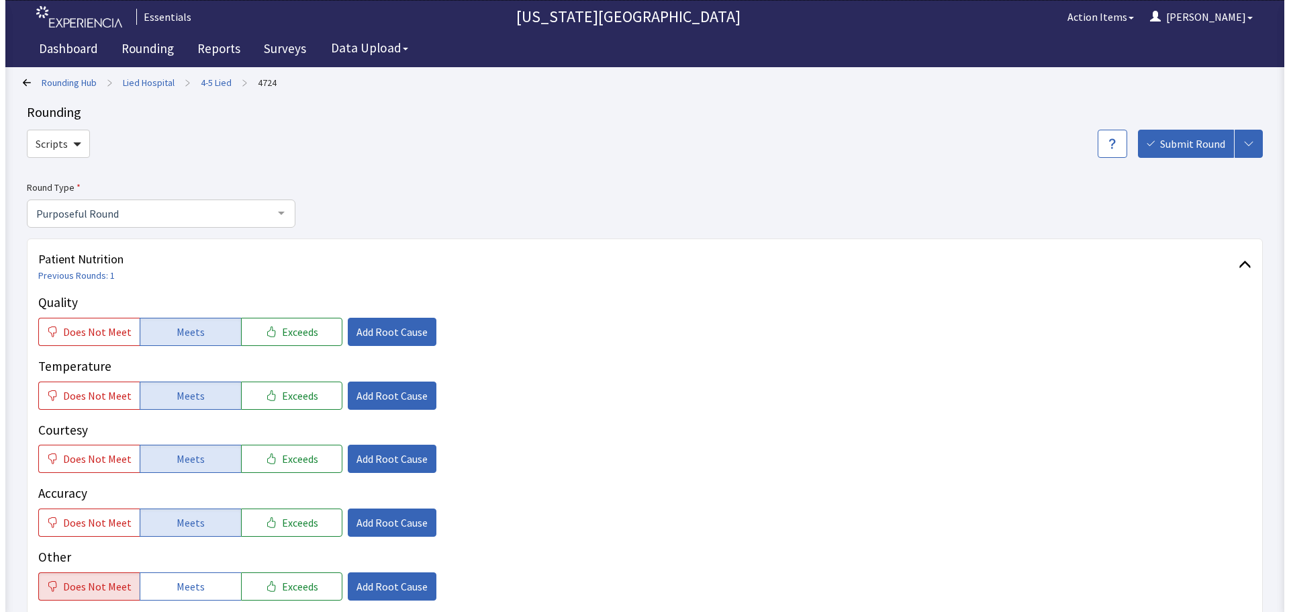
scroll to position [201, 0]
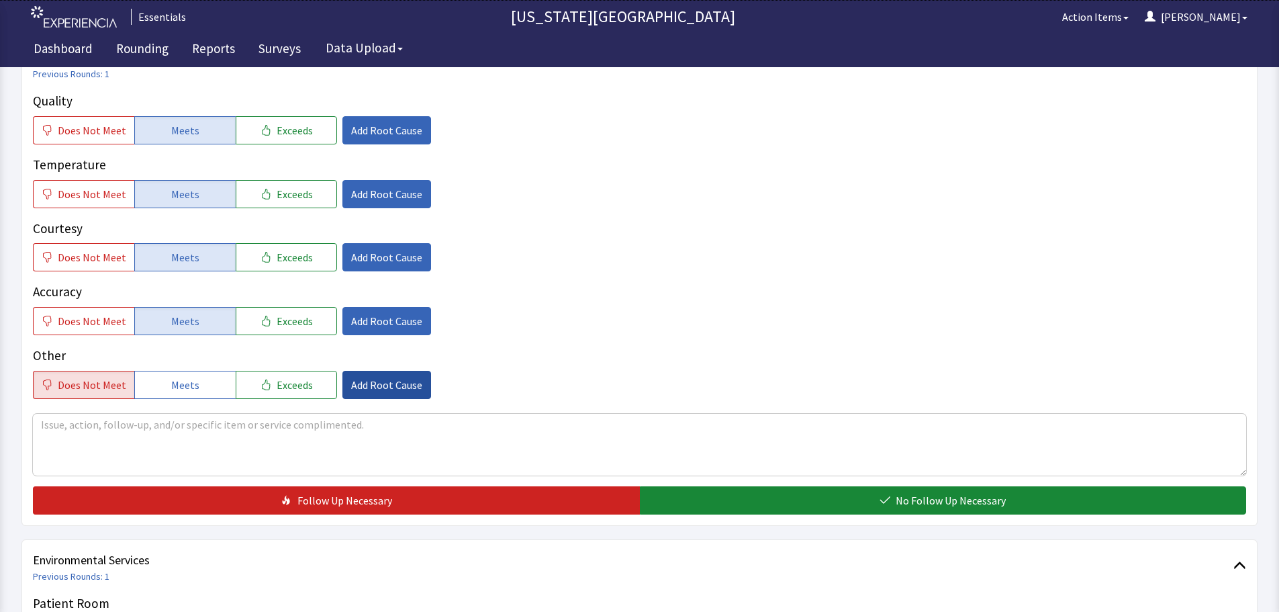
click at [401, 396] on button "Add Root Cause" at bounding box center [387, 385] width 89 height 28
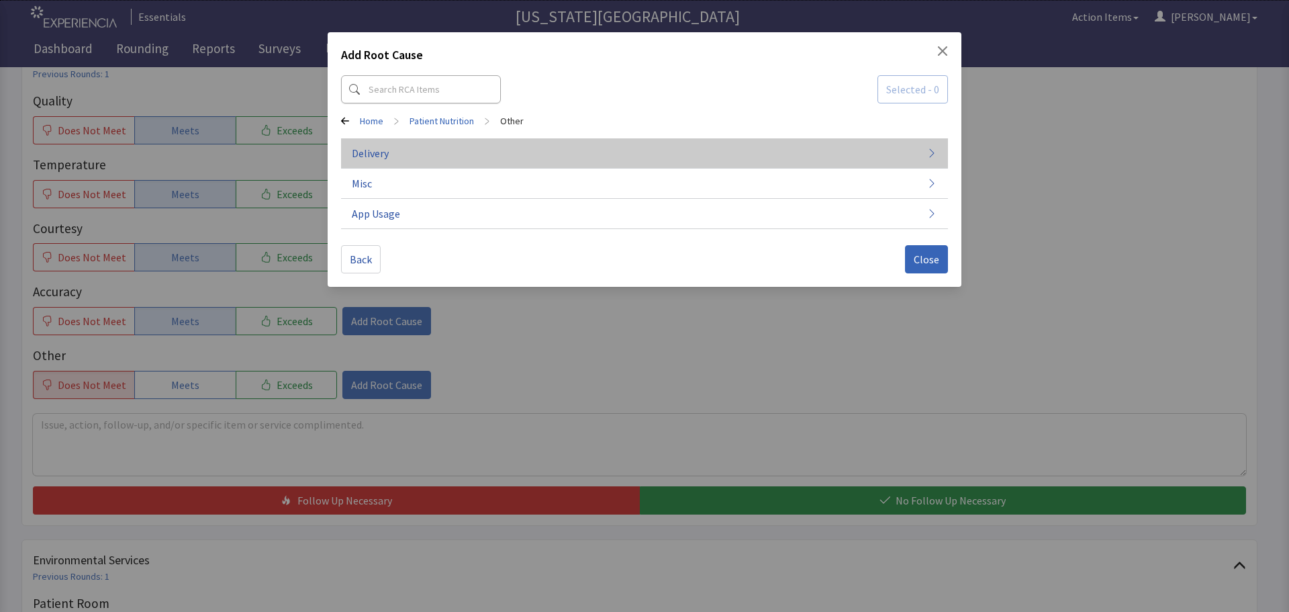
click at [482, 150] on button "Delivery" at bounding box center [644, 153] width 607 height 30
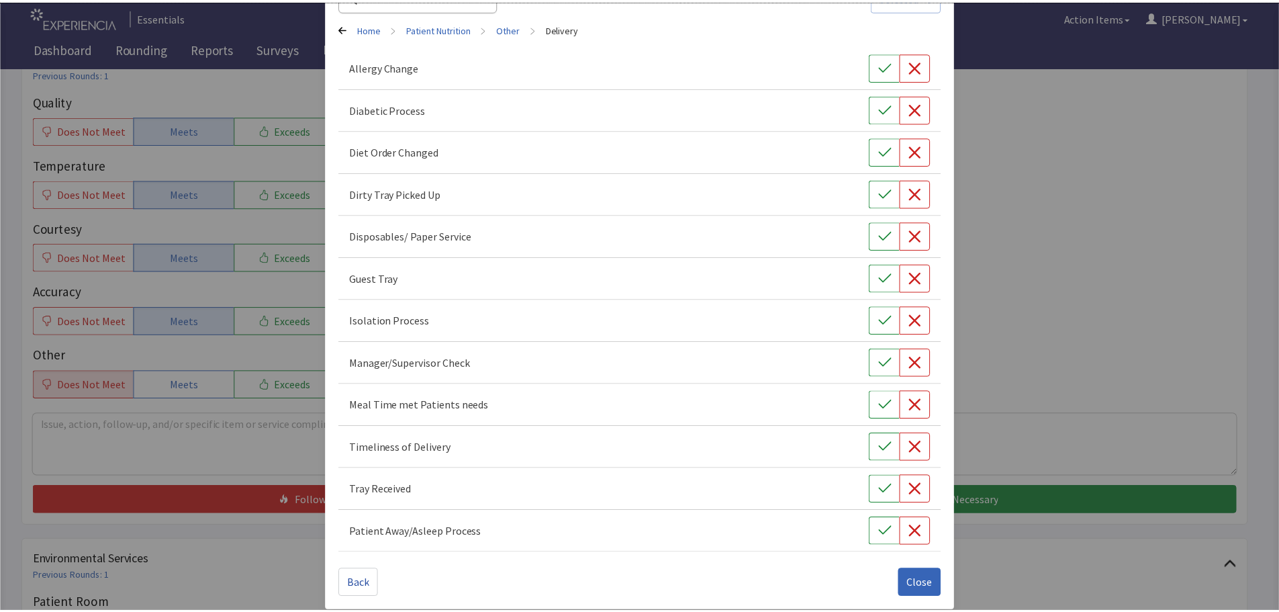
scroll to position [103, 0]
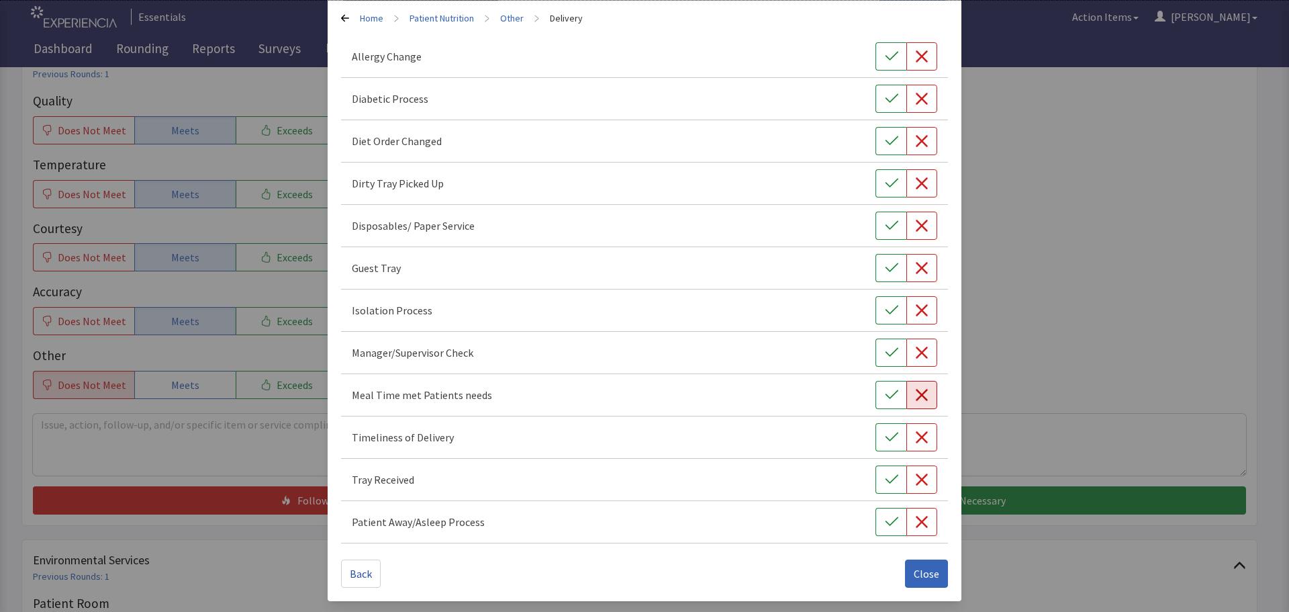
click at [916, 394] on icon "button" at bounding box center [922, 395] width 12 height 12
click at [915, 580] on span "Close" at bounding box center [927, 573] width 26 height 16
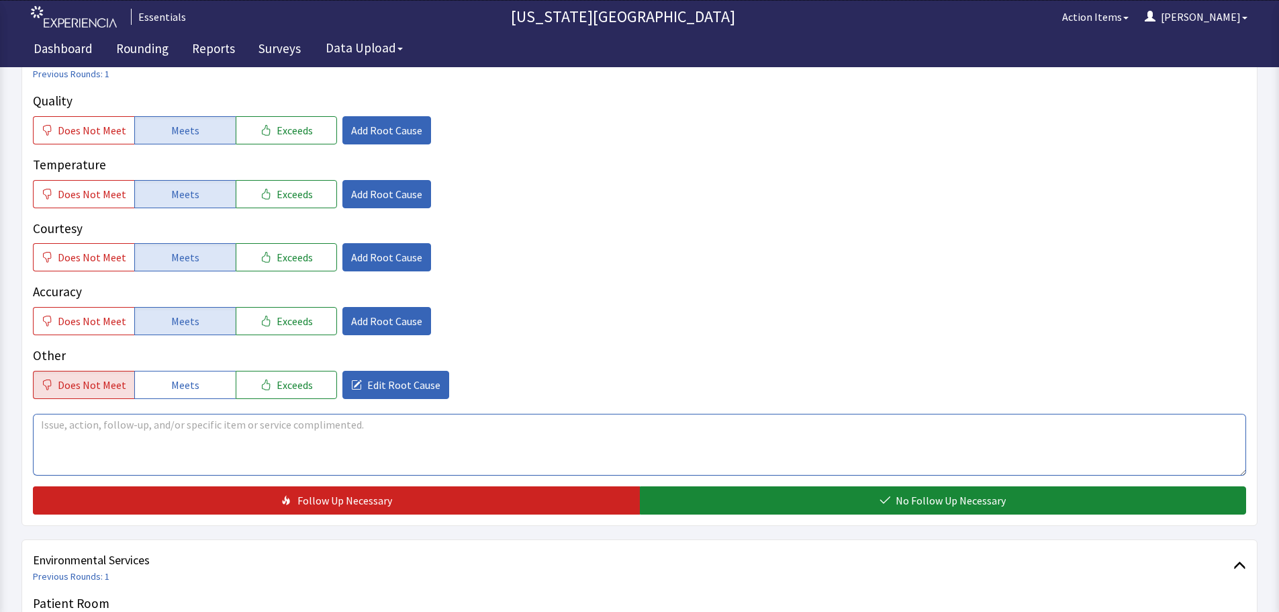
click at [554, 465] on textarea at bounding box center [640, 445] width 1214 height 62
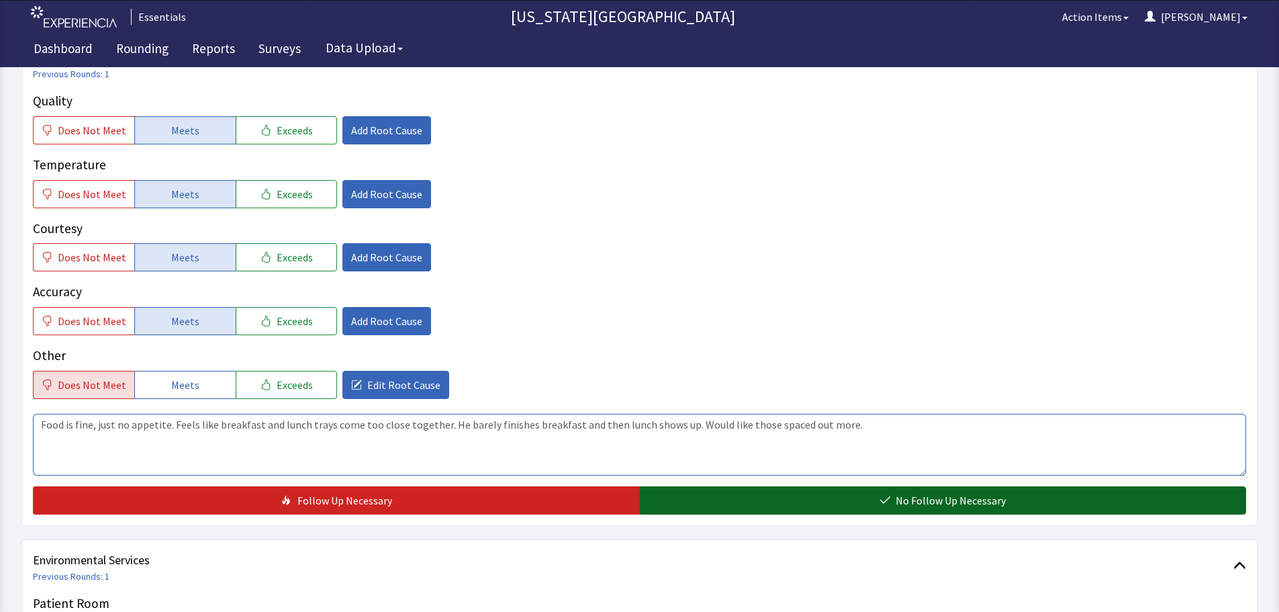
type textarea "Food is fine, just no appetite. Feels like breakfast and lunch trays come too c…"
click at [780, 503] on button "No Follow Up Necessary" at bounding box center [943, 500] width 607 height 28
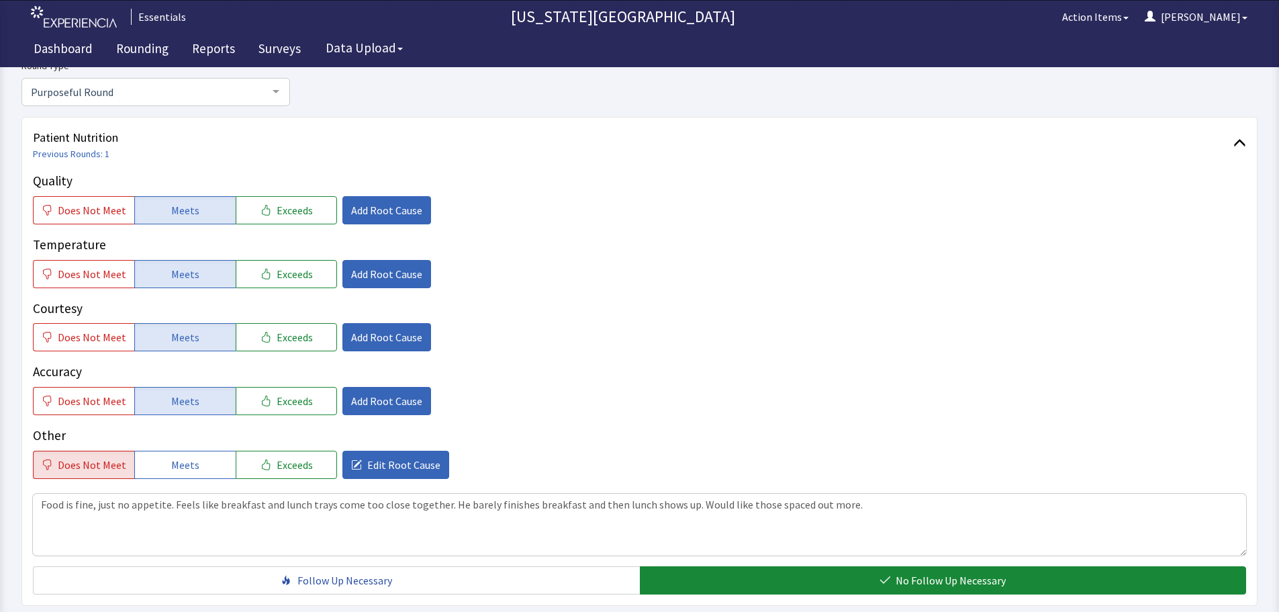
scroll to position [0, 0]
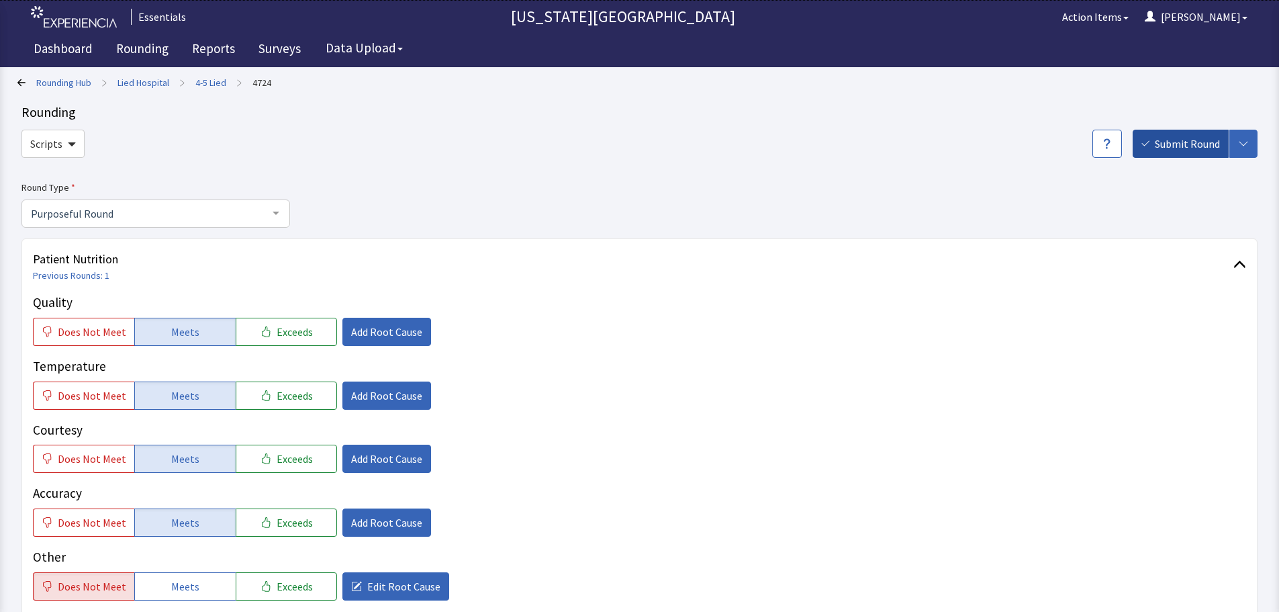
click at [1173, 143] on span "Submit Round" at bounding box center [1187, 144] width 65 height 16
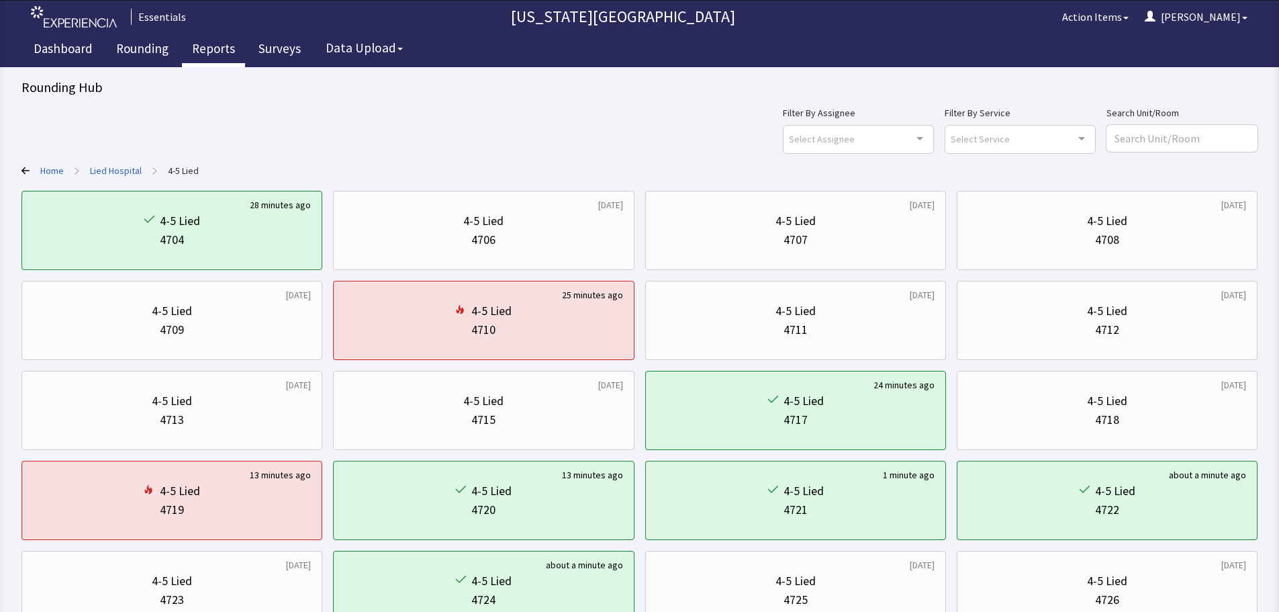
click at [203, 50] on link "Reports" at bounding box center [213, 51] width 63 height 34
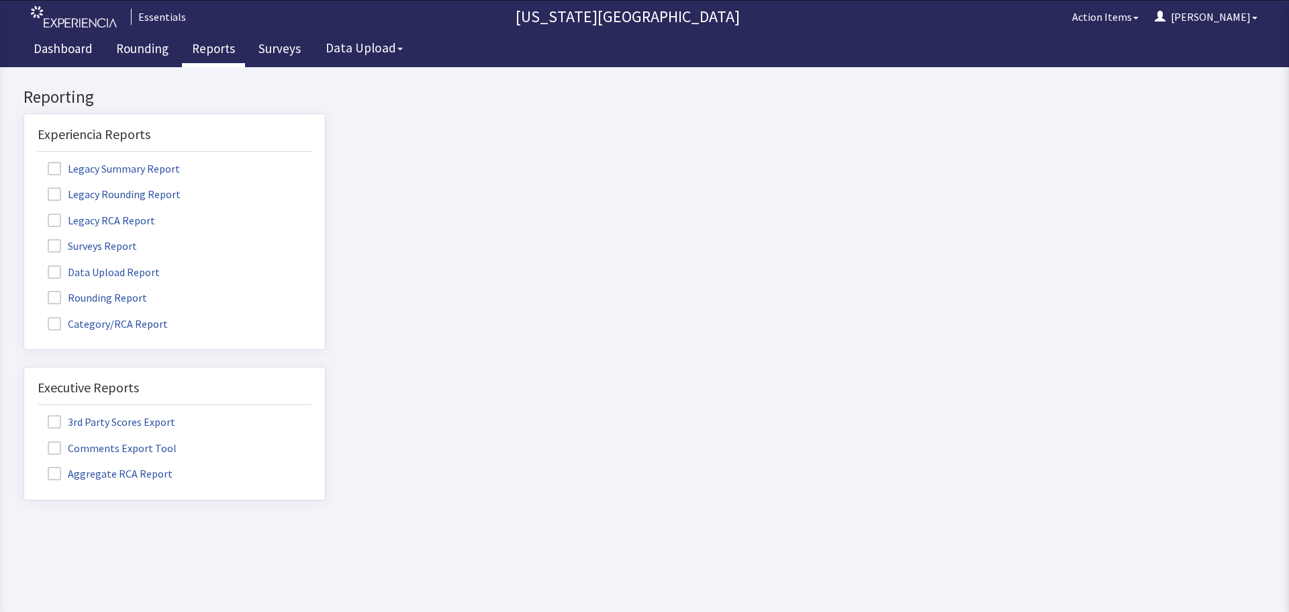
click at [43, 242] on label "Surveys Report" at bounding box center [94, 244] width 113 height 17
click at [24, 238] on input "Surveys Report" at bounding box center [24, 238] width 0 height 0
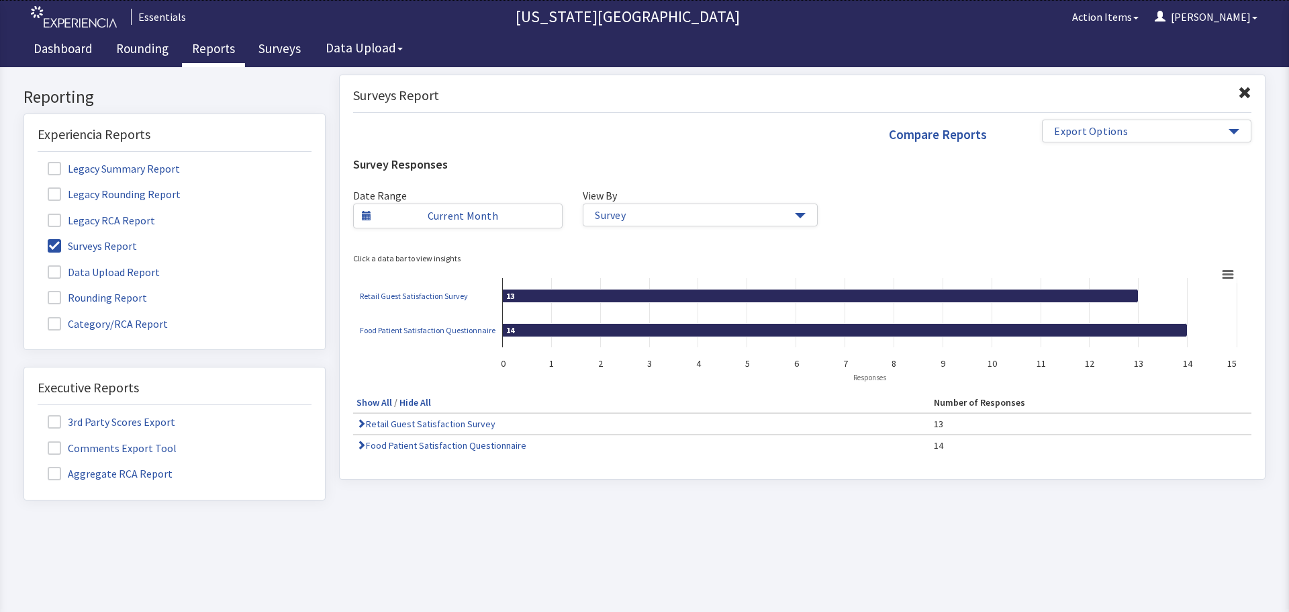
click at [54, 236] on label "Surveys Report" at bounding box center [94, 244] width 113 height 17
click at [24, 238] on input "Surveys Report" at bounding box center [24, 238] width 0 height 0
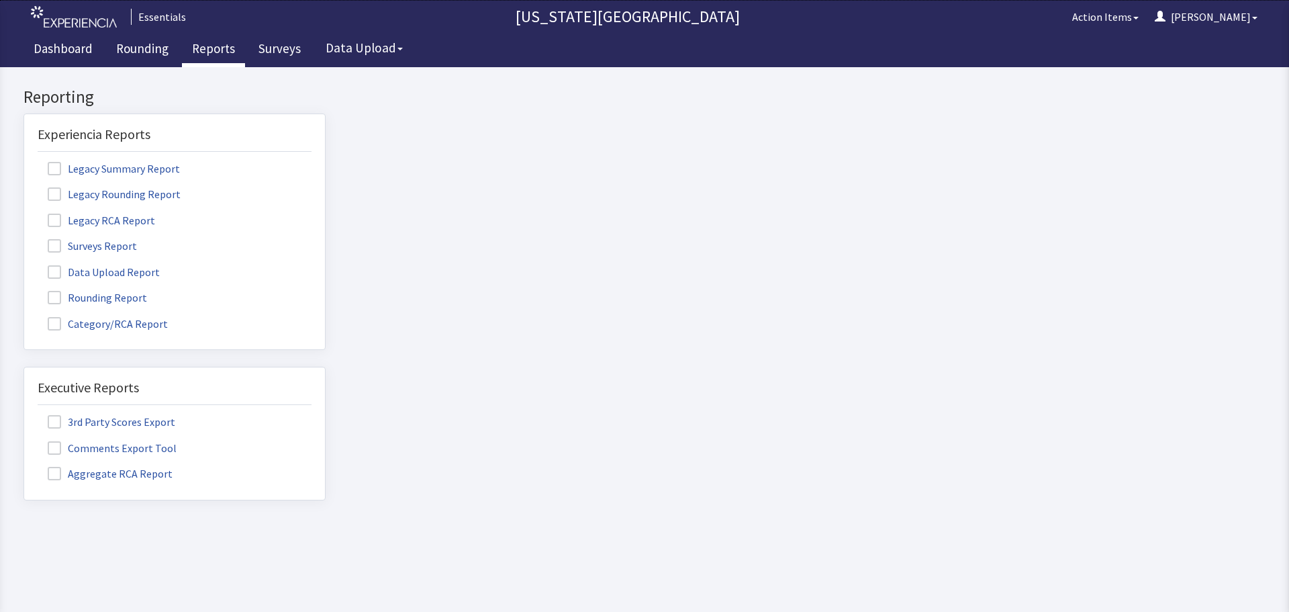
click at [57, 300] on span at bounding box center [54, 297] width 13 height 13
click at [24, 290] on input "Rounding Report" at bounding box center [24, 290] width 0 height 0
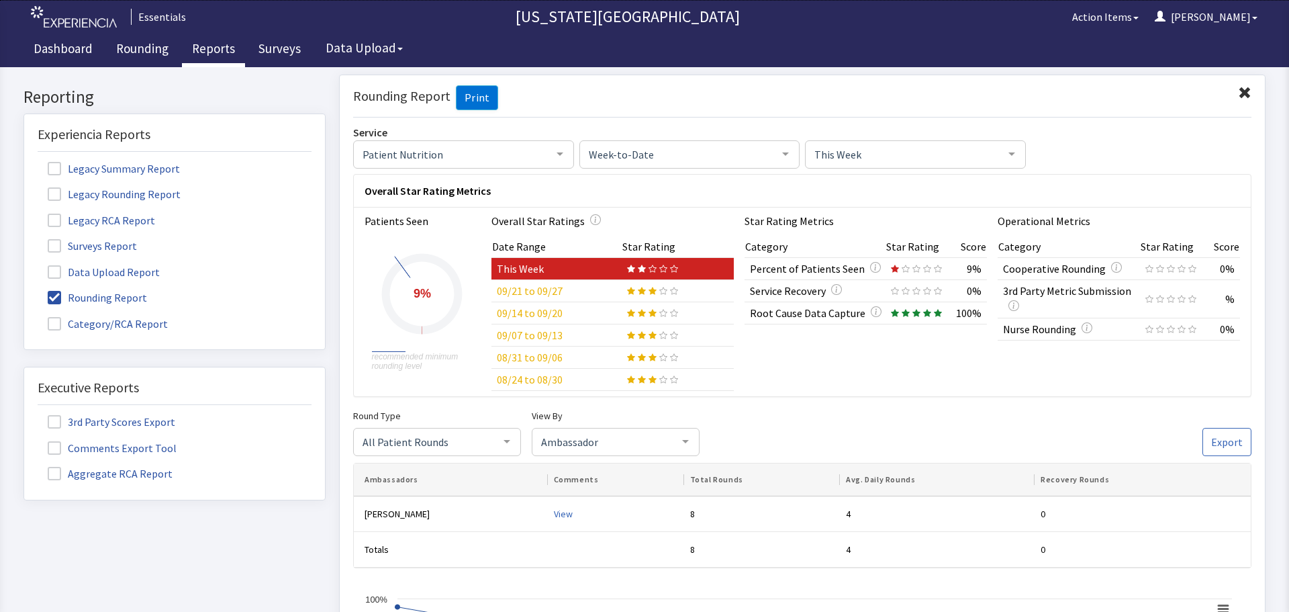
click at [47, 318] on label "Category/RCA Report" at bounding box center [110, 322] width 144 height 17
click at [24, 316] on input "Category/RCA Report" at bounding box center [24, 316] width 0 height 0
click at [57, 302] on span at bounding box center [54, 297] width 13 height 13
click at [24, 290] on input "Rounding Report" at bounding box center [24, 290] width 0 height 0
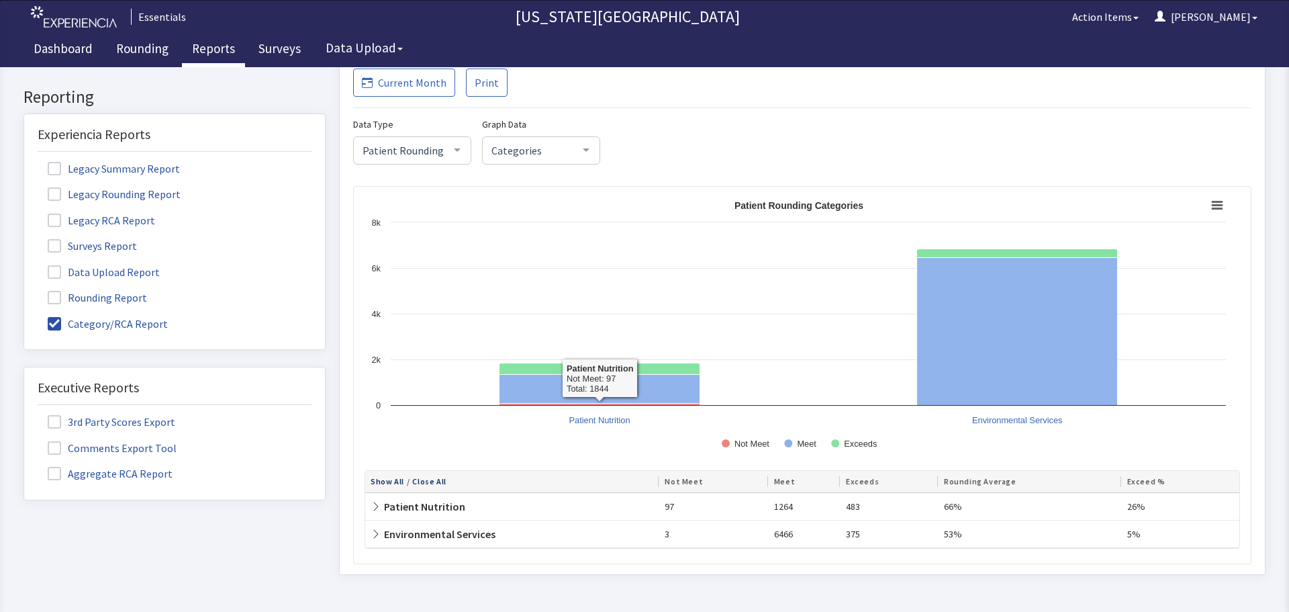
scroll to position [154, 0]
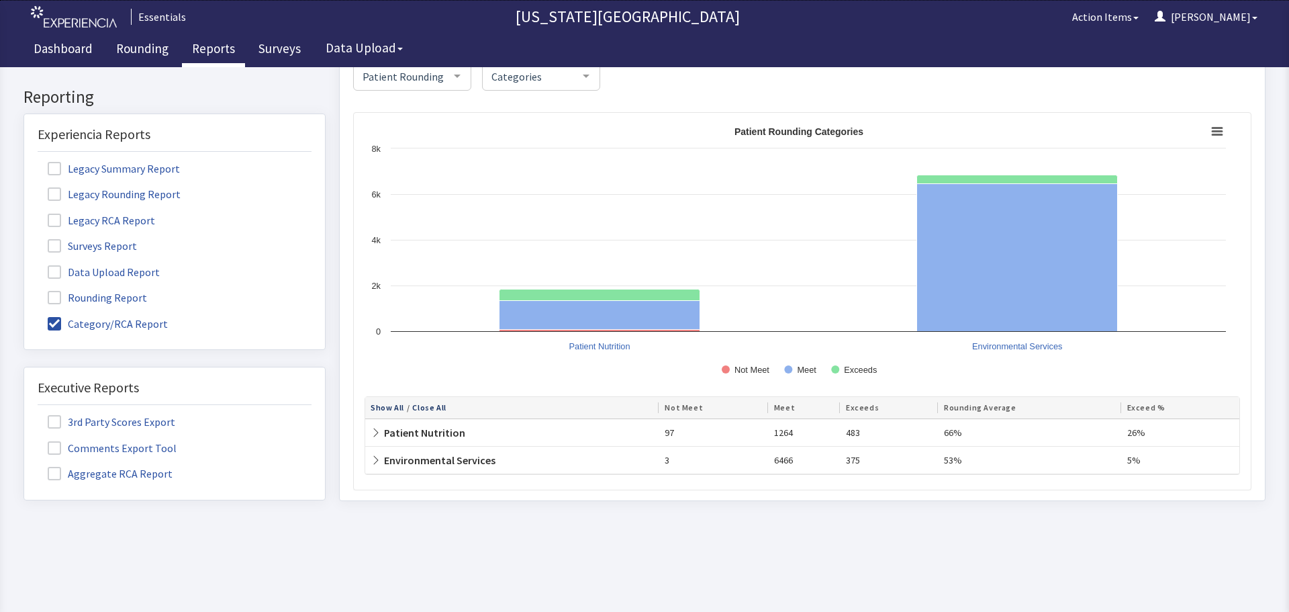
click at [371, 435] on icon at bounding box center [376, 432] width 11 height 11
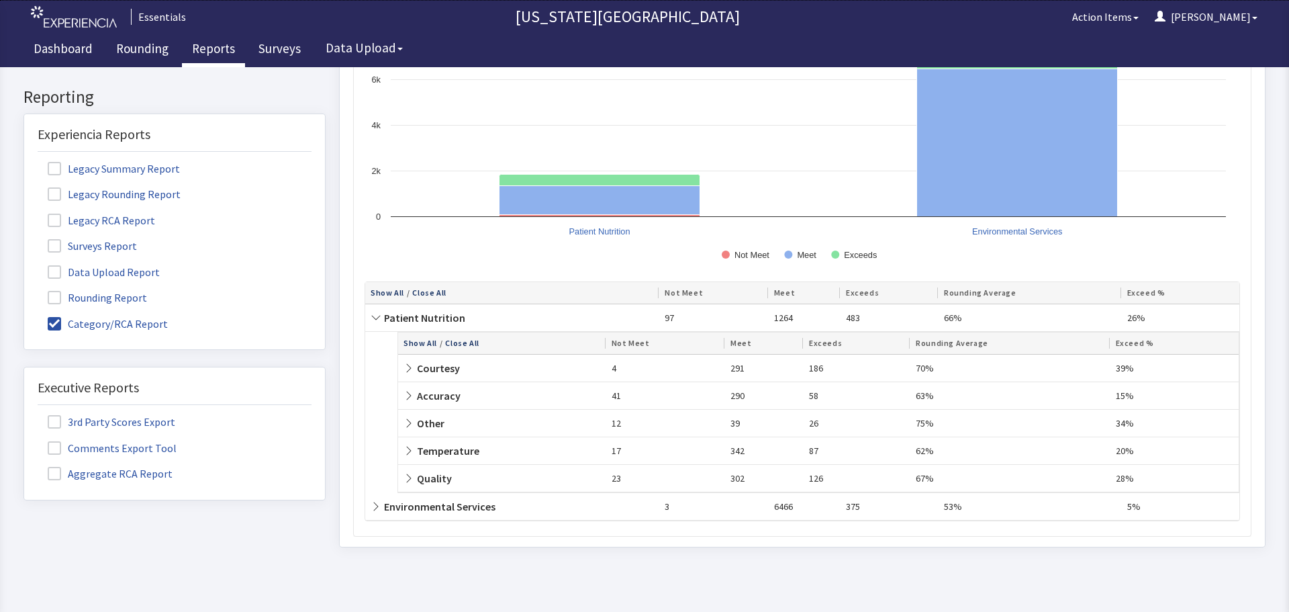
scroll to position [288, 0]
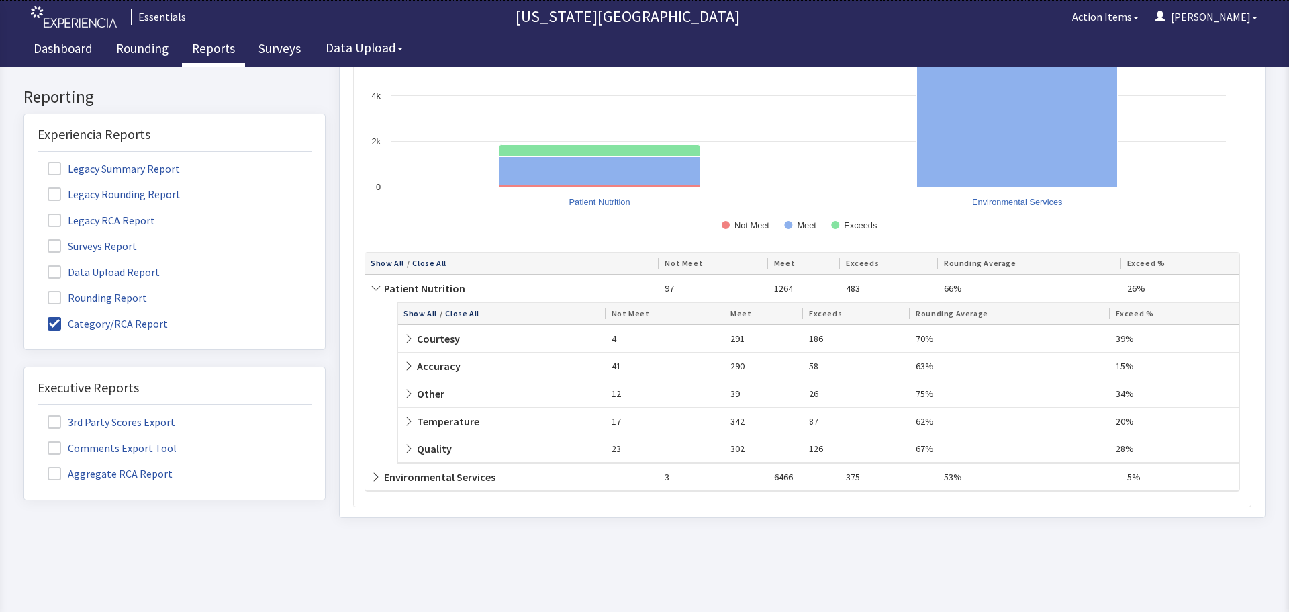
click at [411, 333] on icon at bounding box center [409, 338] width 11 height 11
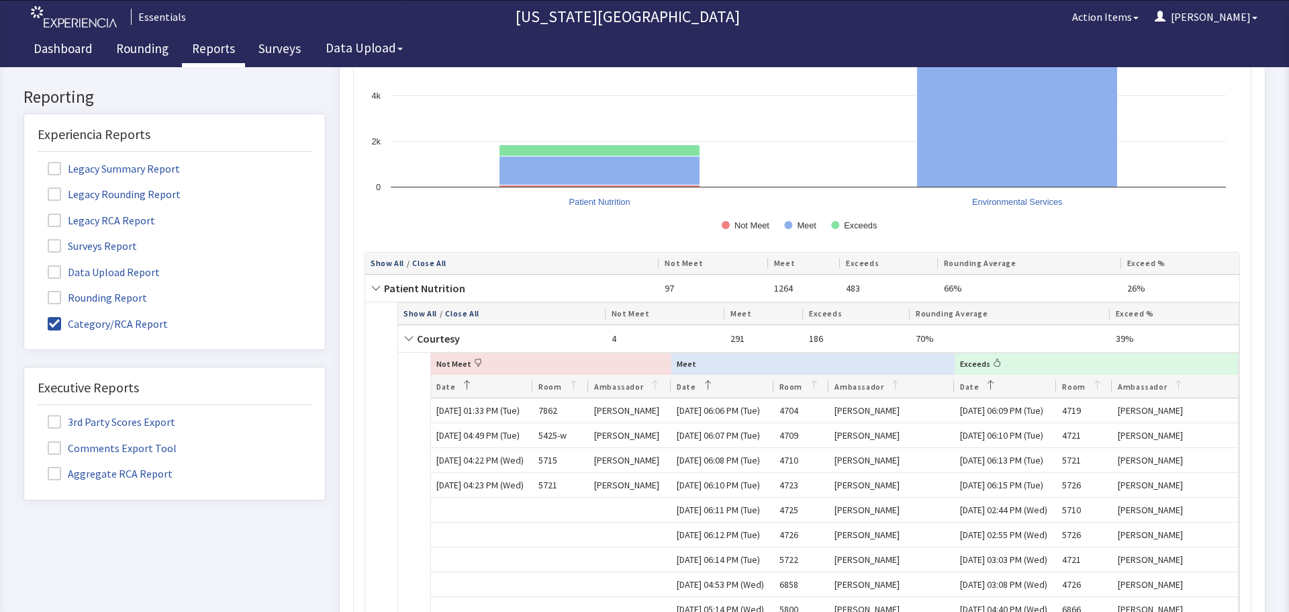
click at [408, 338] on icon at bounding box center [409, 338] width 11 height 11
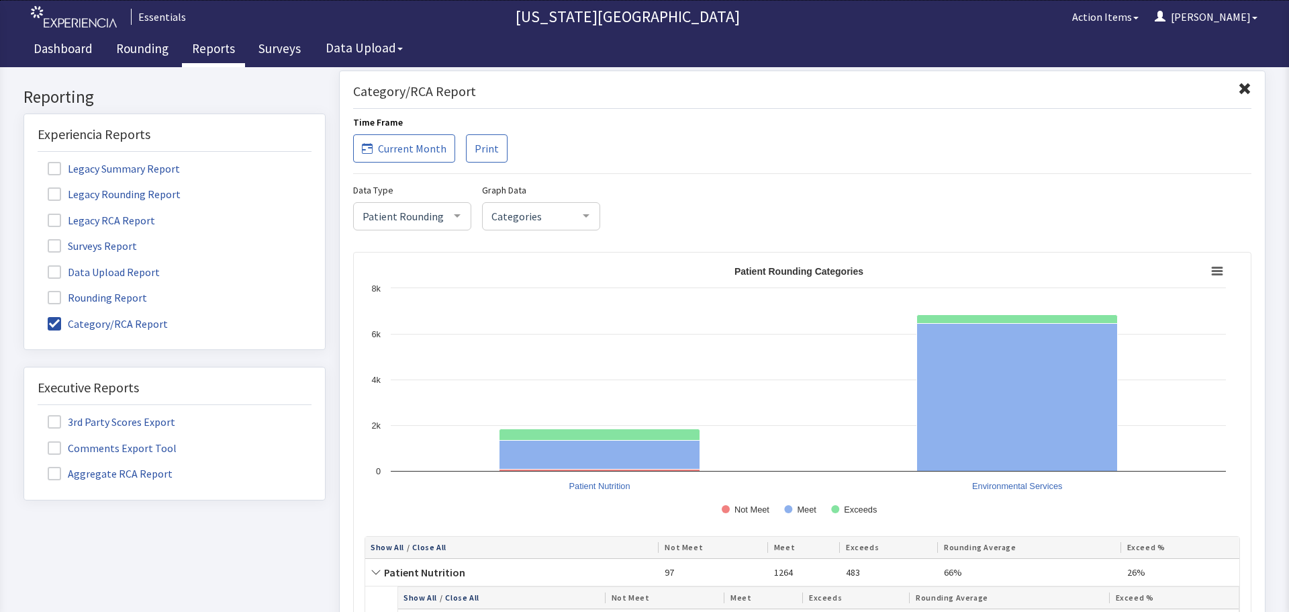
scroll to position [0, 0]
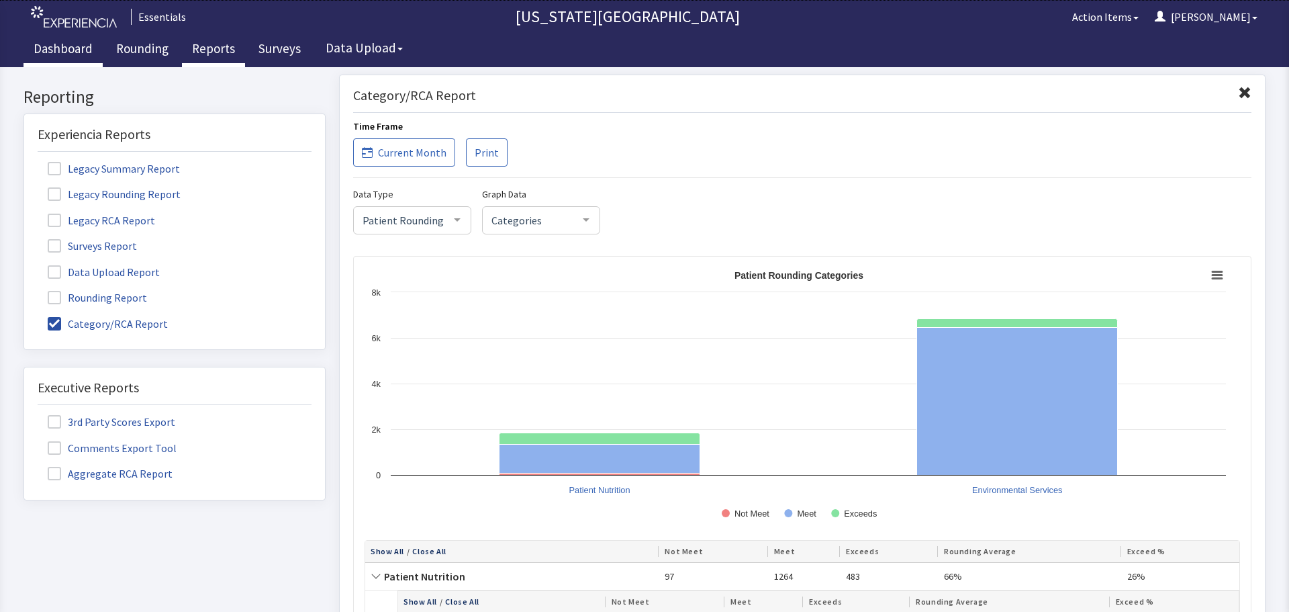
click at [62, 45] on link "Dashboard" at bounding box center [63, 51] width 79 height 34
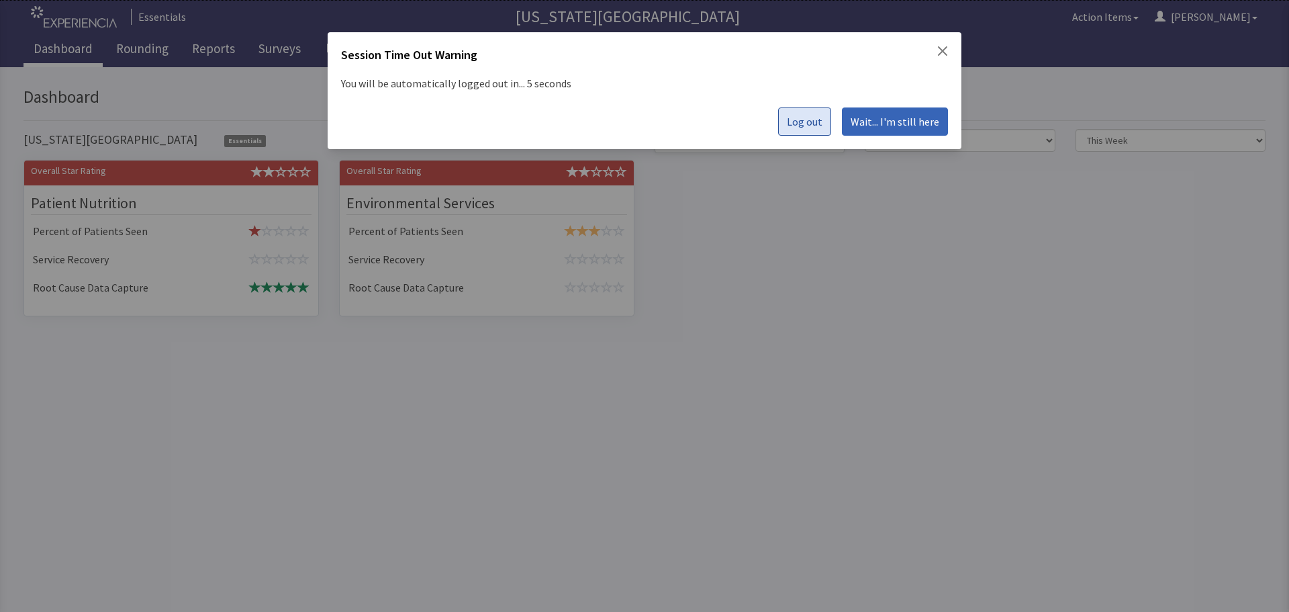
click at [817, 127] on span "Log out" at bounding box center [805, 122] width 36 height 16
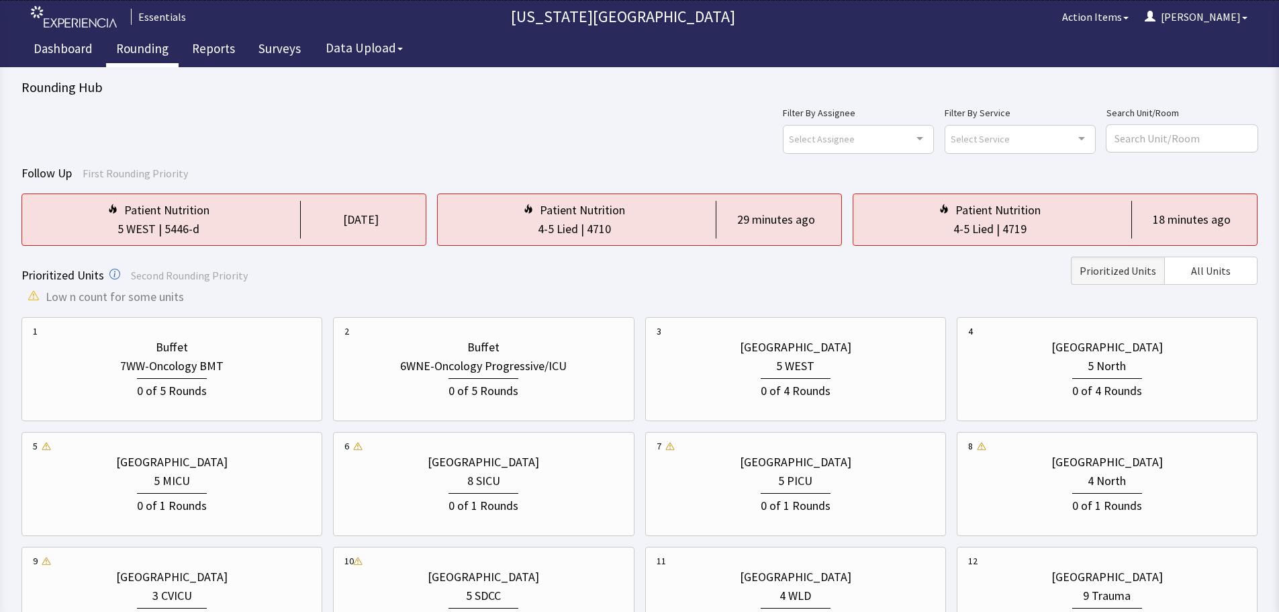
scroll to position [201, 0]
